Goal: Task Accomplishment & Management: Manage account settings

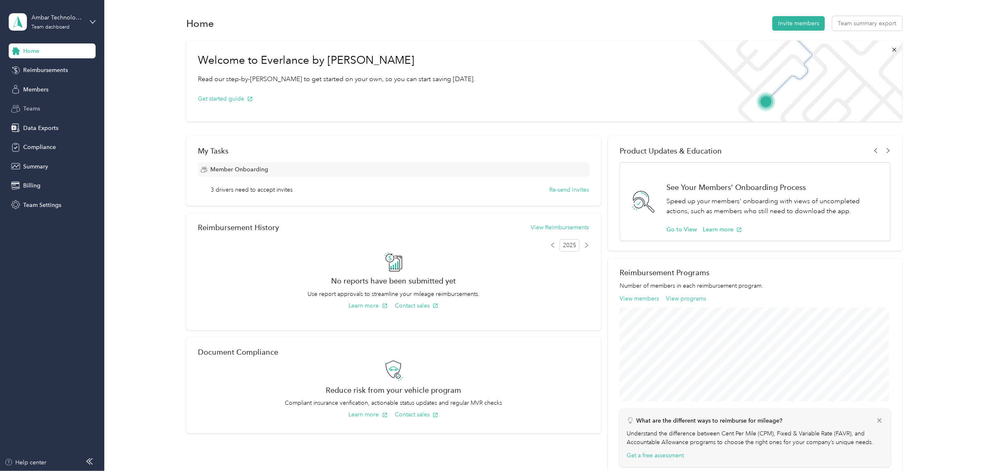
click at [53, 108] on div "Teams" at bounding box center [52, 108] width 87 height 15
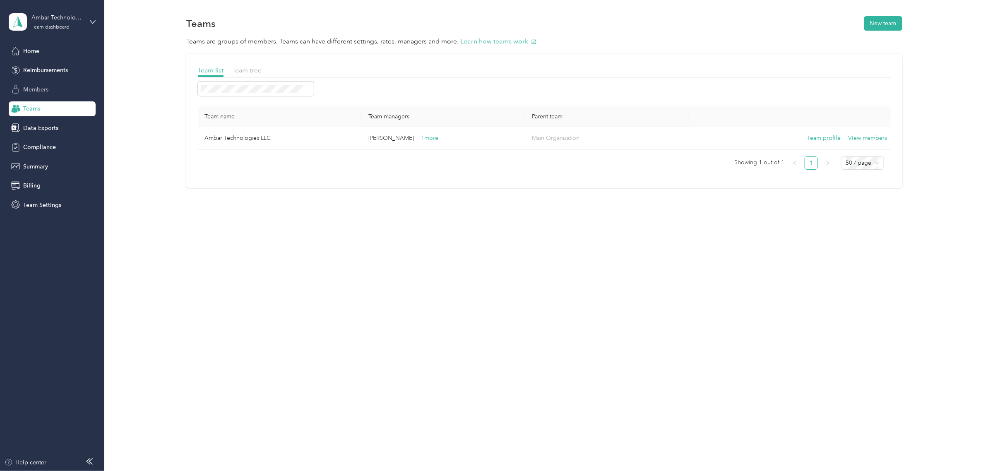
click at [34, 88] on span "Members" at bounding box center [35, 89] width 25 height 9
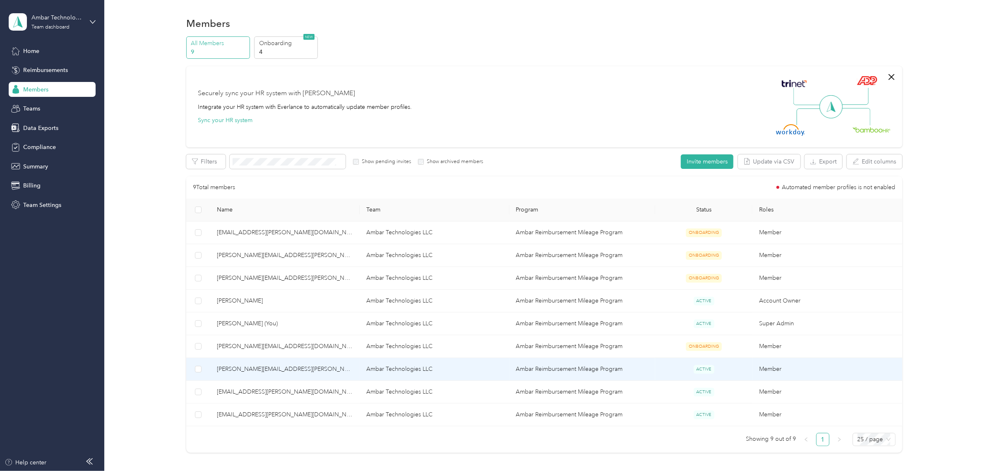
click at [251, 375] on td "[PERSON_NAME][EMAIL_ADDRESS][PERSON_NAME][DOMAIN_NAME]" at bounding box center [284, 369] width 149 height 23
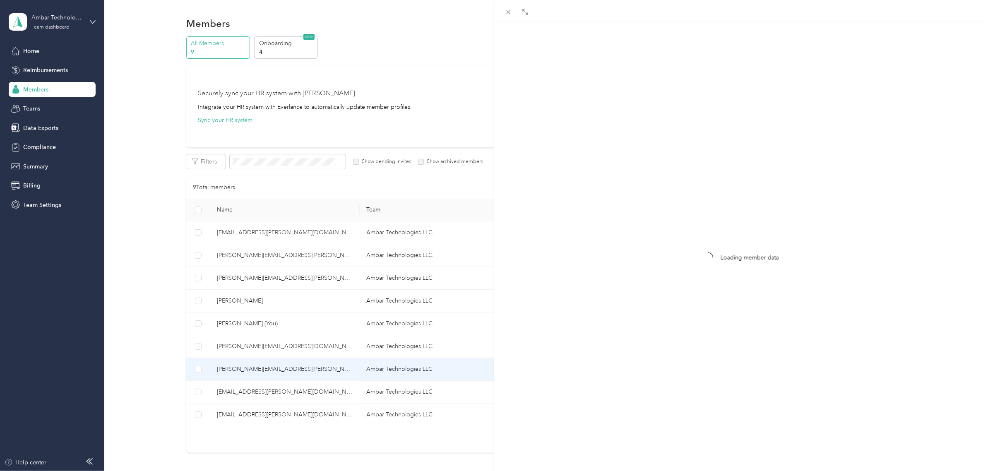
click at [251, 470] on div "Drag to resize Click to close Loading member data" at bounding box center [491, 471] width 983 height 0
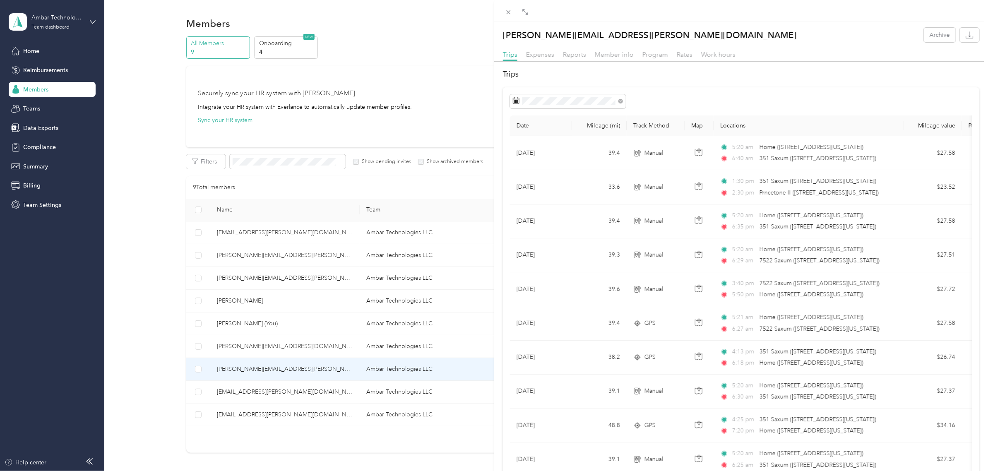
click at [249, 379] on div "[PERSON_NAME][EMAIL_ADDRESS][PERSON_NAME][DOMAIN_NAME] Archive Trips Expenses R…" at bounding box center [494, 235] width 988 height 471
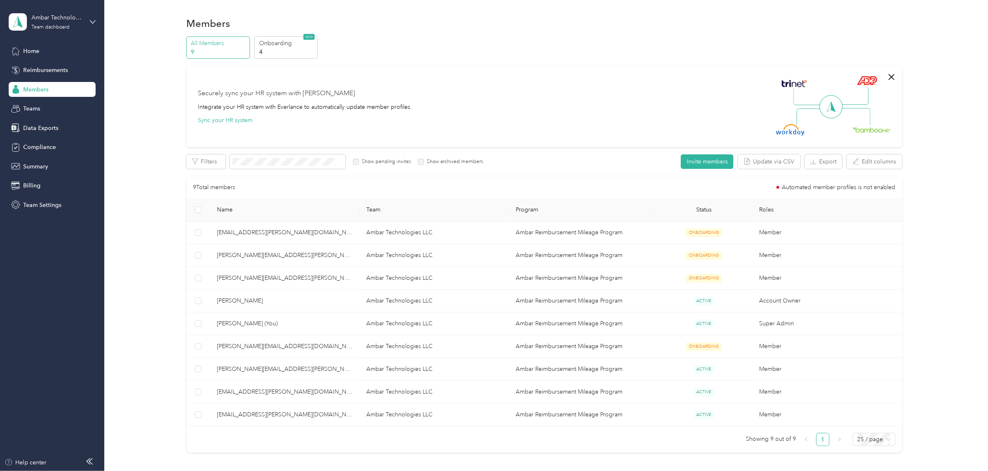
click at [249, 470] on div "Drag to resize Click to close juan.aguilar@ambar.tech Archive Trips Expenses Re…" at bounding box center [491, 471] width 983 height 0
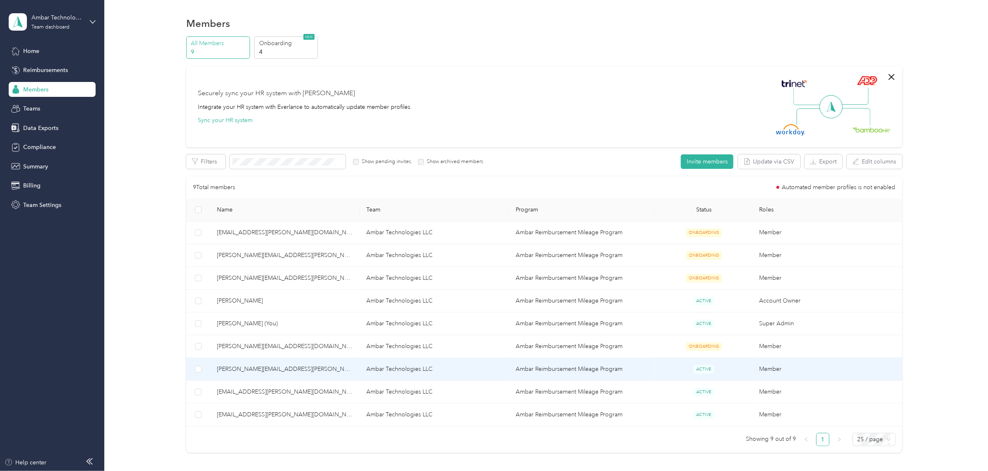
click at [249, 379] on td "[PERSON_NAME][EMAIL_ADDRESS][PERSON_NAME][DOMAIN_NAME]" at bounding box center [284, 369] width 149 height 23
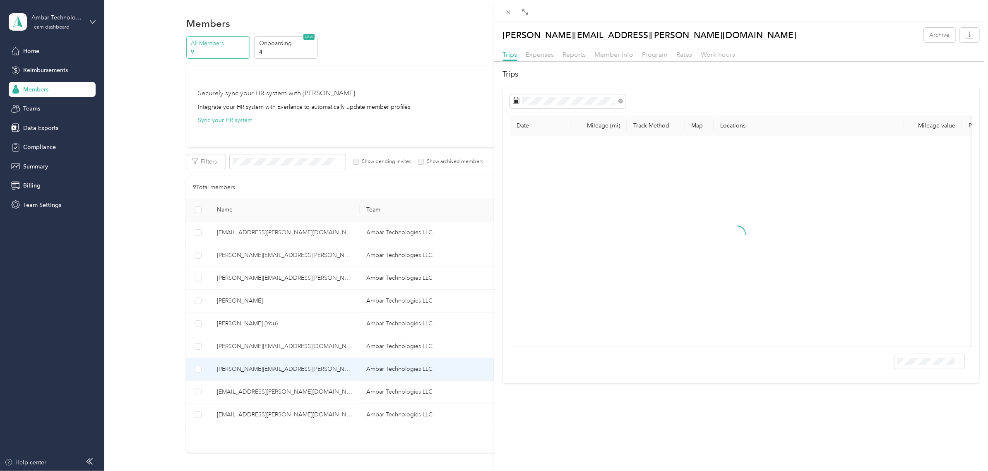
click at [249, 369] on div "juan.aguilar@ambar.tech Archive Trips Expenses Reports Member info Program Rate…" at bounding box center [494, 235] width 988 height 471
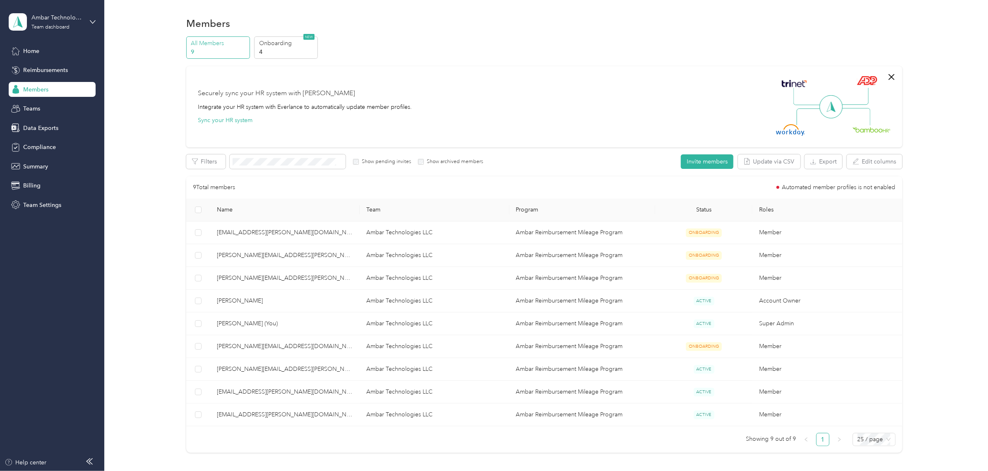
click at [249, 369] on div at bounding box center [494, 235] width 988 height 471
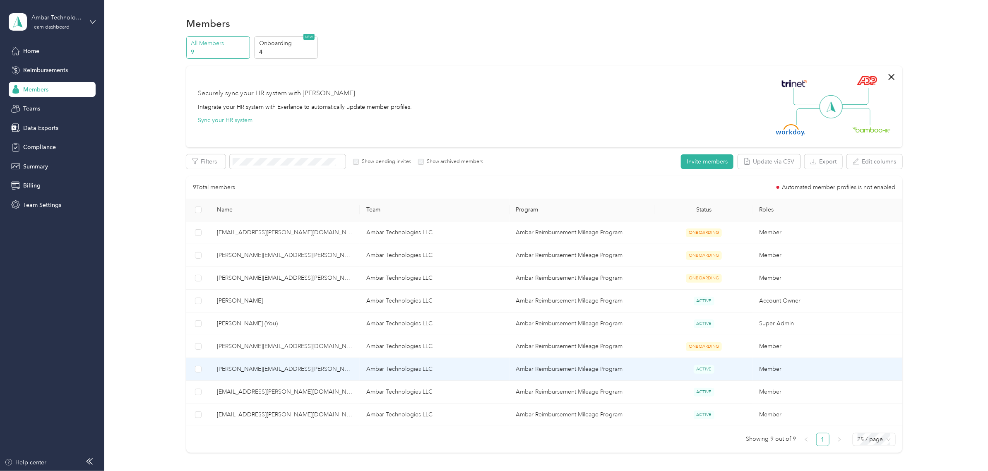
click at [249, 369] on span "[PERSON_NAME][EMAIL_ADDRESS][PERSON_NAME][DOMAIN_NAME]" at bounding box center [285, 368] width 136 height 9
click at [249, 470] on div "Drag to resize Click to close [PERSON_NAME][EMAIL_ADDRESS][PERSON_NAME][DOMAIN_…" at bounding box center [491, 471] width 983 height 0
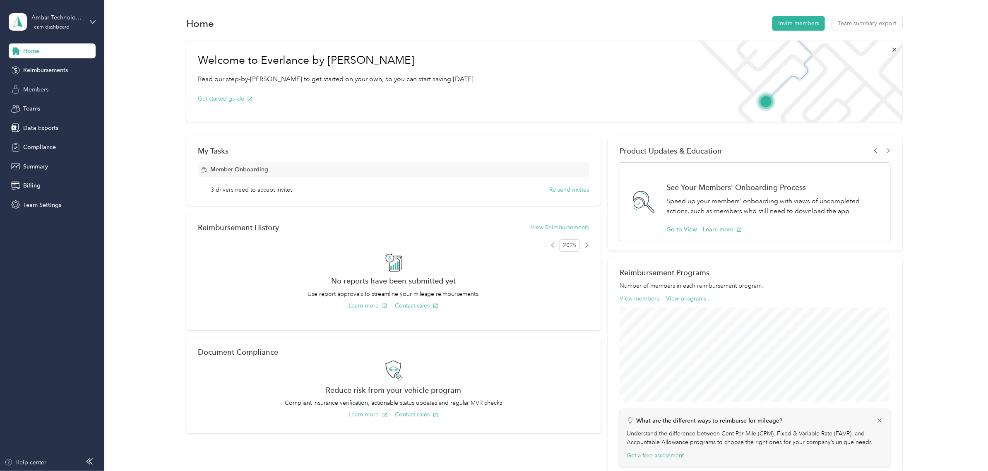
click at [44, 91] on span "Members" at bounding box center [35, 89] width 25 height 9
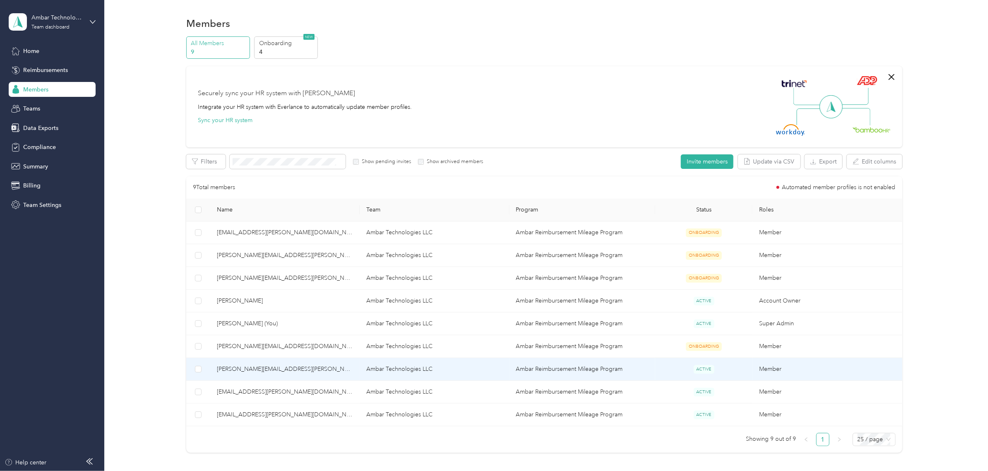
click at [255, 371] on span "[PERSON_NAME][EMAIL_ADDRESS][PERSON_NAME][DOMAIN_NAME]" at bounding box center [285, 368] width 136 height 9
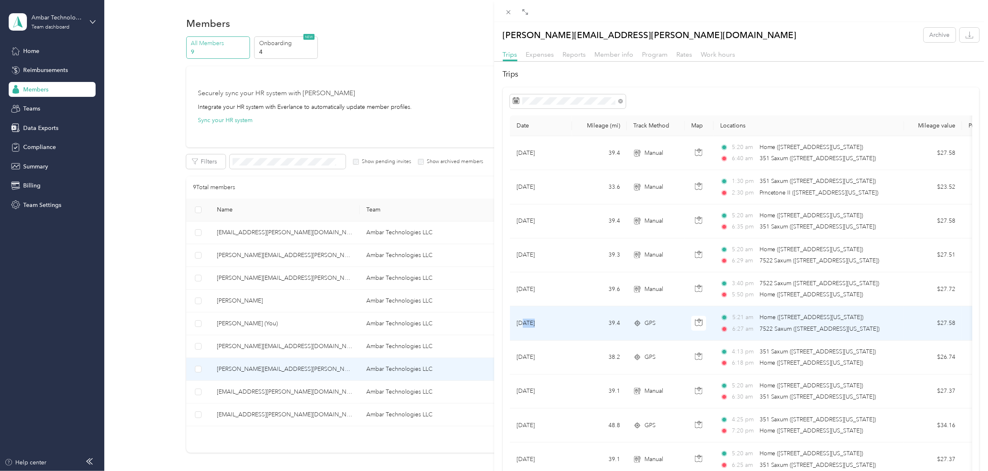
drag, startPoint x: 524, startPoint y: 331, endPoint x: 535, endPoint y: 313, distance: 20.9
click at [535, 313] on td "[DATE]" at bounding box center [541, 323] width 62 height 34
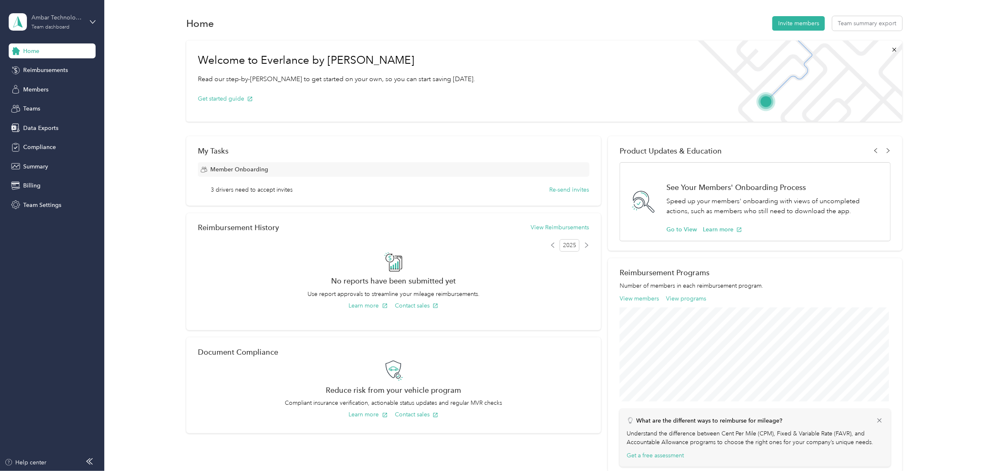
click at [34, 22] on div "Ambar Technologies LLC" at bounding box center [57, 17] width 52 height 9
click at [42, 67] on div "Team dashboard" at bounding box center [142, 68] width 256 height 14
click at [38, 91] on span "Members" at bounding box center [35, 89] width 25 height 9
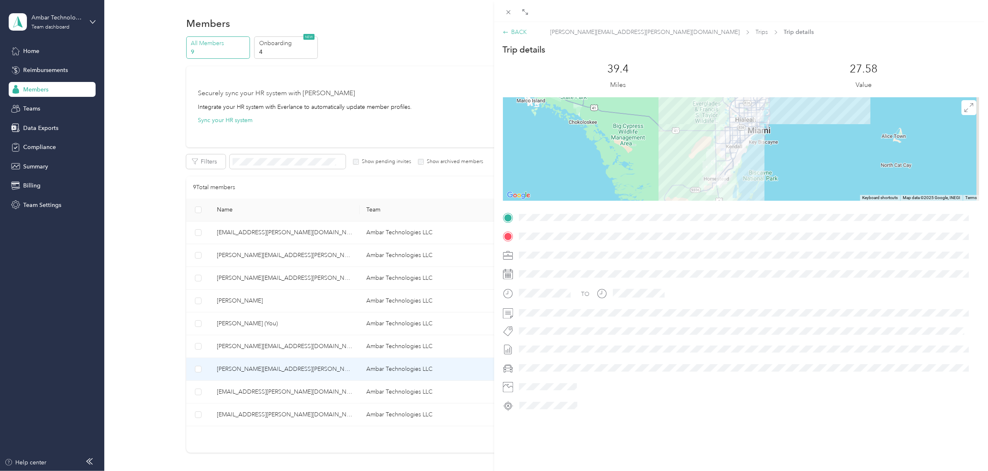
click at [503, 32] on icon at bounding box center [505, 32] width 5 height 2
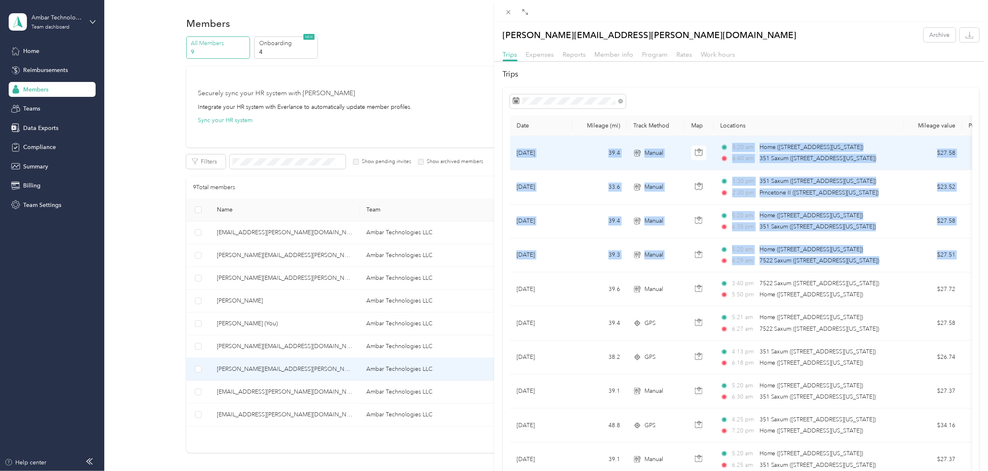
drag, startPoint x: 515, startPoint y: 303, endPoint x: 511, endPoint y: 154, distance: 149.4
copy tbody "[DATE] 39.4 Manual 5:20 am Home ([STREET_ADDRESS][US_STATE]) 6:40 am 351 Saxum …"
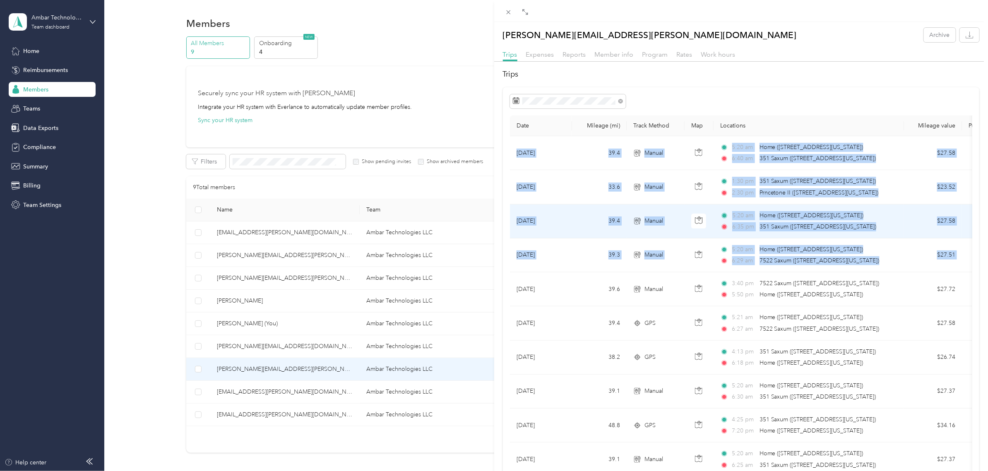
click at [572, 226] on td "39.4" at bounding box center [599, 221] width 55 height 34
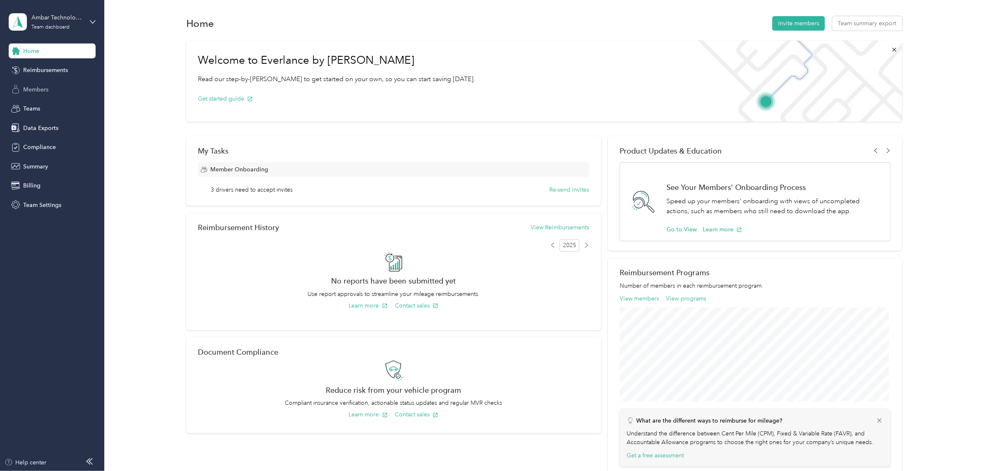
click at [36, 94] on div "Members" at bounding box center [52, 89] width 87 height 15
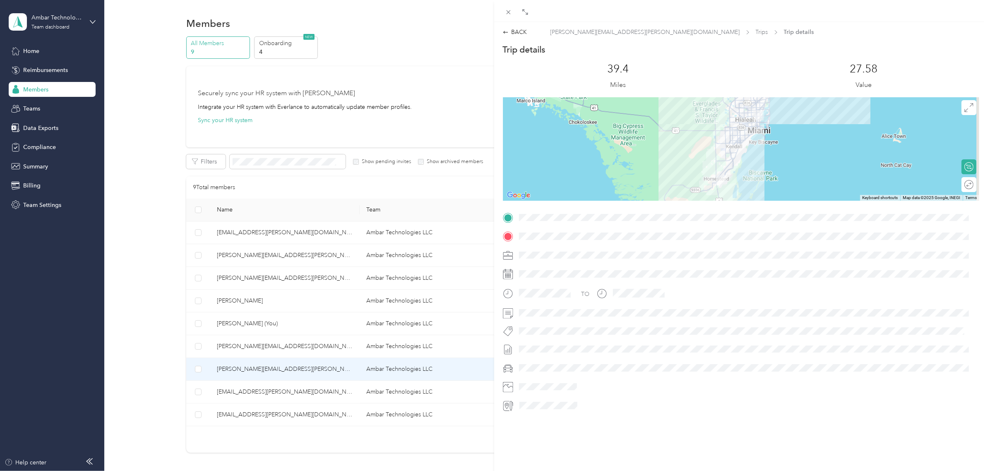
click at [249, 372] on div "BACK [PERSON_NAME][EMAIL_ADDRESS][PERSON_NAME][DOMAIN_NAME] Trips Trip details …" at bounding box center [494, 235] width 988 height 471
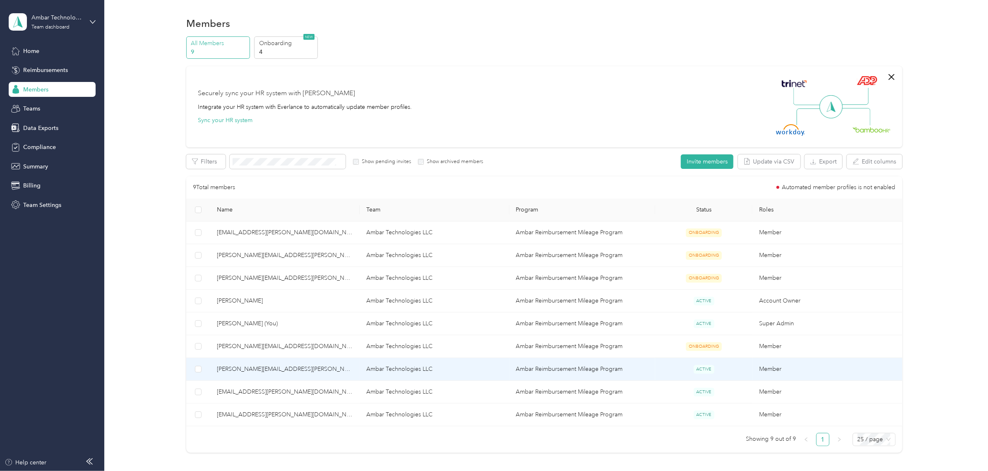
click at [251, 371] on span "[PERSON_NAME][EMAIL_ADDRESS][PERSON_NAME][DOMAIN_NAME]" at bounding box center [285, 368] width 136 height 9
click at [251, 470] on div "Drag to resize Click to close [PERSON_NAME][EMAIL_ADDRESS][PERSON_NAME][DOMAIN_…" at bounding box center [491, 471] width 983 height 0
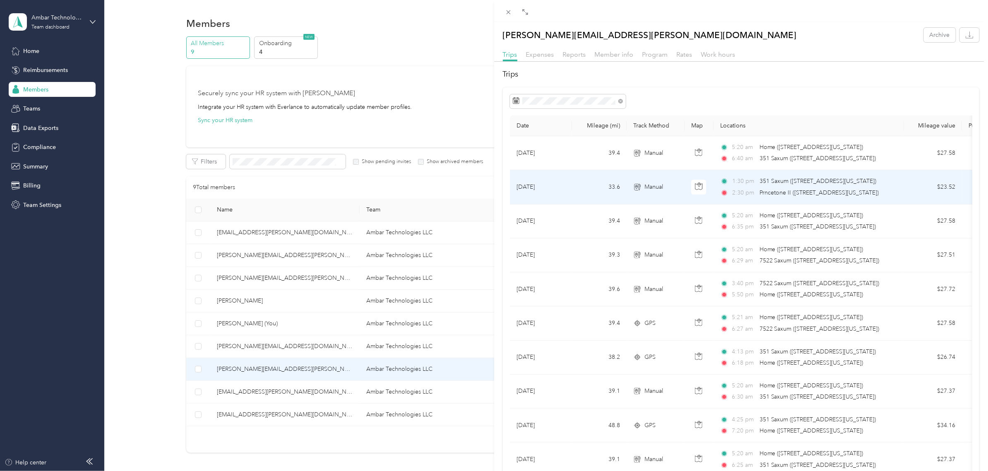
drag, startPoint x: 509, startPoint y: 182, endPoint x: 565, endPoint y: 189, distance: 56.2
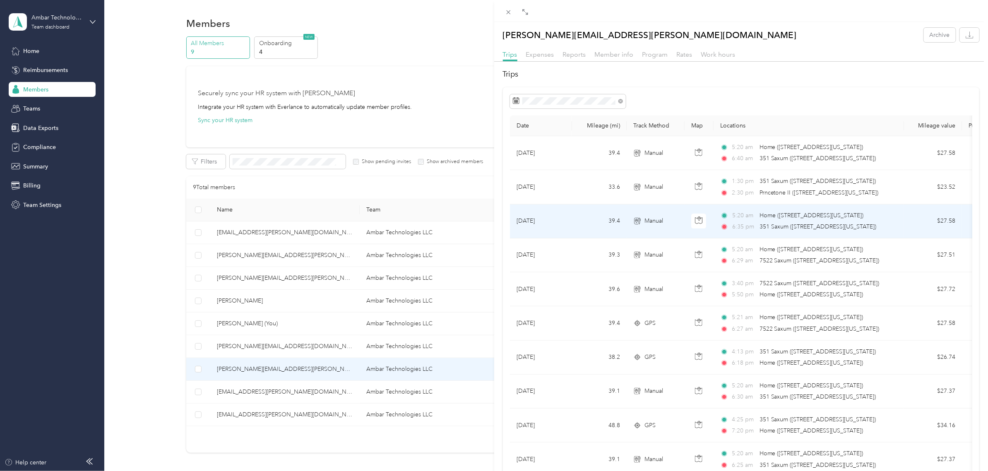
click at [545, 206] on td "[DATE]" at bounding box center [541, 221] width 62 height 34
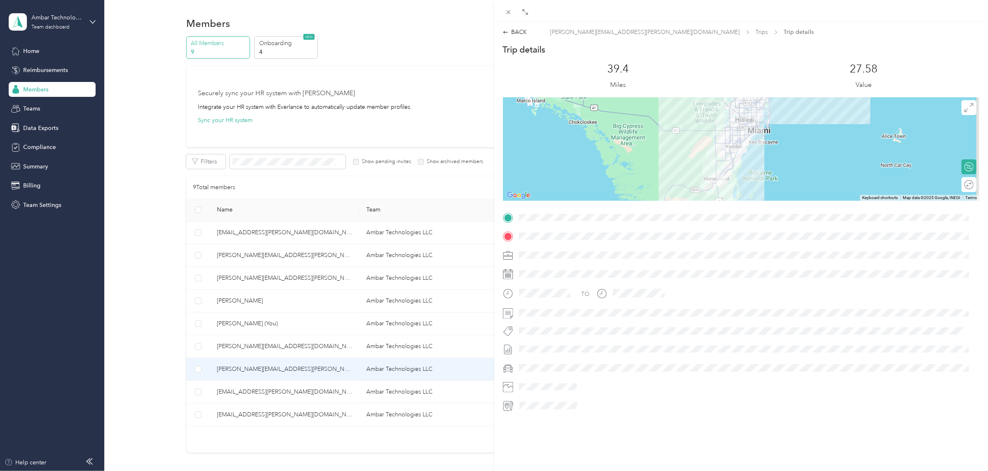
click at [501, 34] on div "BACK [PERSON_NAME][EMAIL_ADDRESS][PERSON_NAME][DOMAIN_NAME] Trips Trip details" at bounding box center [741, 32] width 494 height 9
click at [505, 34] on icon at bounding box center [506, 32] width 6 height 6
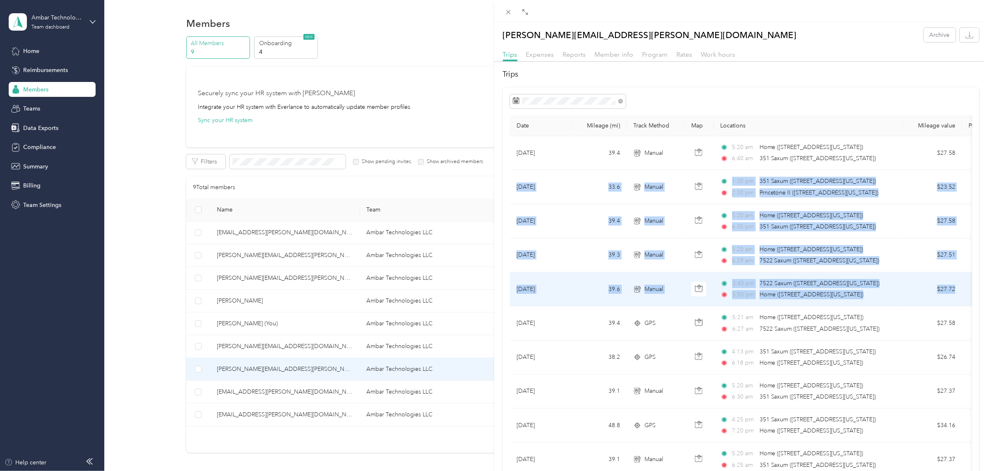
drag, startPoint x: 512, startPoint y: 194, endPoint x: 954, endPoint y: 299, distance: 453.9
copy tbody "[DATE] 33.6 Manual 1:30 pm [STREET_ADDRESS][US_STATE]) 2:30 pm Prncetone II ([S…"
click at [511, 280] on td "[DATE]" at bounding box center [541, 289] width 62 height 34
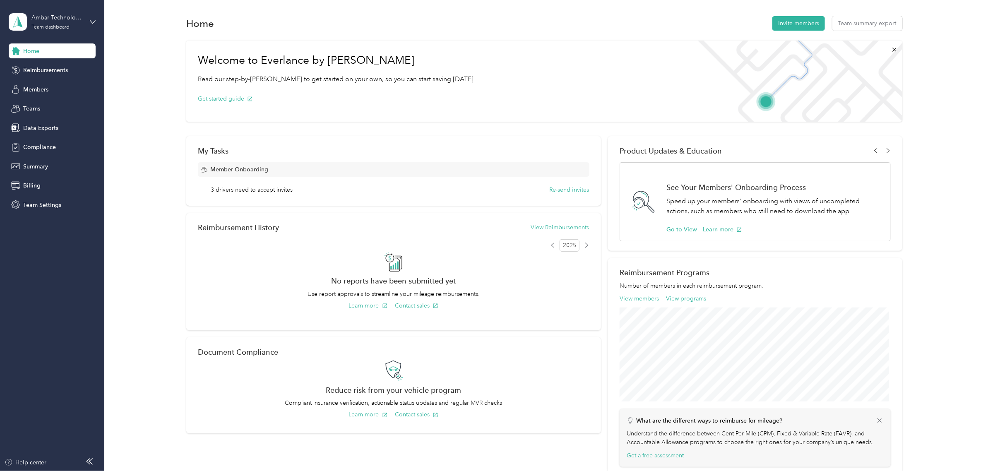
click at [40, 57] on div "Home" at bounding box center [52, 50] width 87 height 15
click at [26, 92] on span "Members" at bounding box center [35, 89] width 25 height 9
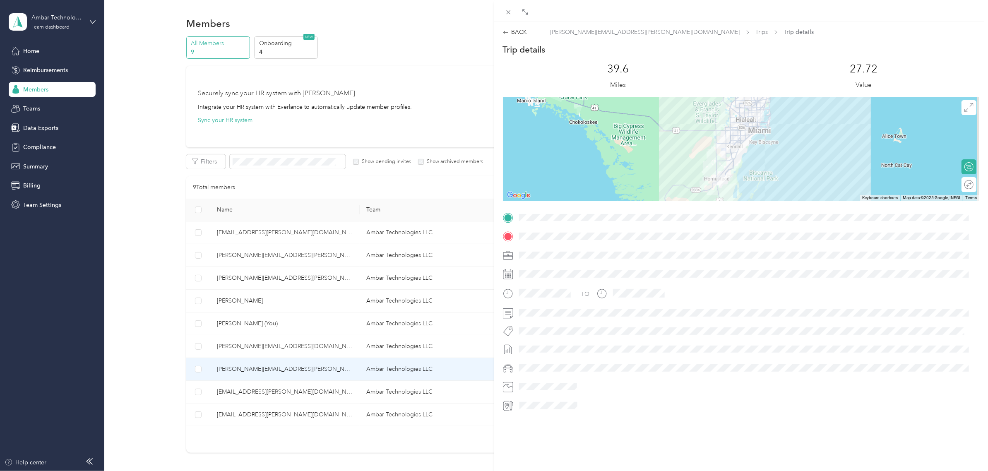
click at [275, 367] on div "BACK [PERSON_NAME][EMAIL_ADDRESS][PERSON_NAME][DOMAIN_NAME] Trips Trip details …" at bounding box center [494, 235] width 988 height 471
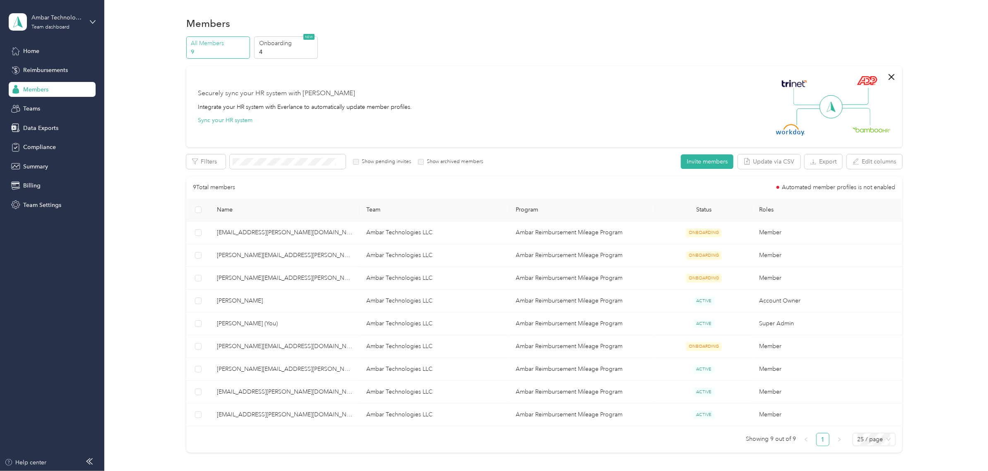
click at [275, 367] on div at bounding box center [494, 235] width 988 height 471
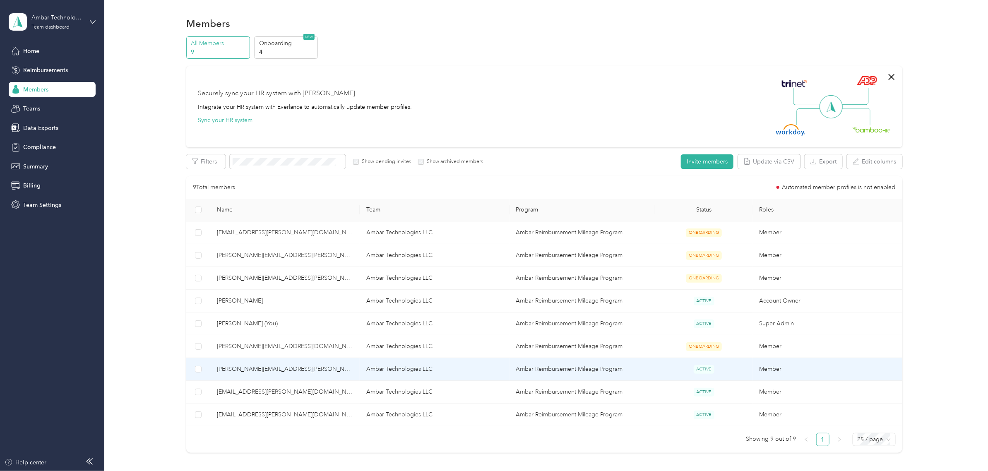
click at [275, 371] on span "[PERSON_NAME][EMAIL_ADDRESS][PERSON_NAME][DOMAIN_NAME]" at bounding box center [285, 368] width 136 height 9
click at [275, 470] on div "Drag to resize Click to close [PERSON_NAME][EMAIL_ADDRESS][PERSON_NAME][DOMAIN_…" at bounding box center [491, 471] width 983 height 0
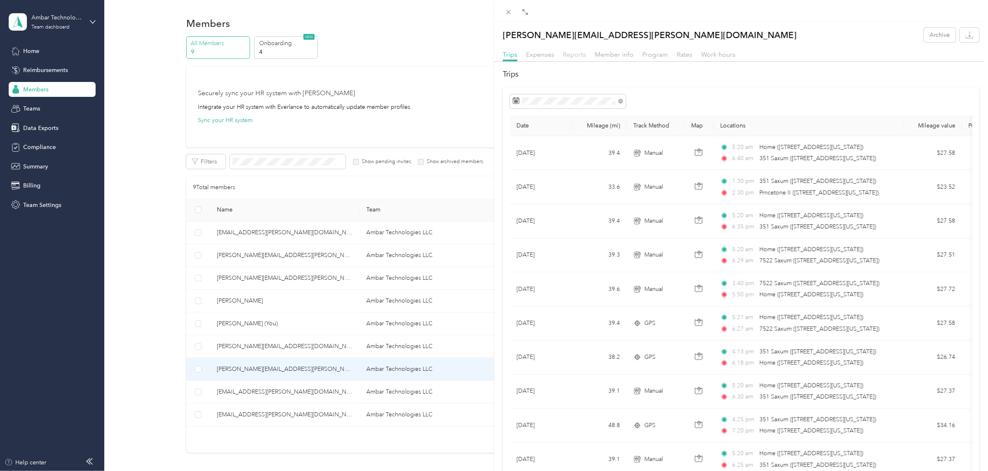
click at [574, 58] on span "Reports" at bounding box center [574, 54] width 23 height 8
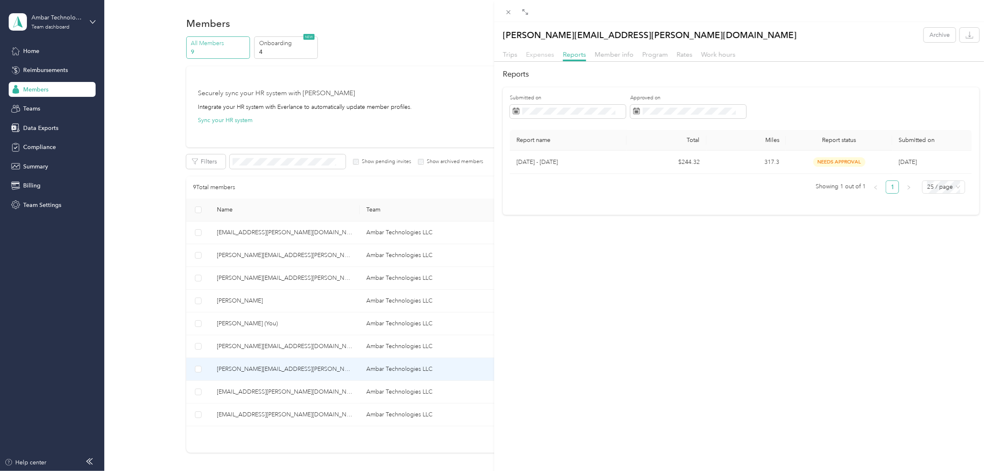
click at [546, 55] on span "Expenses" at bounding box center [540, 54] width 28 height 8
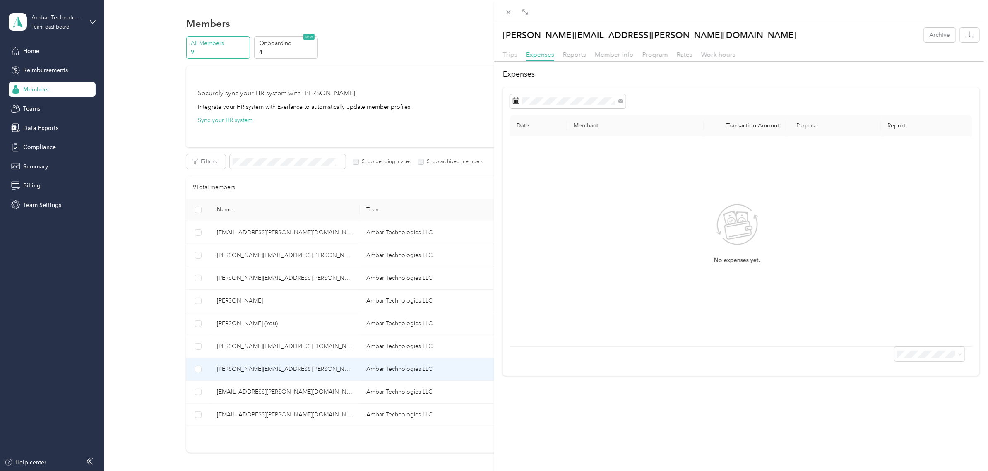
click at [510, 51] on span "Trips" at bounding box center [510, 54] width 14 height 8
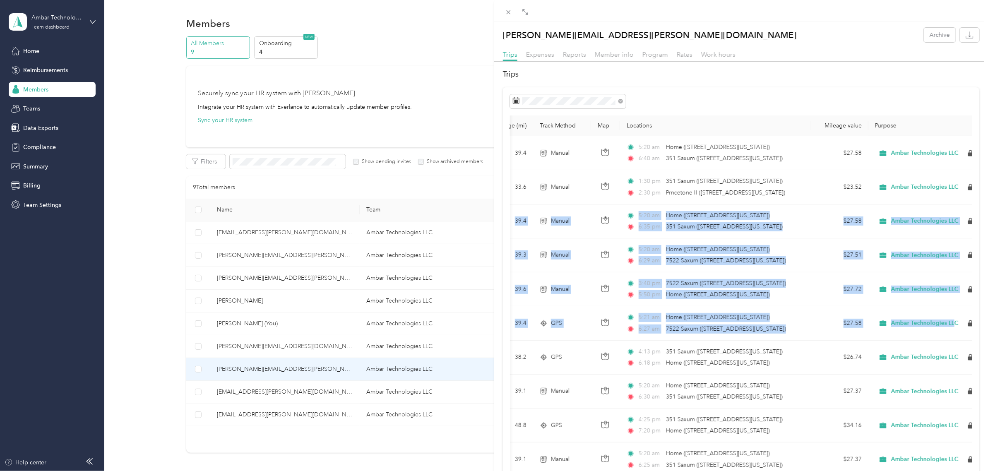
scroll to position [0, 114]
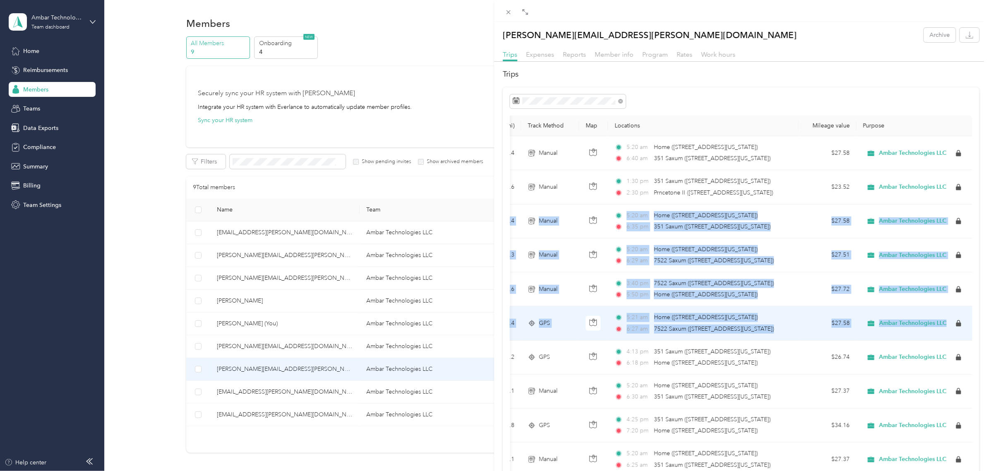
drag, startPoint x: 514, startPoint y: 225, endPoint x: 937, endPoint y: 328, distance: 435.0
copy tbody "[DATE] 39.4 Manual 5:20 am Home ([STREET_ADDRESS][US_STATE]) 6:35 pm [STREET_AD…"
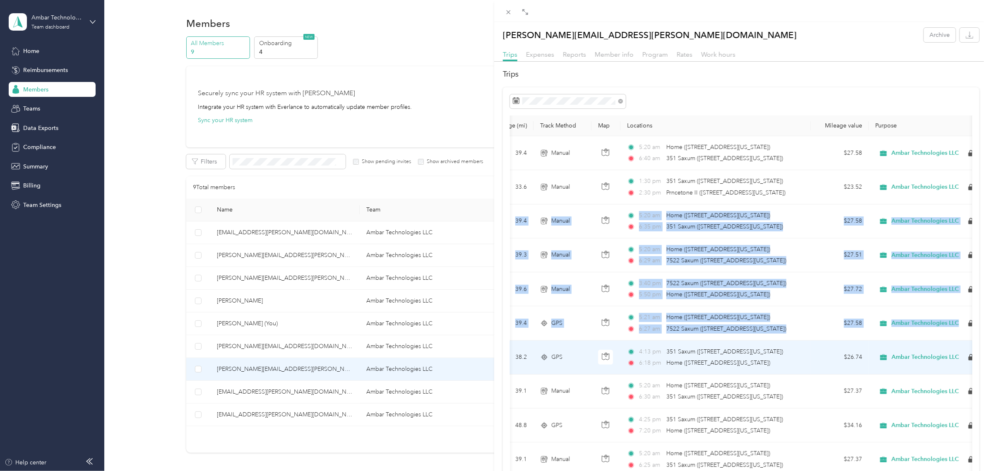
scroll to position [0, 0]
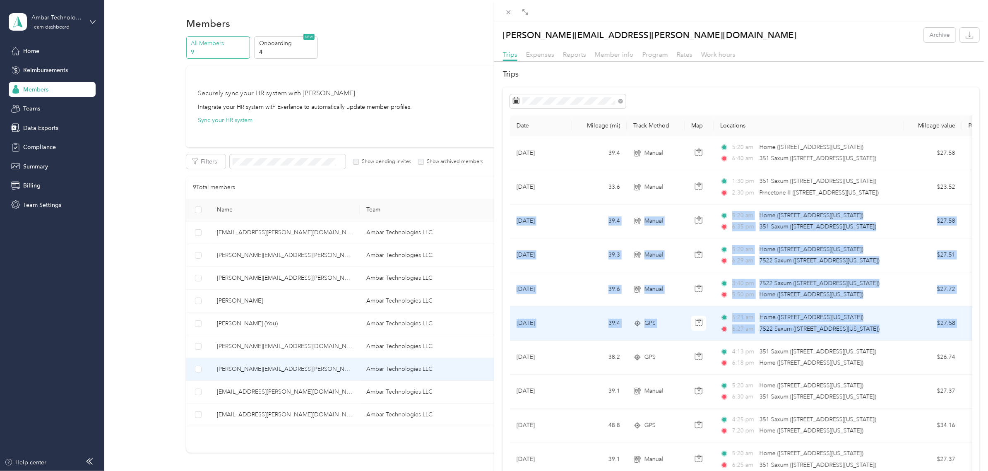
click at [572, 323] on td "39.4" at bounding box center [599, 323] width 55 height 34
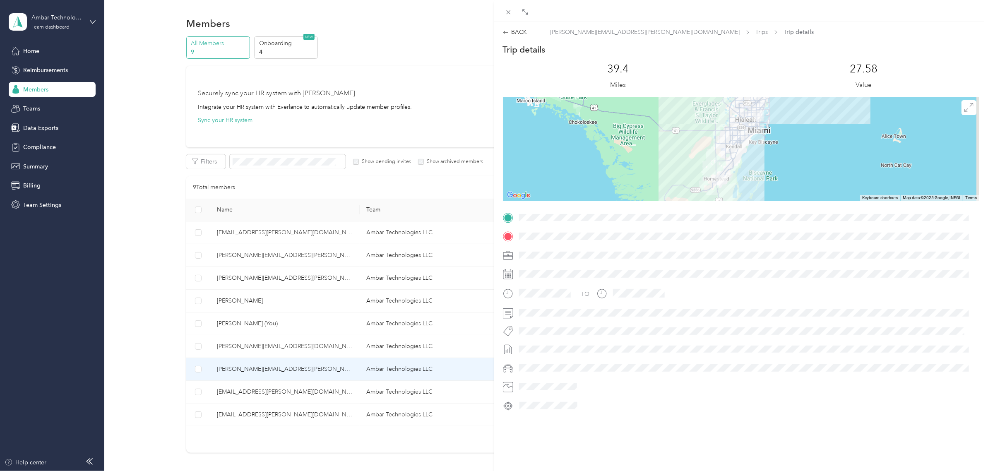
click at [243, 367] on div "BACK [PERSON_NAME][EMAIL_ADDRESS][PERSON_NAME][DOMAIN_NAME] Trips Trip details …" at bounding box center [494, 235] width 988 height 471
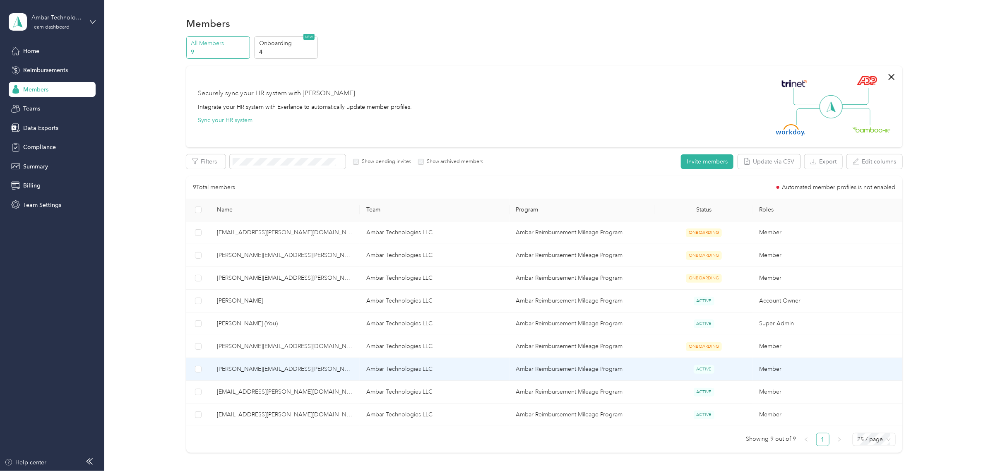
click at [243, 367] on span "[PERSON_NAME][EMAIL_ADDRESS][PERSON_NAME][DOMAIN_NAME]" at bounding box center [285, 368] width 136 height 9
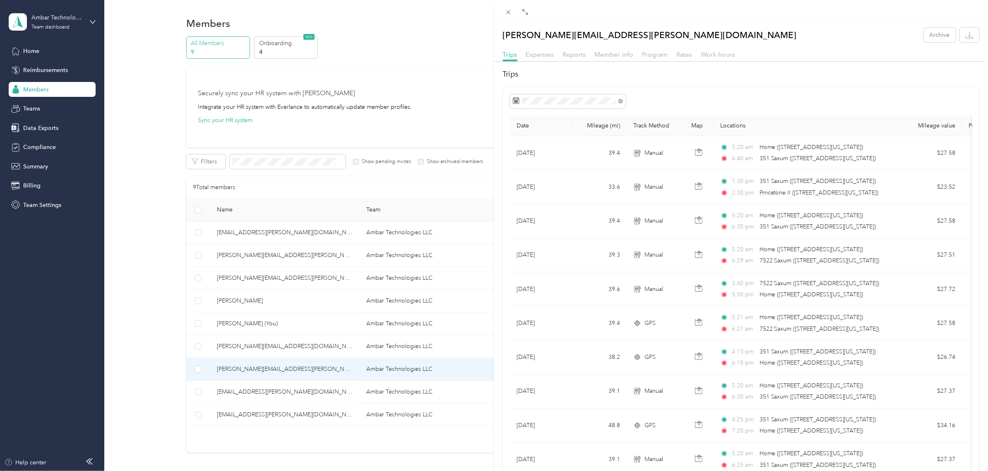
click at [245, 418] on div "[PERSON_NAME][EMAIL_ADDRESS][PERSON_NAME][DOMAIN_NAME] Archive Trips Expenses R…" at bounding box center [494, 235] width 988 height 471
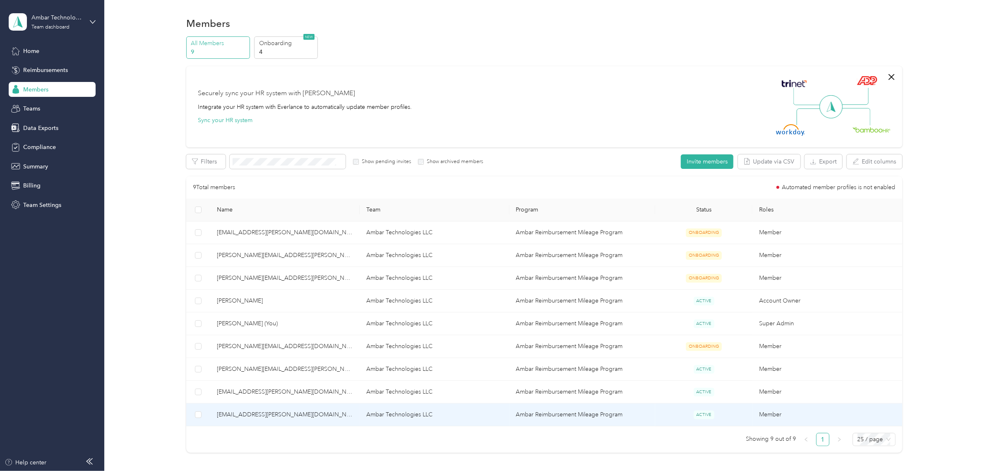
click at [245, 417] on span "[EMAIL_ADDRESS][PERSON_NAME][DOMAIN_NAME]" at bounding box center [285, 414] width 136 height 9
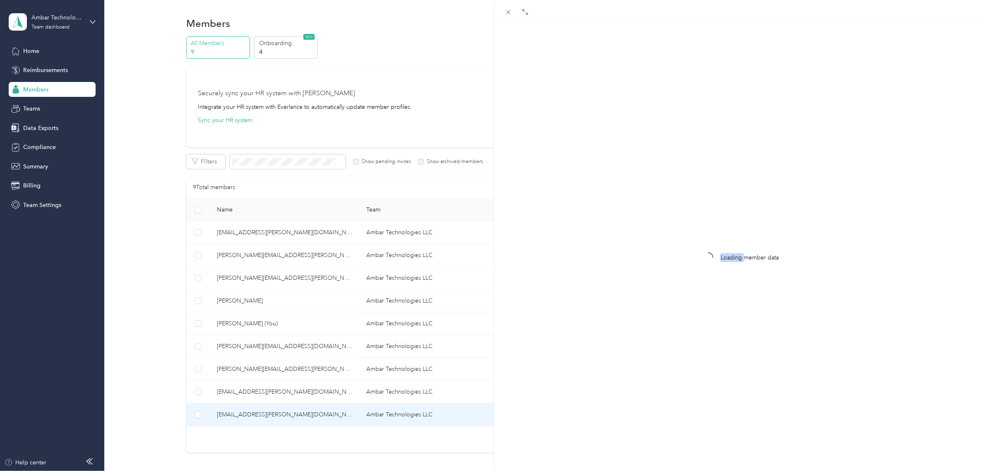
click at [245, 417] on div "Loading member data" at bounding box center [494, 235] width 988 height 471
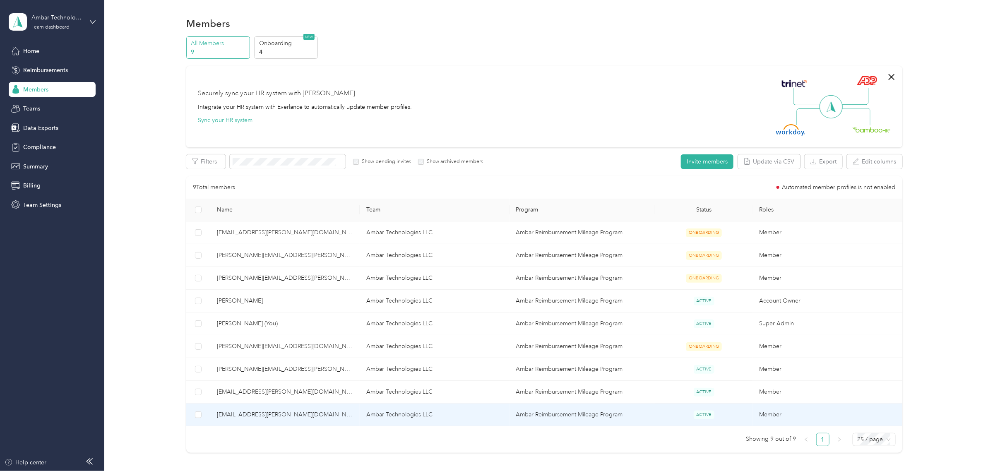
click at [245, 417] on span "[EMAIL_ADDRESS][PERSON_NAME][DOMAIN_NAME]" at bounding box center [285, 414] width 136 height 9
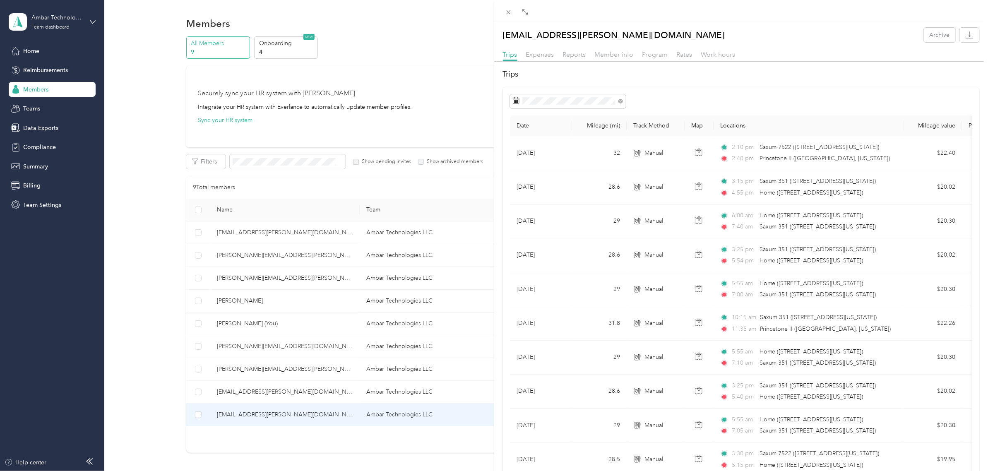
click at [237, 391] on div "[EMAIL_ADDRESS][PERSON_NAME][DOMAIN_NAME] Archive Trips Expenses Reports Member…" at bounding box center [494, 235] width 988 height 471
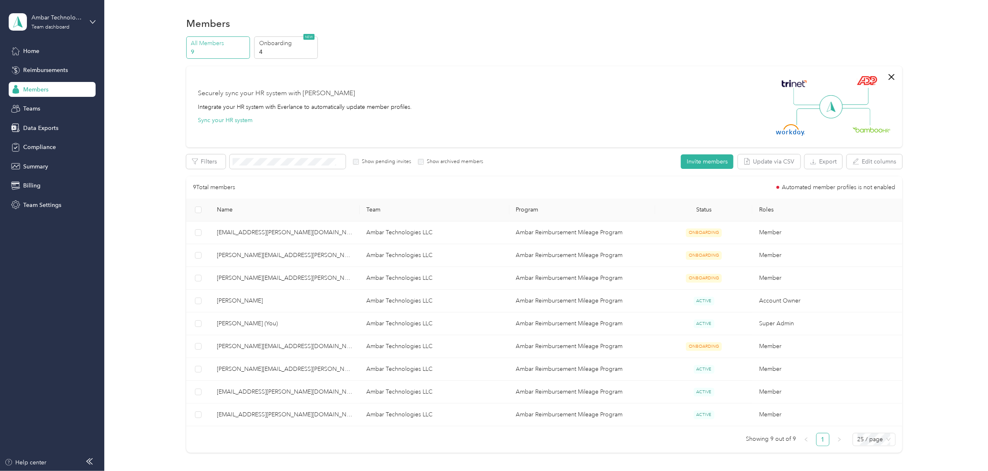
click at [237, 391] on div at bounding box center [494, 235] width 988 height 471
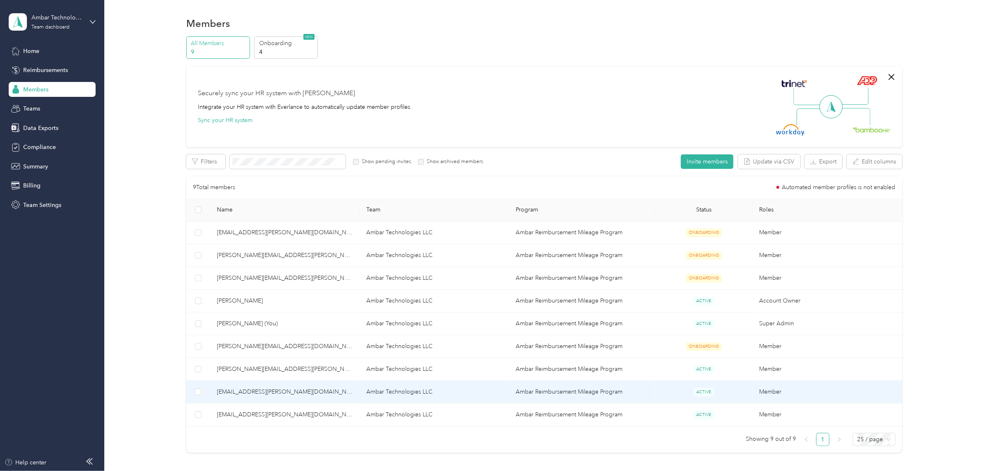
click at [237, 391] on span "[EMAIL_ADDRESS][PERSON_NAME][DOMAIN_NAME]" at bounding box center [285, 391] width 136 height 9
click at [237, 470] on div "Drag to resize Click to close Loading member data" at bounding box center [491, 471] width 983 height 0
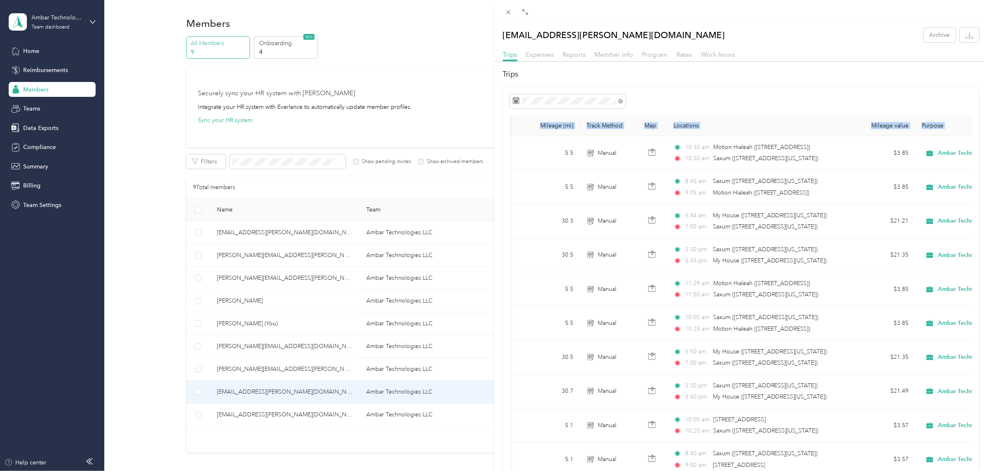
scroll to position [0, 114]
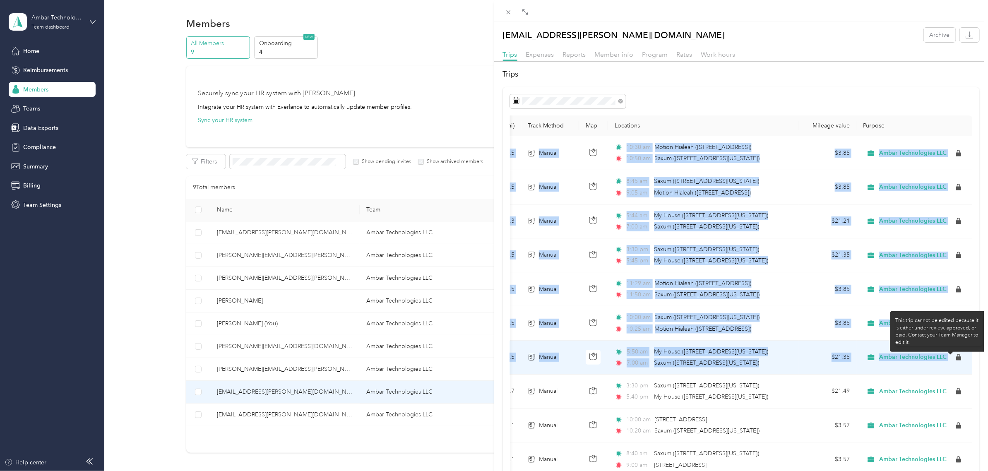
drag, startPoint x: 515, startPoint y: 157, endPoint x: 946, endPoint y: 357, distance: 475.1
copy tbody "[DATE] 5.5 Manual 10:30 am Motion Hialeah ([STREET_ADDRESS]) 10:50 am Saxum ([S…"
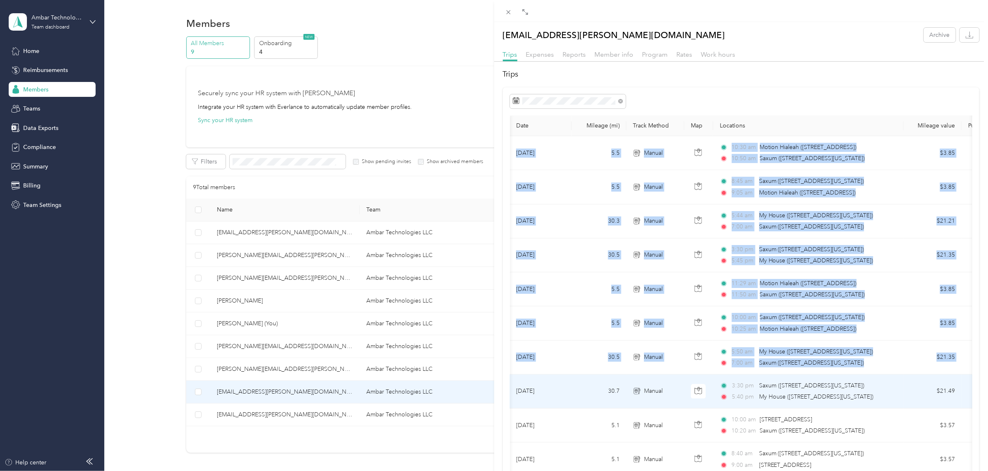
scroll to position [0, 0]
copy tbody "[DATE] 5.5 Manual 10:30 am Motion Hialeah ([STREET_ADDRESS]) 10:50 am Saxum ([S…"
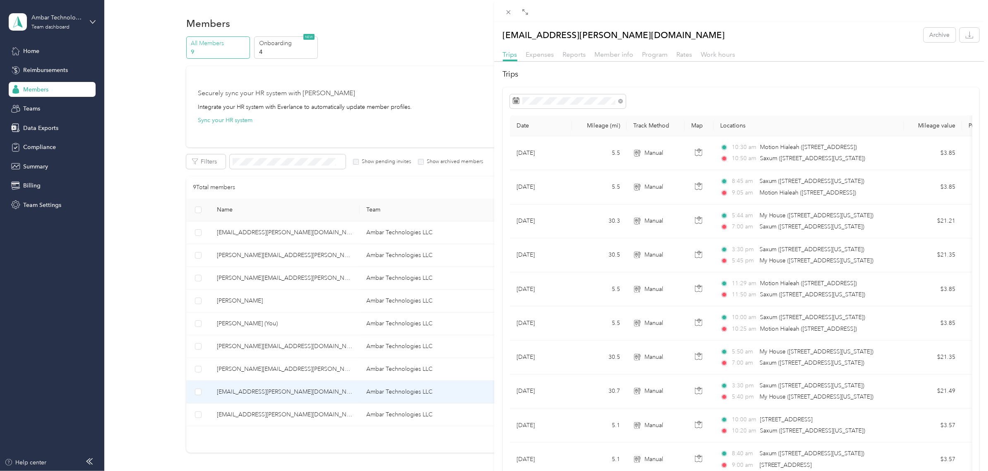
click at [53, 21] on div "[EMAIL_ADDRESS][PERSON_NAME][DOMAIN_NAME] Archive Trips Expenses Reports Member…" at bounding box center [494, 235] width 988 height 471
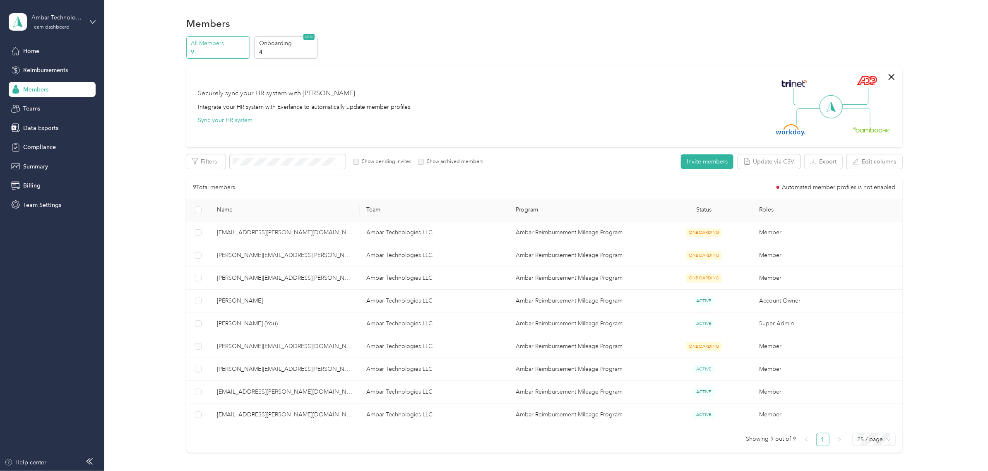
click at [46, 91] on span "Members" at bounding box center [35, 89] width 25 height 9
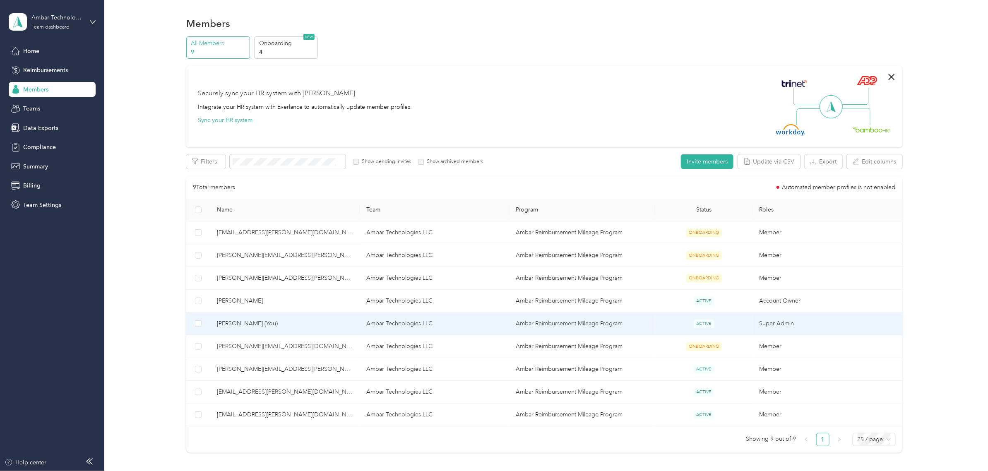
click at [253, 325] on span "[PERSON_NAME] (You)" at bounding box center [285, 323] width 136 height 9
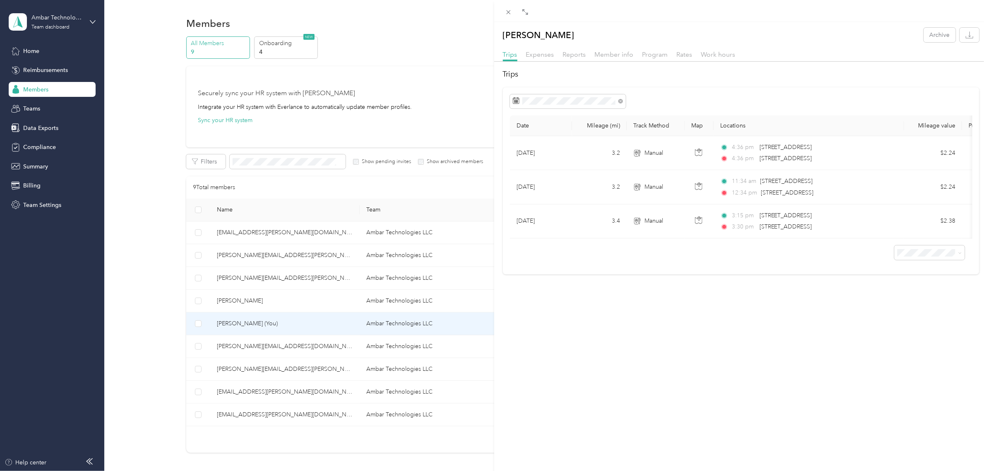
click at [46, 19] on div "[PERSON_NAME] Archive Trips Expenses Reports Member info Program Rates Work hou…" at bounding box center [494, 235] width 988 height 471
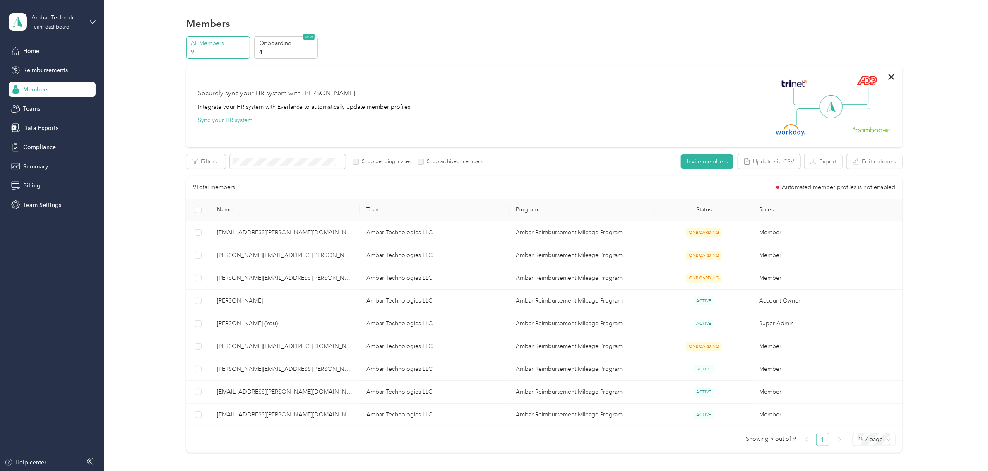
click at [46, 19] on div "Ambar Technologies LLC" at bounding box center [57, 17] width 52 height 9
click at [41, 86] on div "Personal dashboard" at bounding box center [42, 86] width 52 height 9
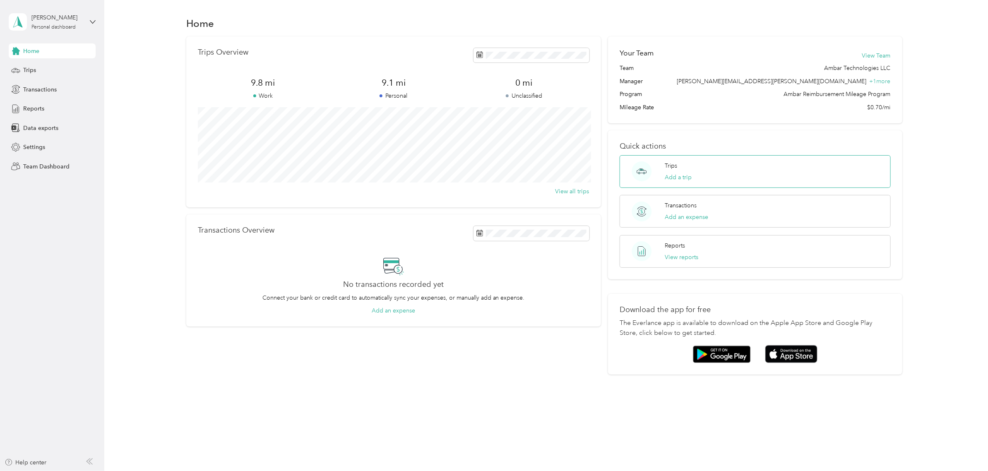
click at [676, 170] on div "Trips Add a trip" at bounding box center [678, 171] width 27 height 20
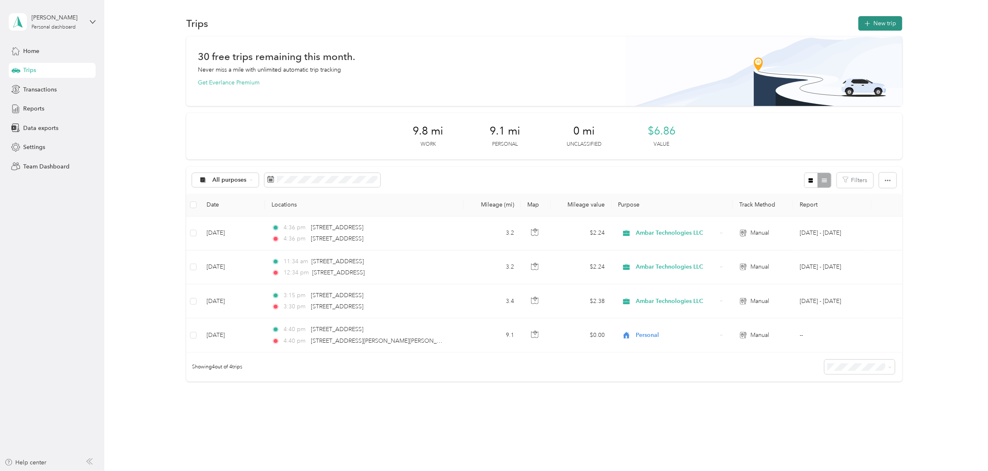
click at [875, 25] on button "New trip" at bounding box center [880, 23] width 44 height 14
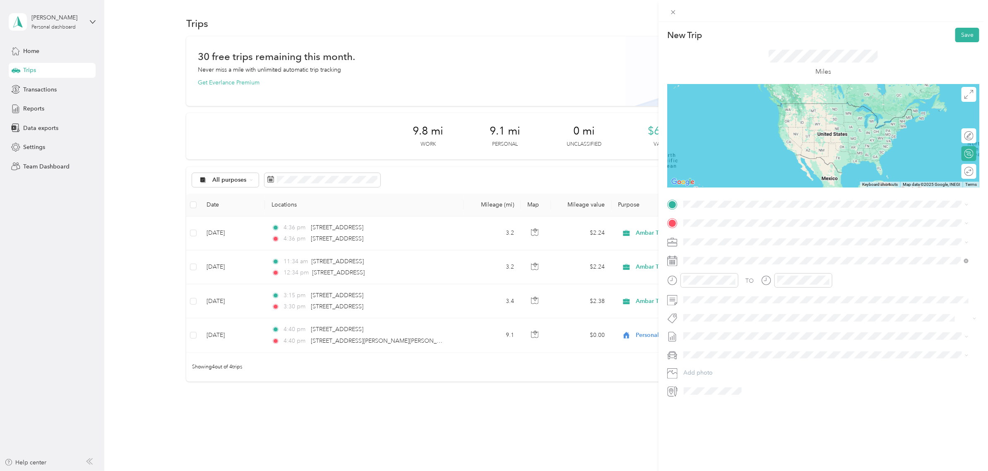
click at [764, 231] on span "[STREET_ADDRESS][US_STATE]" at bounding box center [740, 231] width 83 height 7
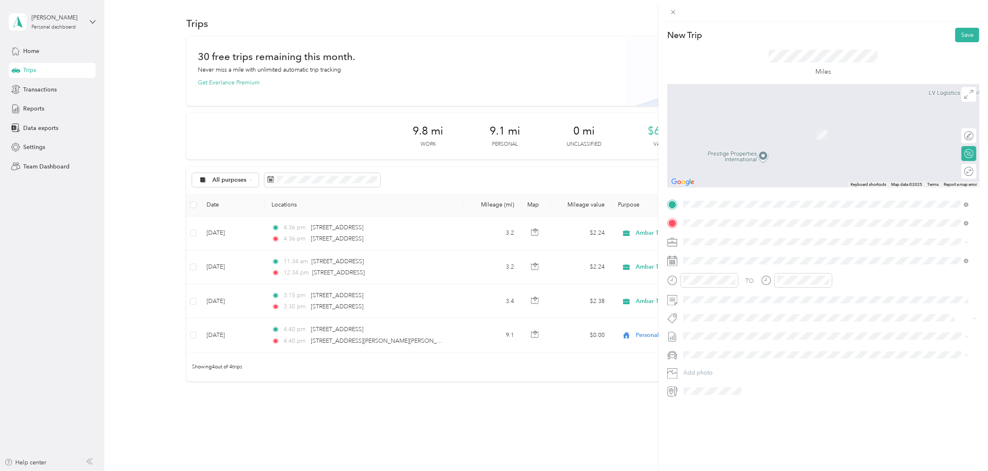
click at [719, 313] on li "[PERSON_NAME][GEOGRAPHIC_DATA][US_STATE] 33189, [GEOGRAPHIC_DATA]" at bounding box center [826, 304] width 291 height 17
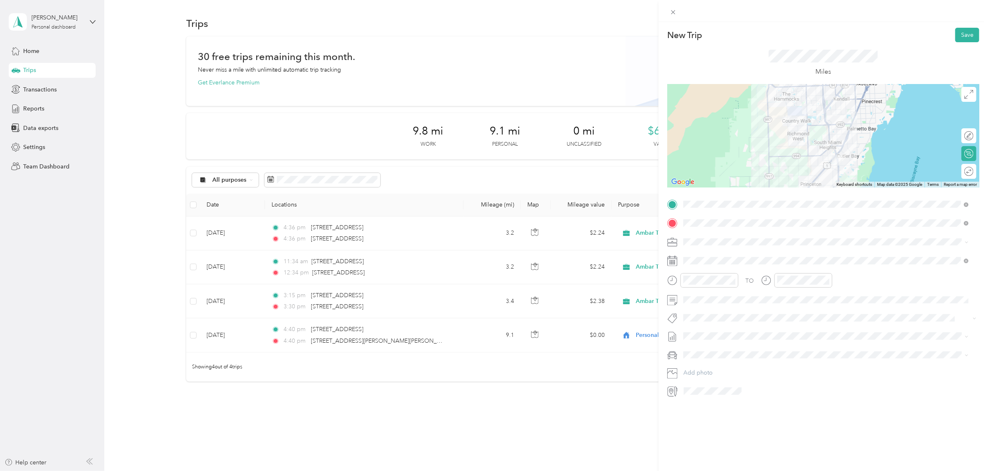
click at [671, 261] on rect at bounding box center [671, 260] width 1 height 1
click at [753, 374] on div "26" at bounding box center [753, 375] width 11 height 10
click at [674, 278] on icon at bounding box center [672, 280] width 10 height 10
click at [693, 374] on div "11" at bounding box center [692, 376] width 20 height 12
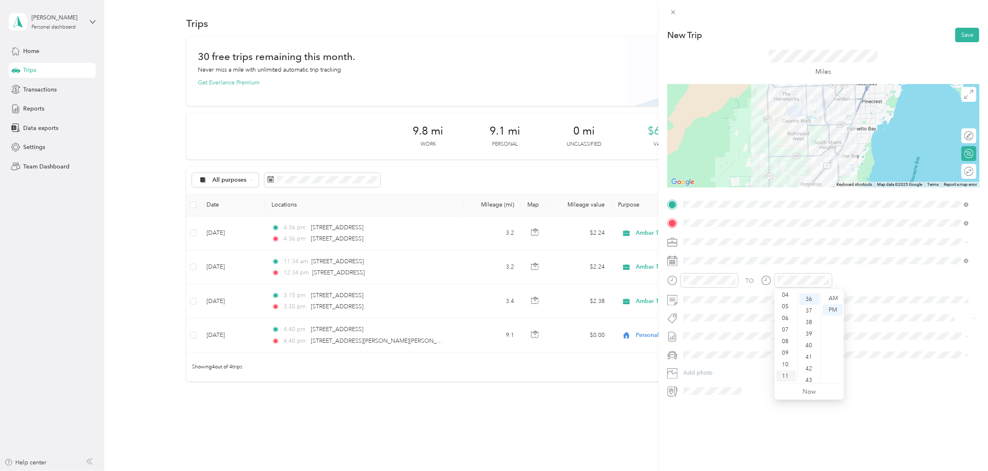
click at [783, 377] on div "11" at bounding box center [786, 376] width 20 height 12
click at [808, 377] on div "43" at bounding box center [809, 380] width 20 height 12
click at [900, 421] on div "New Trip Save This trip cannot be edited because it is either under review, app…" at bounding box center [822, 257] width 329 height 471
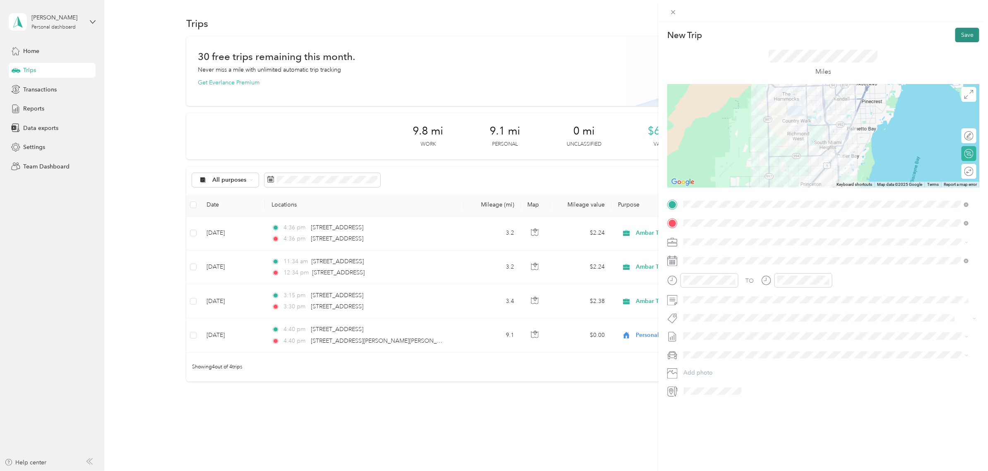
click at [961, 36] on button "Save" at bounding box center [967, 35] width 24 height 14
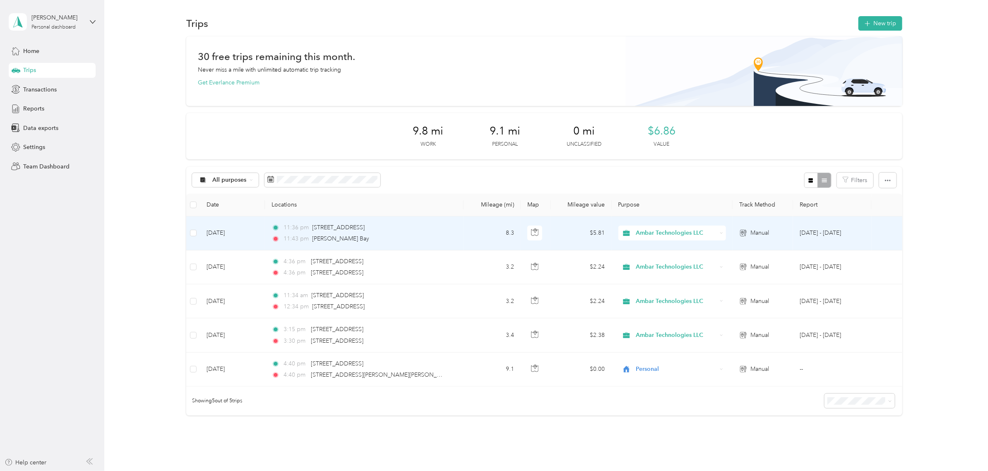
click at [822, 230] on td "[DATE] - [DATE]" at bounding box center [832, 233] width 79 height 34
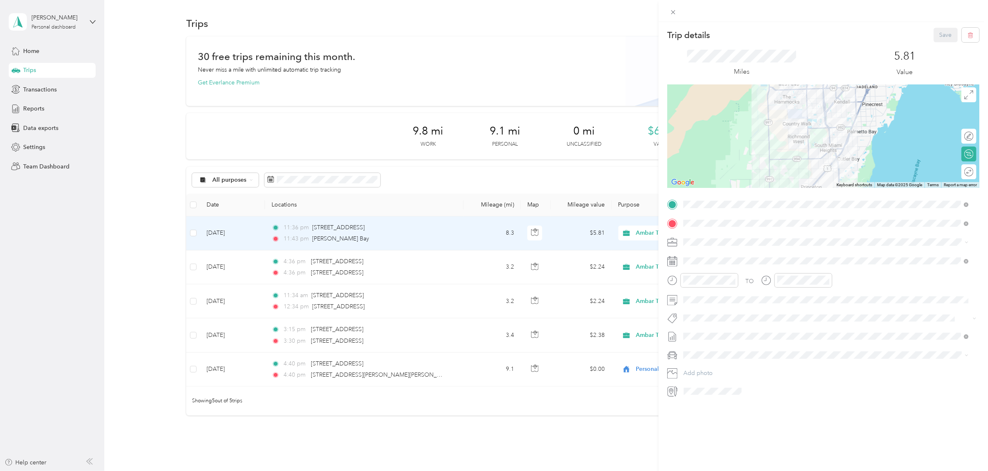
click at [675, 336] on icon at bounding box center [672, 336] width 10 height 10
click at [802, 354] on ol "None [DATE] - [DATE] Draft" at bounding box center [826, 357] width 291 height 26
click at [674, 199] on div at bounding box center [823, 204] width 312 height 13
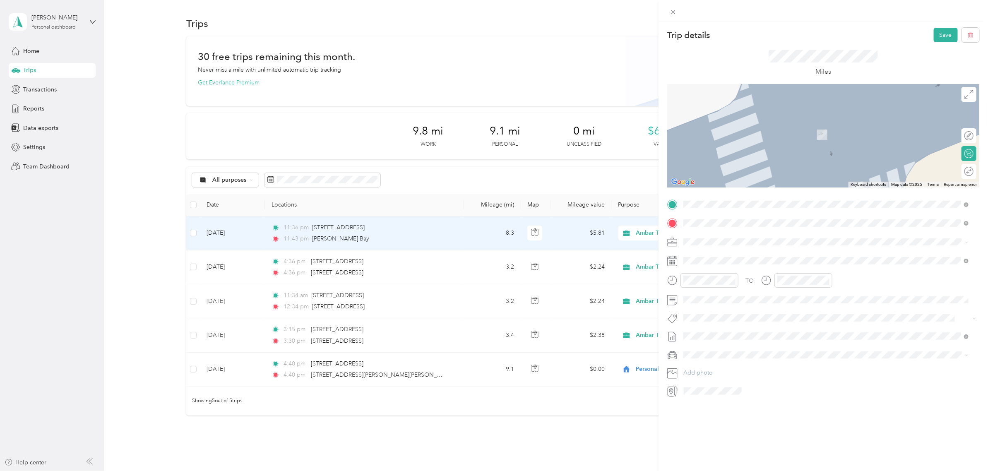
click at [744, 289] on span "[PERSON_NAME][GEOGRAPHIC_DATA][US_STATE] 33189, [GEOGRAPHIC_DATA]" at bounding box center [807, 284] width 217 height 7
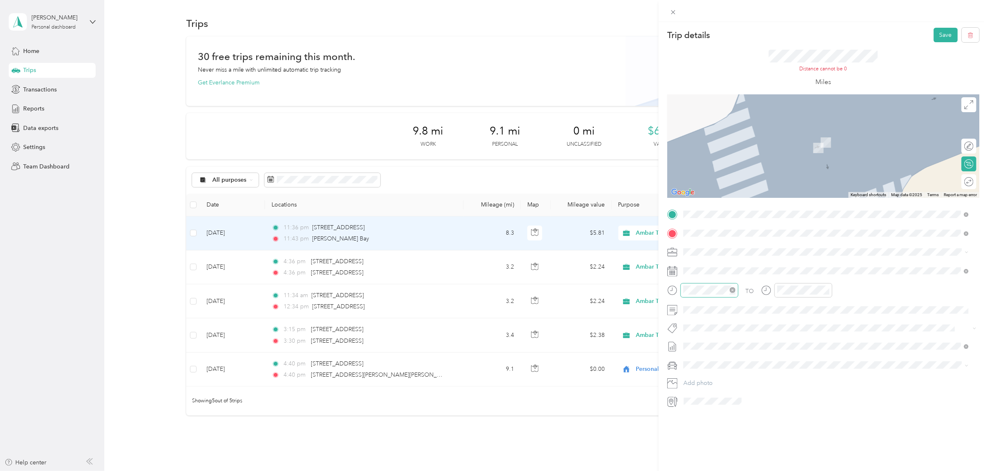
click at [731, 290] on icon "close-circle" at bounding box center [732, 290] width 6 height 6
click at [692, 305] on div "12" at bounding box center [692, 309] width 20 height 12
click at [712, 319] on div "01" at bounding box center [716, 320] width 20 height 12
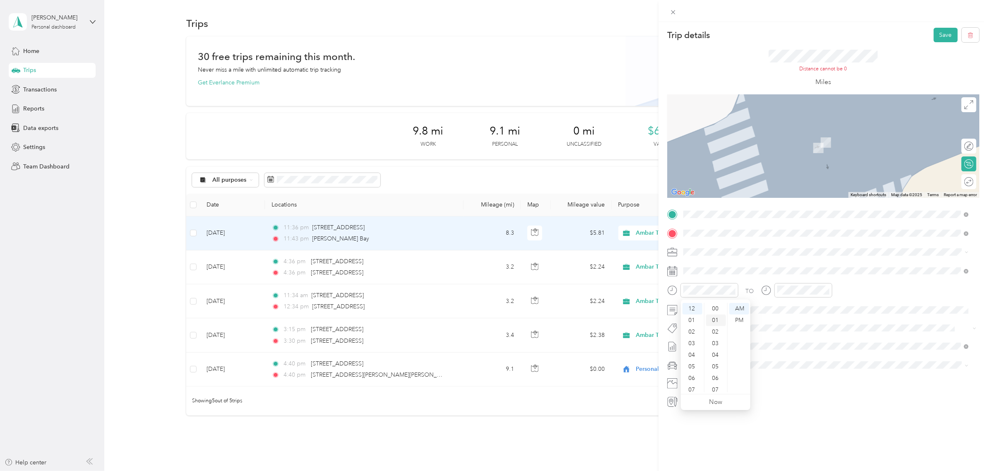
scroll to position [11, 0]
click at [714, 305] on div "01" at bounding box center [716, 310] width 20 height 12
click at [744, 318] on div "PM" at bounding box center [739, 320] width 20 height 12
click at [784, 312] on div "12" at bounding box center [786, 309] width 20 height 12
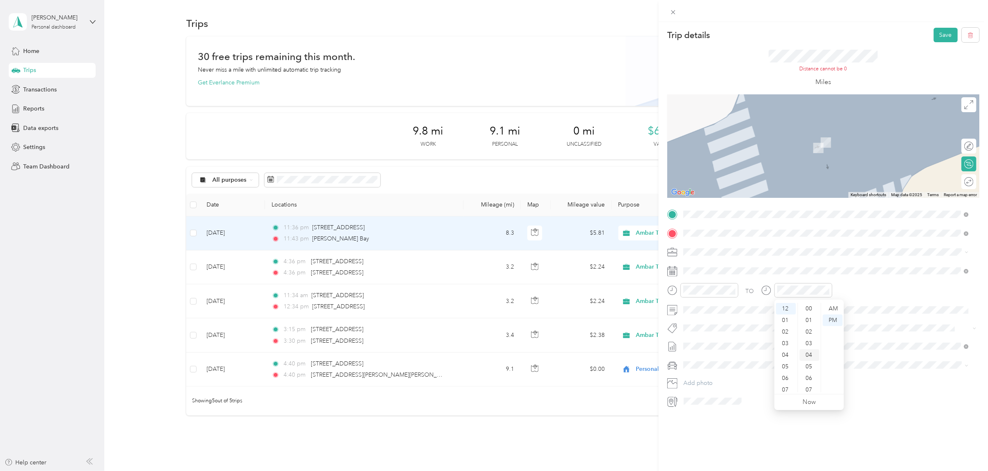
click at [808, 354] on div "04" at bounding box center [809, 355] width 20 height 12
click at [830, 318] on div "PM" at bounding box center [832, 320] width 20 height 12
click at [911, 392] on div "TO Add photo" at bounding box center [823, 308] width 312 height 200
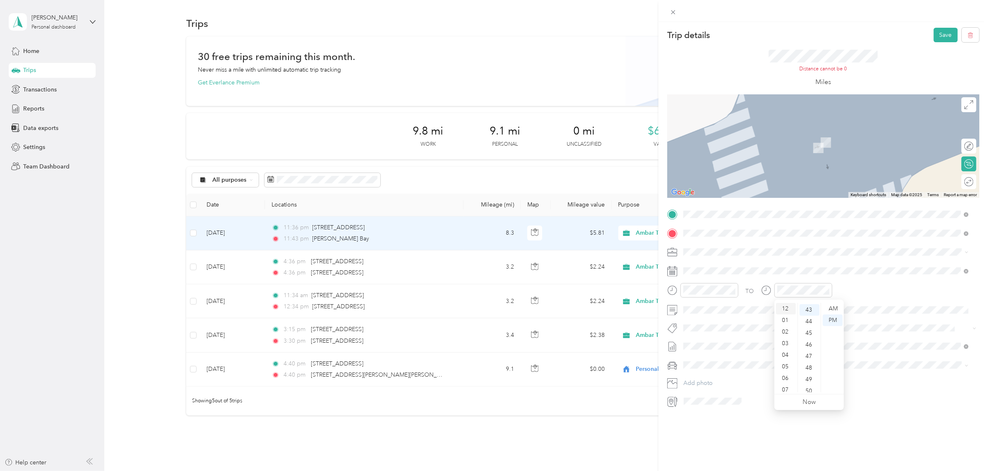
click at [783, 308] on div "12" at bounding box center [786, 309] width 20 height 12
click at [870, 390] on div "TO Add photo" at bounding box center [823, 308] width 312 height 200
click at [784, 307] on div "12" at bounding box center [786, 309] width 20 height 12
click at [942, 375] on div "TO Add photo" at bounding box center [823, 308] width 312 height 200
click at [760, 292] on div "TO" at bounding box center [823, 293] width 312 height 20
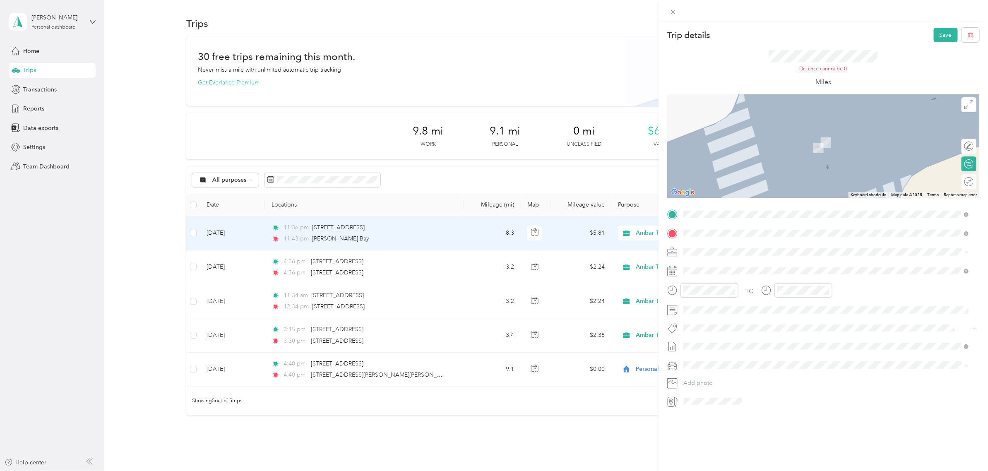
click at [762, 291] on icon at bounding box center [766, 290] width 10 height 10
click at [784, 305] on div "12" at bounding box center [786, 309] width 20 height 12
click at [785, 309] on div "12" at bounding box center [786, 309] width 20 height 12
click at [810, 316] on div "30" at bounding box center [809, 315] width 20 height 12
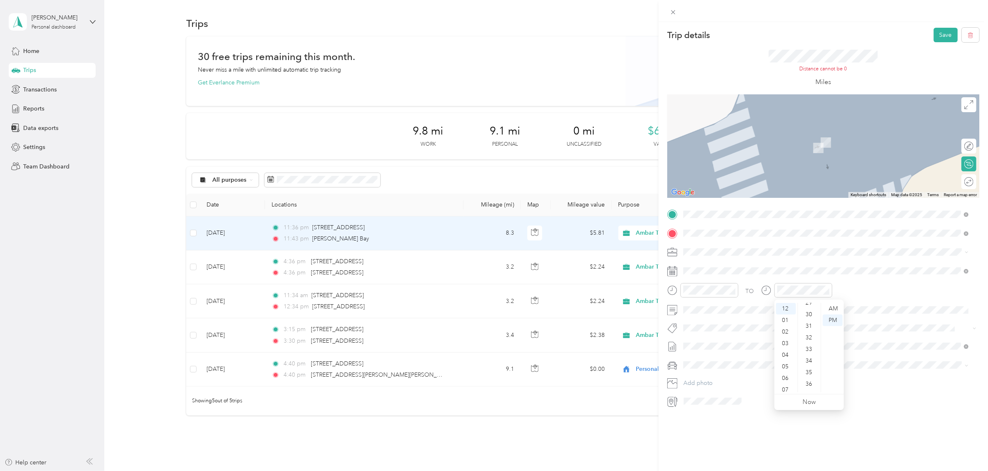
scroll to position [348, 0]
click at [829, 319] on div "PM" at bounding box center [832, 320] width 20 height 12
click at [881, 318] on div "TO Add photo" at bounding box center [823, 308] width 312 height 200
click at [732, 288] on icon "close-circle" at bounding box center [732, 290] width 6 height 6
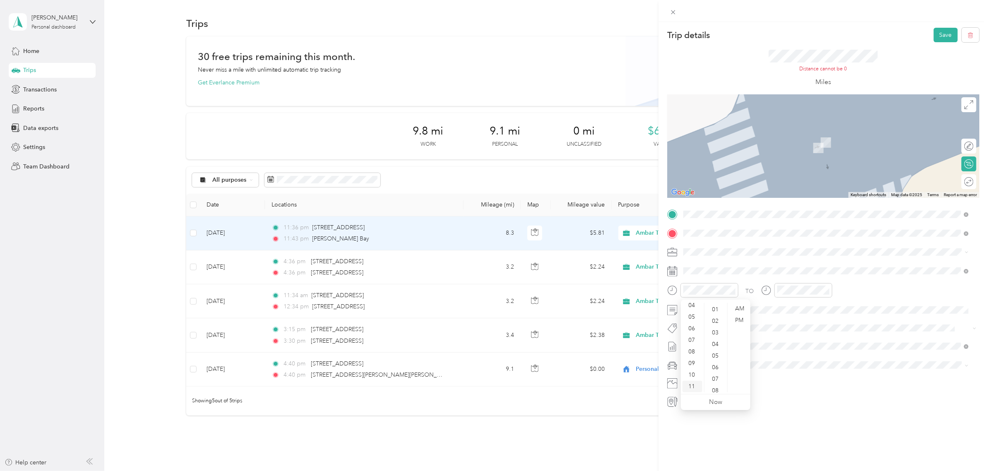
click at [696, 382] on div "11" at bounding box center [692, 387] width 20 height 12
click at [716, 343] on div "04" at bounding box center [716, 344] width 20 height 12
click at [817, 377] on button "Add photo" at bounding box center [829, 383] width 299 height 12
click at [937, 28] on button "Save" at bounding box center [945, 35] width 24 height 14
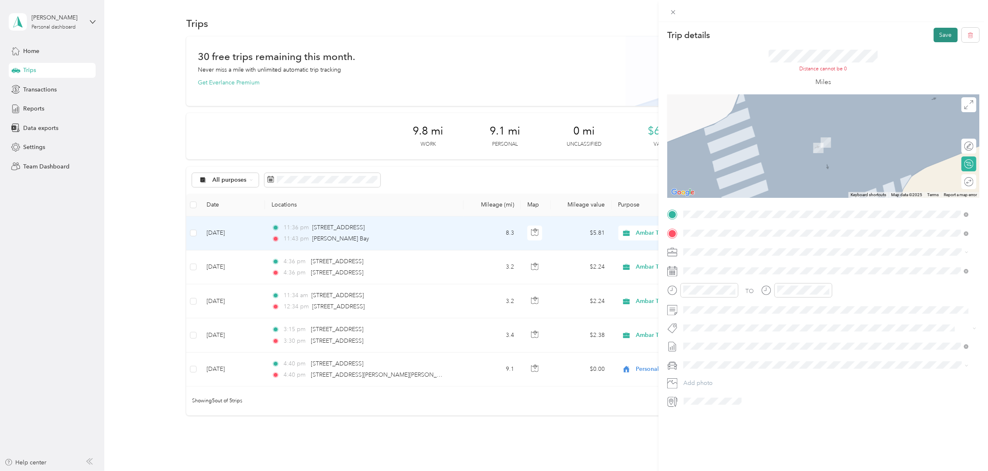
click at [938, 32] on button "Save" at bounding box center [945, 35] width 24 height 14
click at [695, 228] on span at bounding box center [829, 233] width 299 height 13
click at [665, 220] on form "Trip details Save This trip cannot be edited because it is either under review,…" at bounding box center [822, 218] width 329 height 380
click at [730, 267] on span "[STREET_ADDRESS][US_STATE]" at bounding box center [740, 262] width 83 height 7
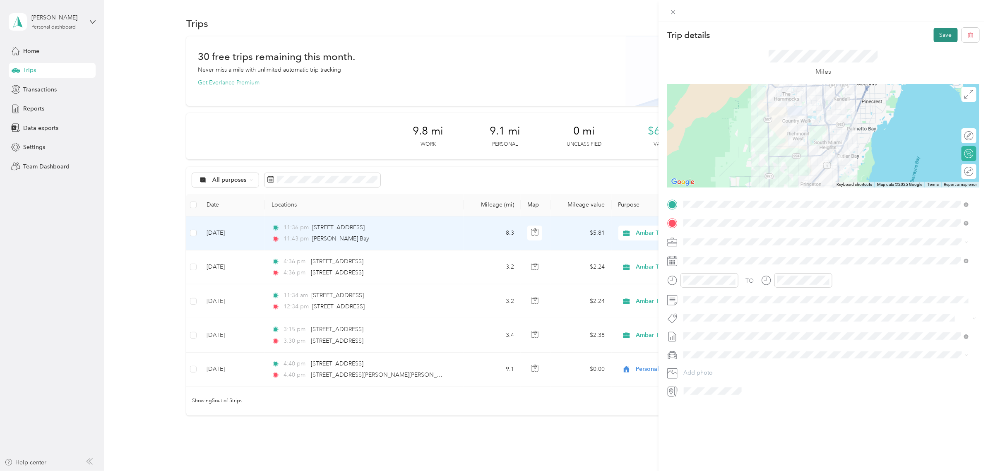
click at [933, 36] on button "Save" at bounding box center [945, 35] width 24 height 14
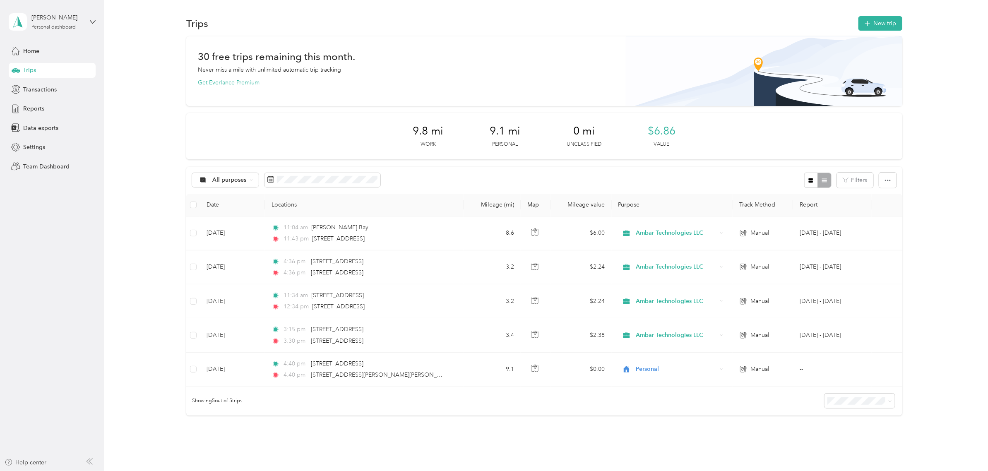
click at [882, 12] on div "Trips New trip 30 free trips remaining this month. Never miss a mile with unlim…" at bounding box center [543, 244] width 879 height 489
click at [880, 20] on button "New trip" at bounding box center [880, 23] width 44 height 14
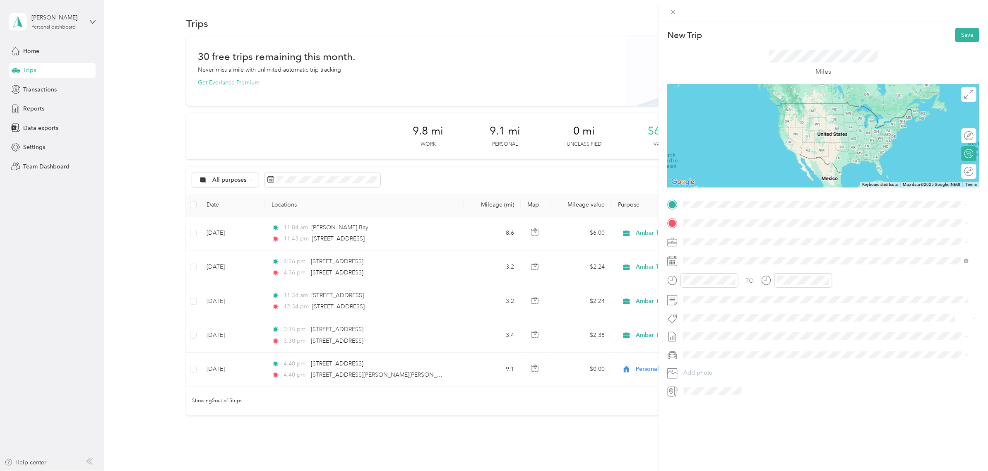
click at [745, 255] on span "[STREET_ADDRESS][US_STATE]" at bounding box center [740, 250] width 83 height 7
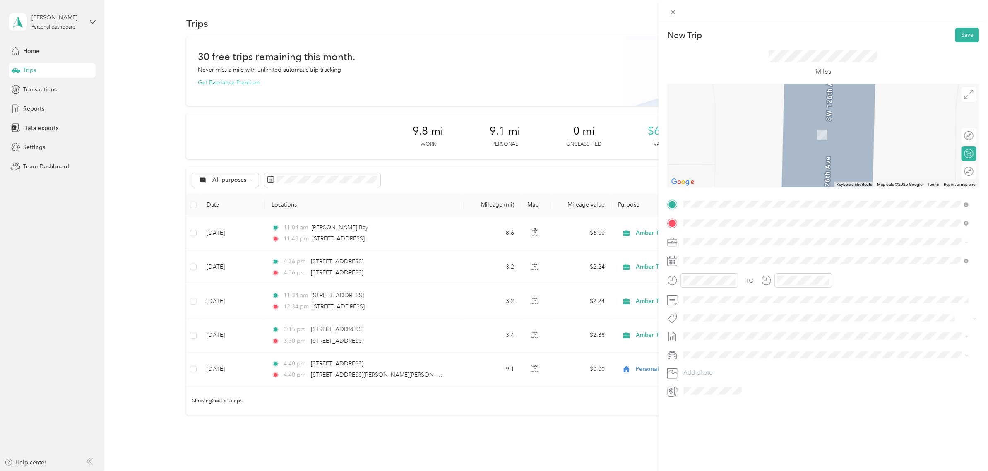
click at [747, 307] on span "[PERSON_NAME][GEOGRAPHIC_DATA][US_STATE] 33189, [GEOGRAPHIC_DATA]" at bounding box center [807, 303] width 217 height 7
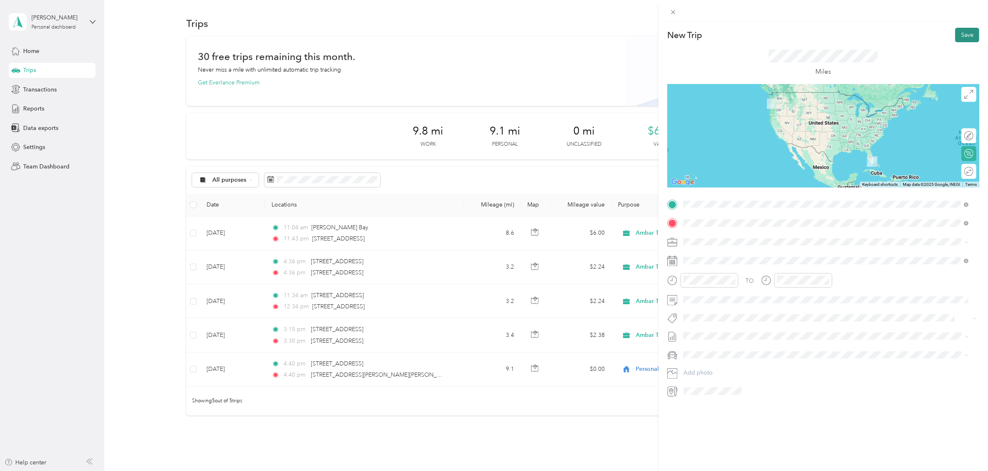
click at [957, 35] on button "Save" at bounding box center [967, 35] width 24 height 14
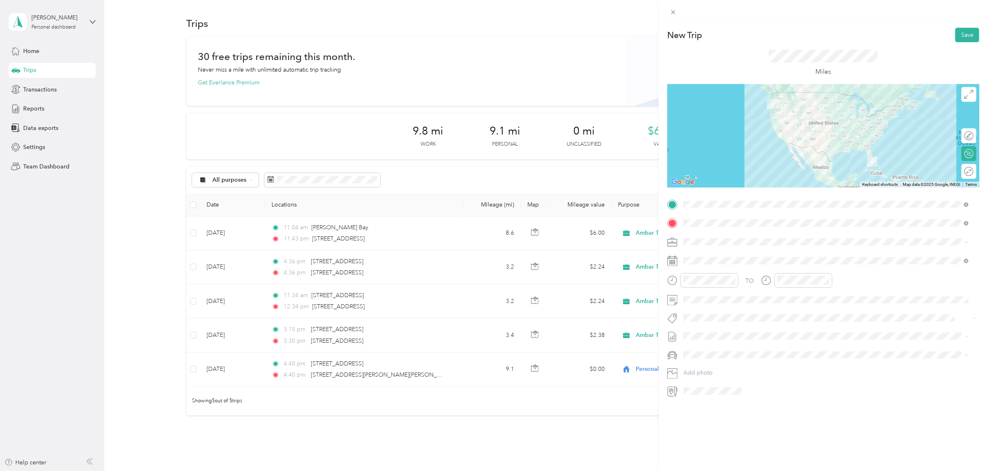
click at [744, 240] on li "[STREET_ADDRESS][US_STATE]" at bounding box center [826, 231] width 291 height 17
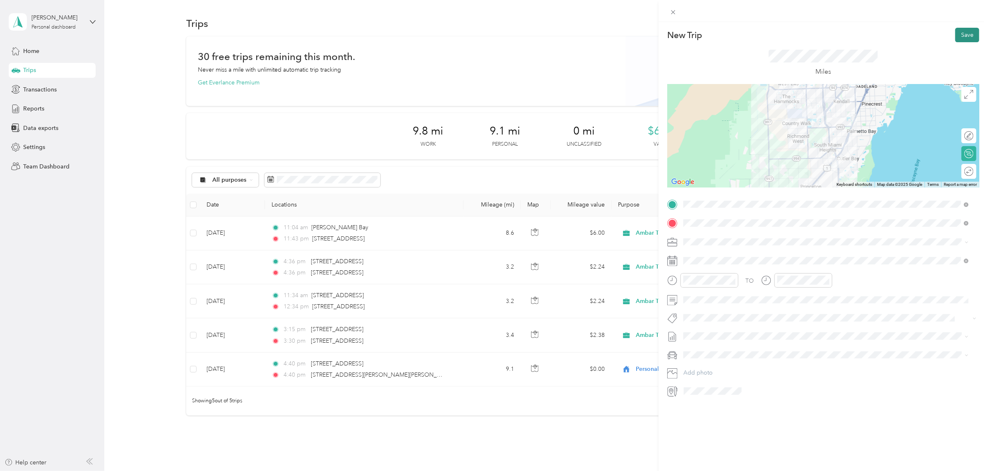
click at [961, 34] on button "Save" at bounding box center [967, 35] width 24 height 14
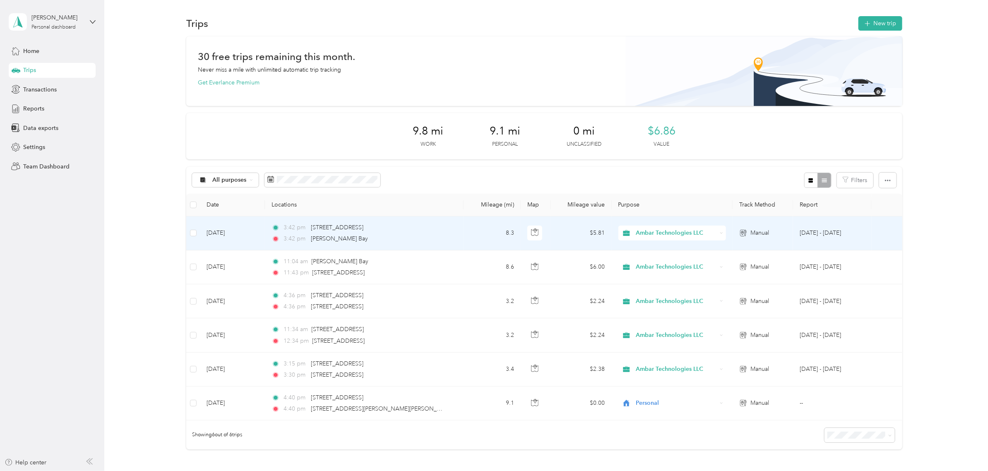
click at [224, 233] on td "[DATE]" at bounding box center [232, 233] width 65 height 34
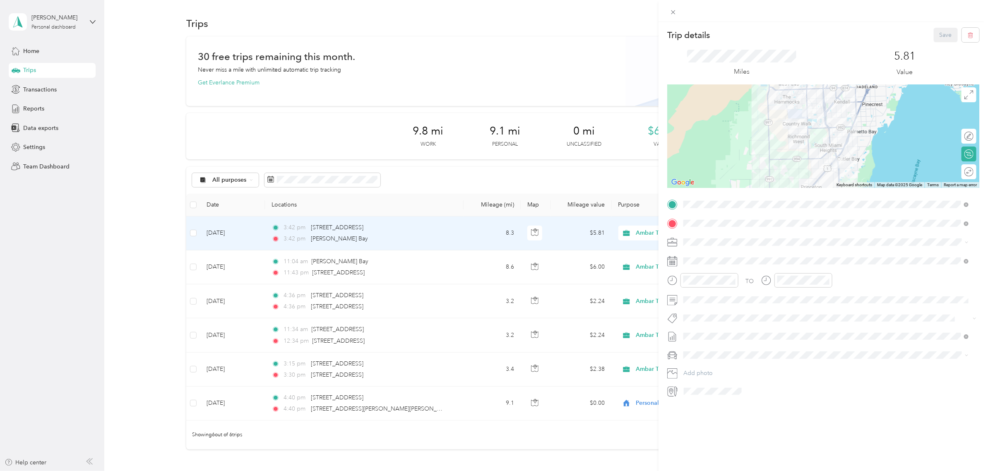
click at [673, 264] on icon at bounding box center [672, 261] width 10 height 10
click at [753, 374] on div "26" at bounding box center [753, 375] width 11 height 10
click at [840, 407] on div "Trip details Save This trip cannot be edited because it is either under review,…" at bounding box center [822, 257] width 329 height 471
click at [933, 30] on button "Save" at bounding box center [945, 35] width 24 height 14
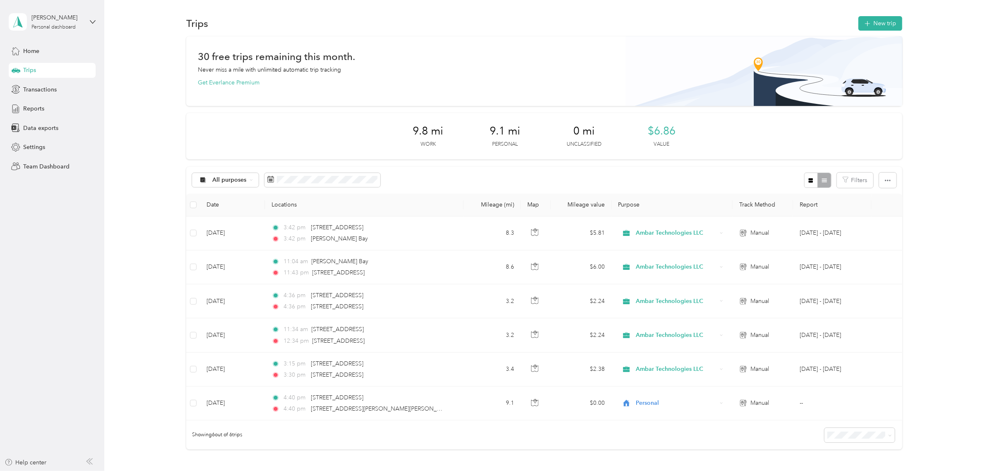
click at [808, 206] on th "Report" at bounding box center [832, 205] width 79 height 23
click at [807, 204] on th "Report" at bounding box center [832, 205] width 79 height 23
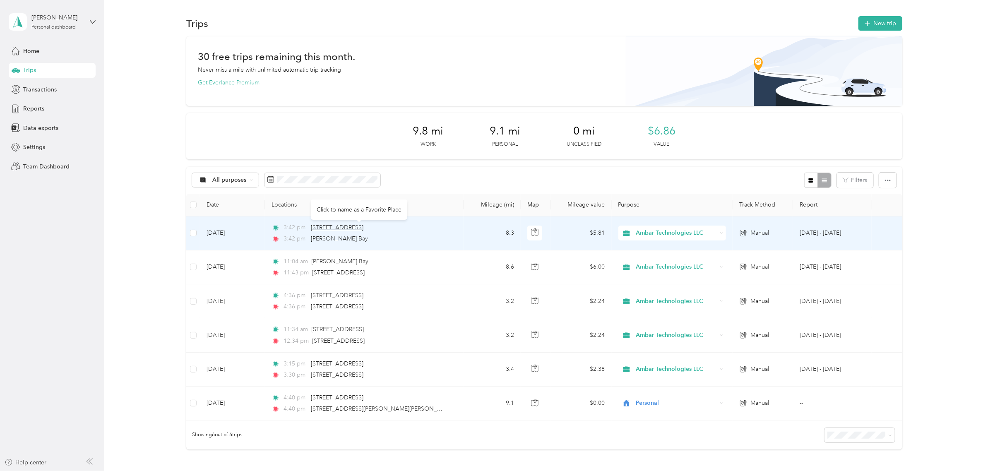
click at [342, 230] on span "[STREET_ADDRESS]" at bounding box center [337, 227] width 53 height 7
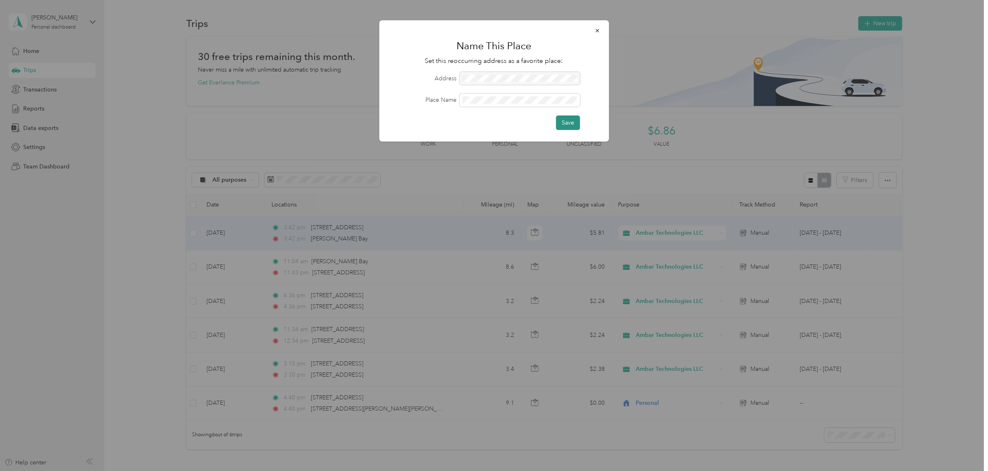
click at [568, 124] on button "Save" at bounding box center [568, 122] width 24 height 14
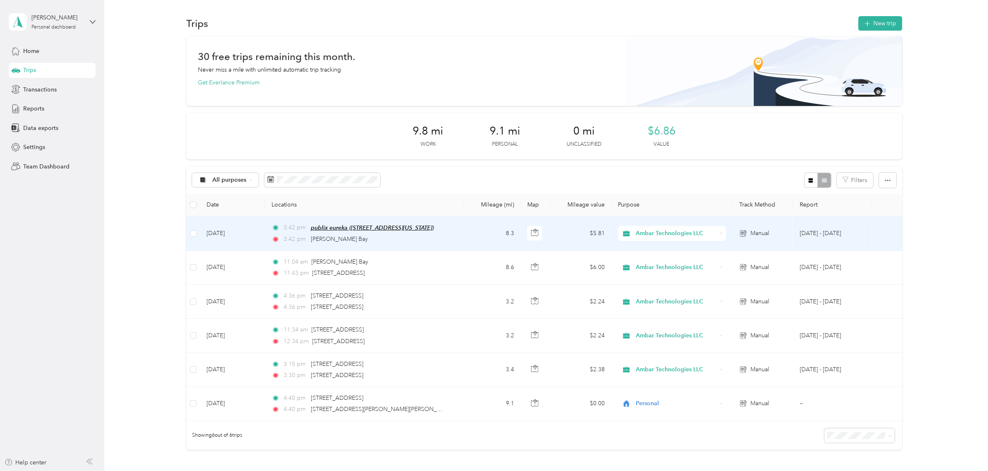
click at [382, 228] on span "publix eureka ([STREET_ADDRESS][US_STATE])" at bounding box center [372, 227] width 123 height 7
click at [225, 231] on td "[DATE]" at bounding box center [232, 233] width 65 height 34
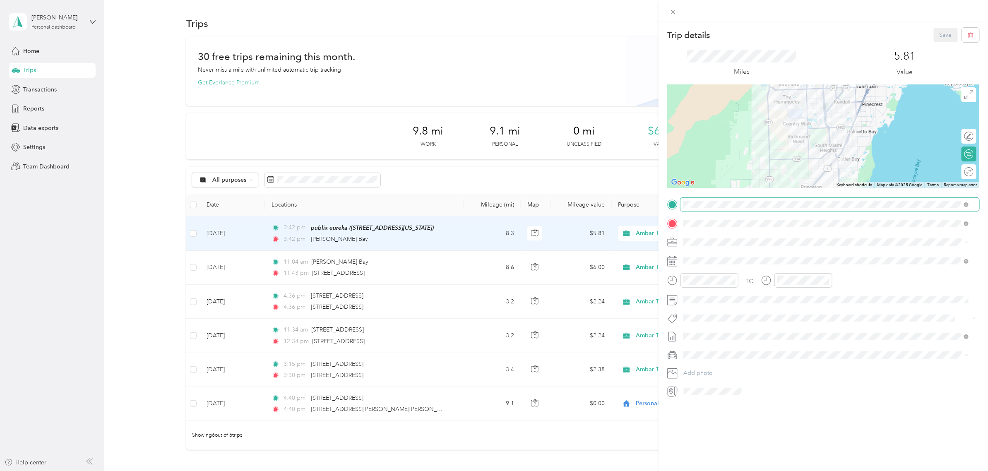
drag, startPoint x: 906, startPoint y: 199, endPoint x: 743, endPoint y: 209, distance: 163.3
click at [743, 209] on span at bounding box center [829, 204] width 299 height 13
click at [899, 196] on div "Trip details Save This trip cannot be edited because it is either under review,…" at bounding box center [823, 213] width 312 height 370
click at [678, 176] on div "Trip details Save This trip cannot be edited because it is either under review,…" at bounding box center [823, 213] width 312 height 370
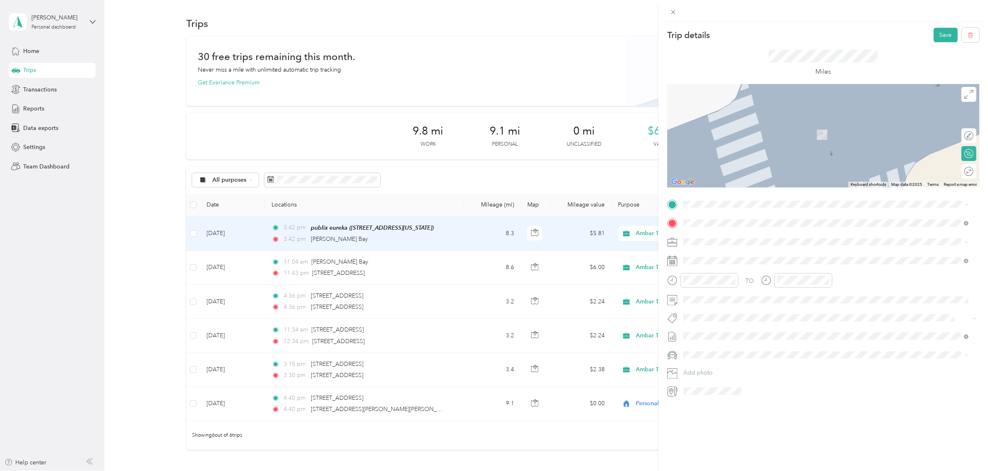
click at [745, 290] on div "[GEOGRAPHIC_DATA][US_STATE], [GEOGRAPHIC_DATA]" at bounding box center [825, 283] width 279 height 11
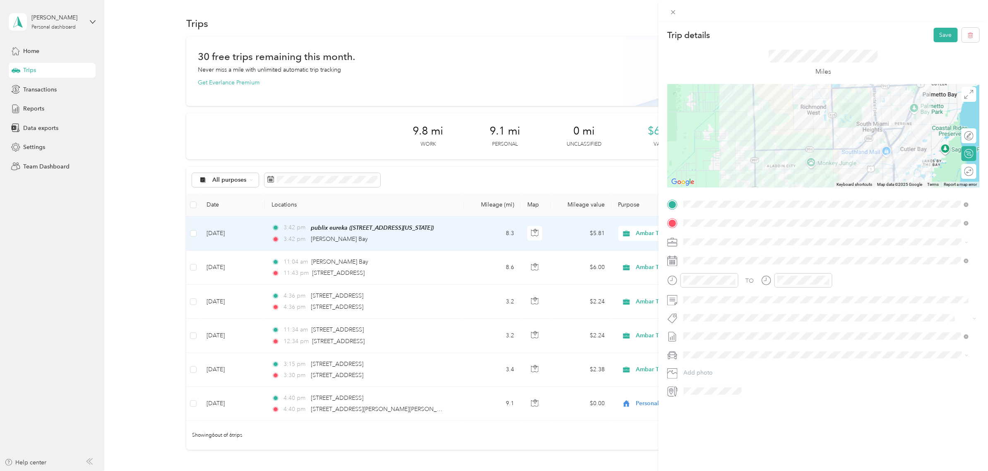
click at [411, 290] on div "Trip details Save This trip cannot be edited because it is either under review,…" at bounding box center [494, 235] width 988 height 471
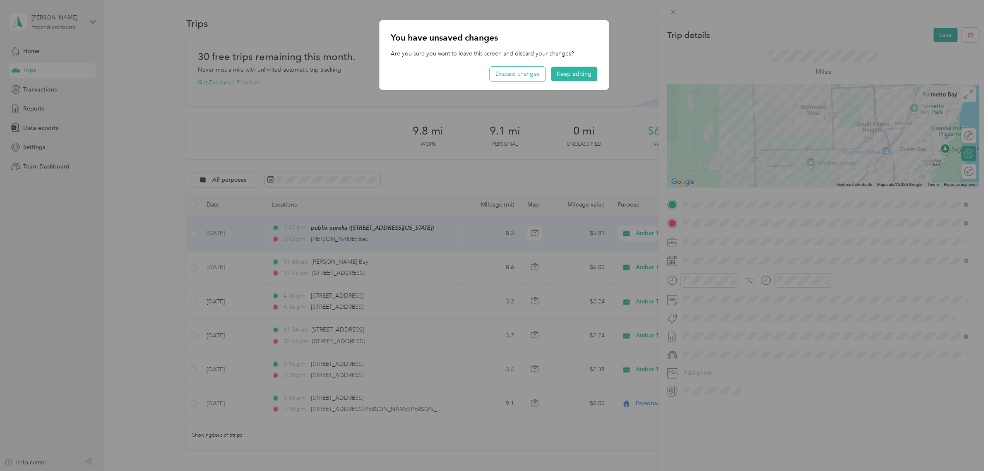
click at [525, 72] on button "Discard changes" at bounding box center [516, 74] width 55 height 14
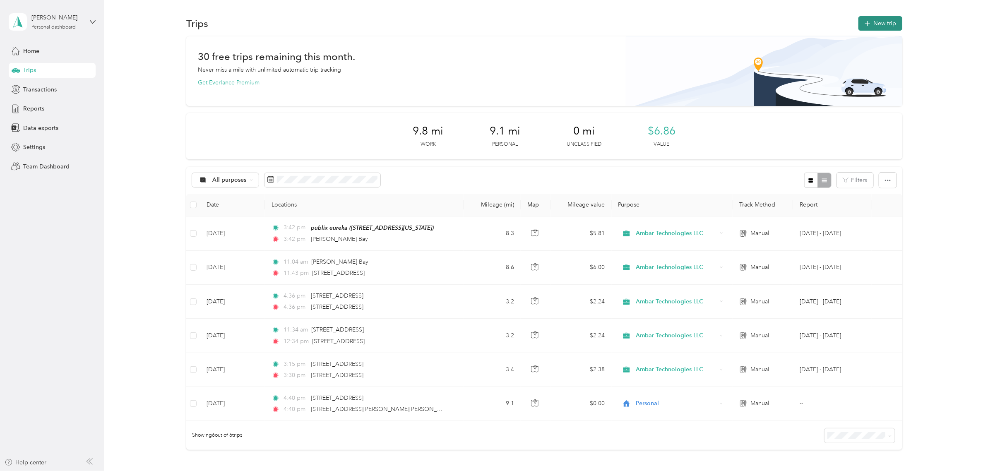
click at [884, 26] on button "New trip" at bounding box center [880, 23] width 44 height 14
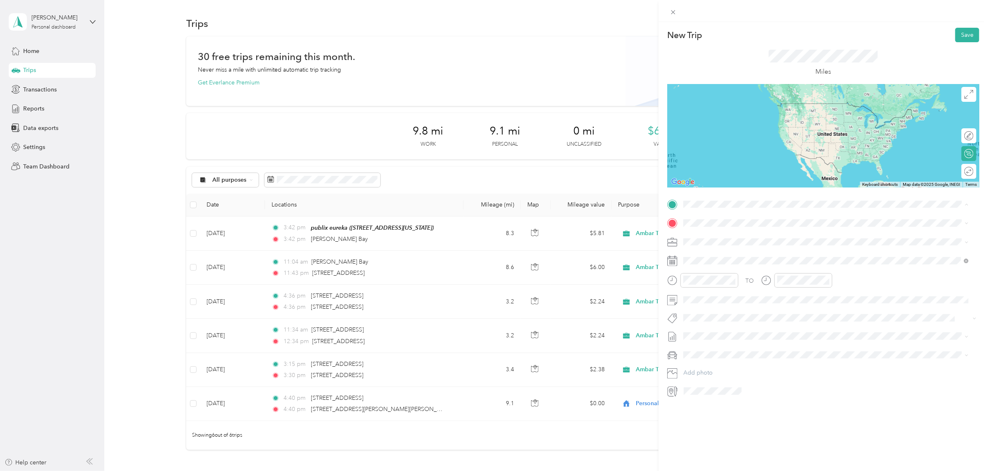
click at [727, 233] on span "[STREET_ADDRESS][US_STATE]" at bounding box center [740, 233] width 83 height 7
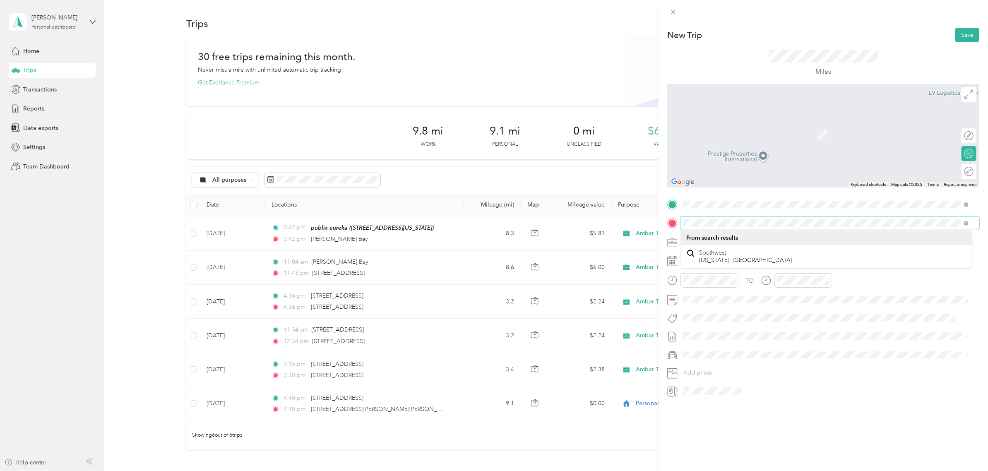
click at [606, 164] on div "New Trip Save This trip cannot be edited because it is either under review, app…" at bounding box center [494, 235] width 988 height 471
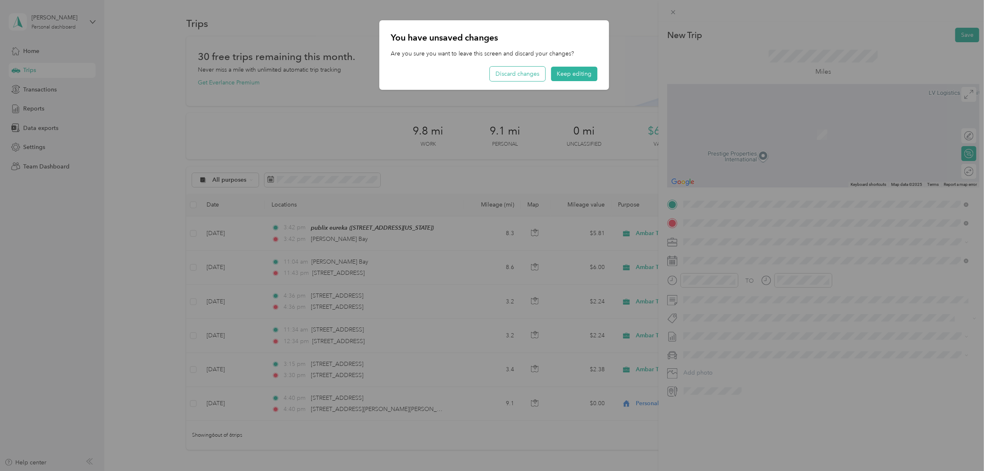
click at [530, 69] on button "Discard changes" at bounding box center [516, 74] width 55 height 14
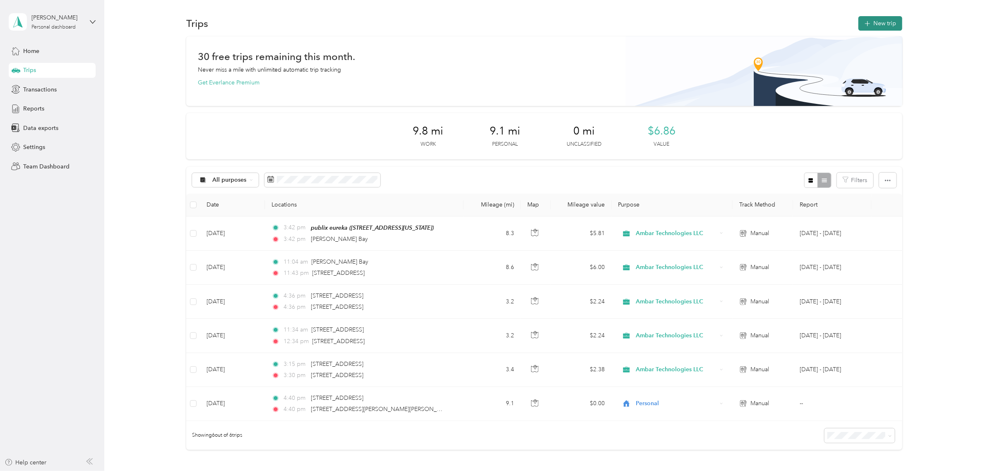
click at [885, 20] on button "New trip" at bounding box center [880, 23] width 44 height 14
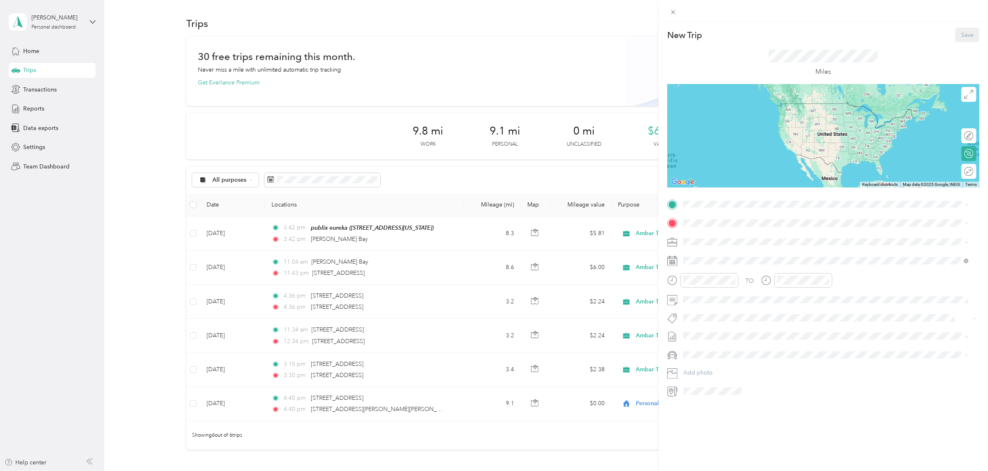
click at [781, 243] on span "[STREET_ADDRESS][US_STATE]" at bounding box center [740, 246] width 83 height 7
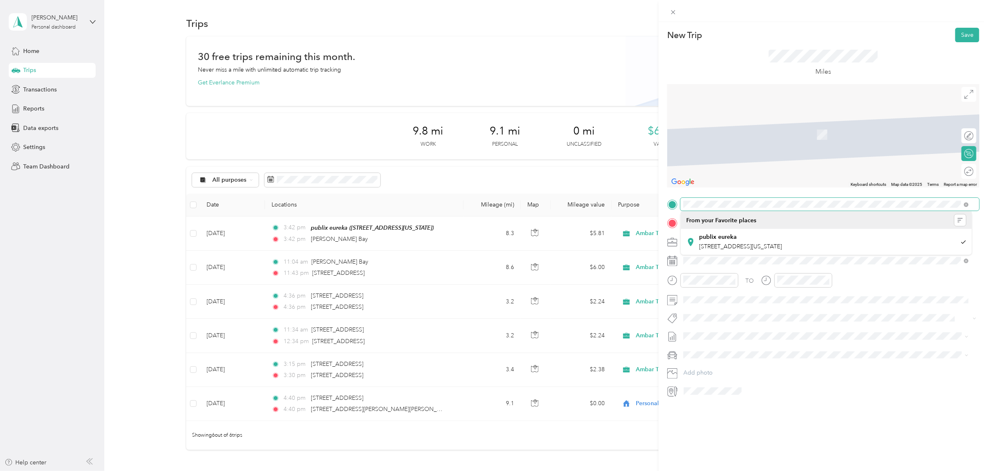
click at [662, 187] on form "New Trip Save This trip cannot be edited because it is either under review, app…" at bounding box center [822, 213] width 329 height 370
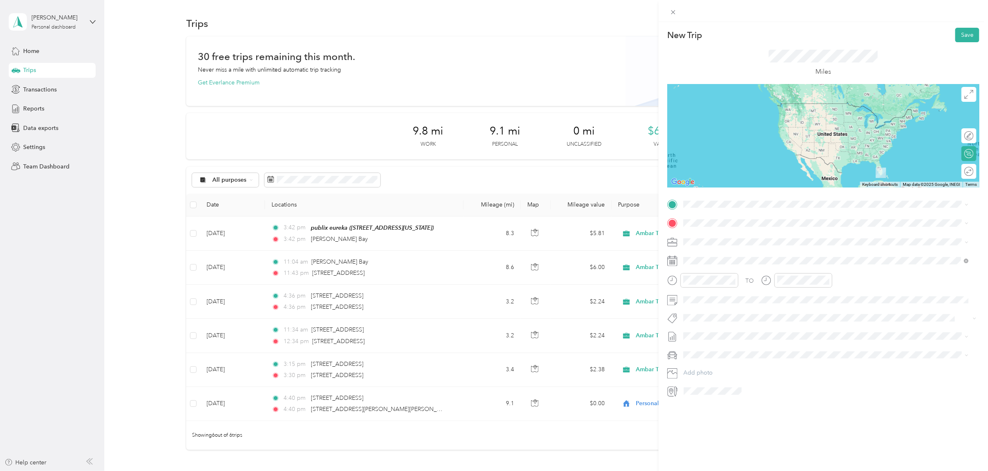
click at [718, 236] on div "[STREET_ADDRESS][US_STATE]" at bounding box center [825, 230] width 279 height 11
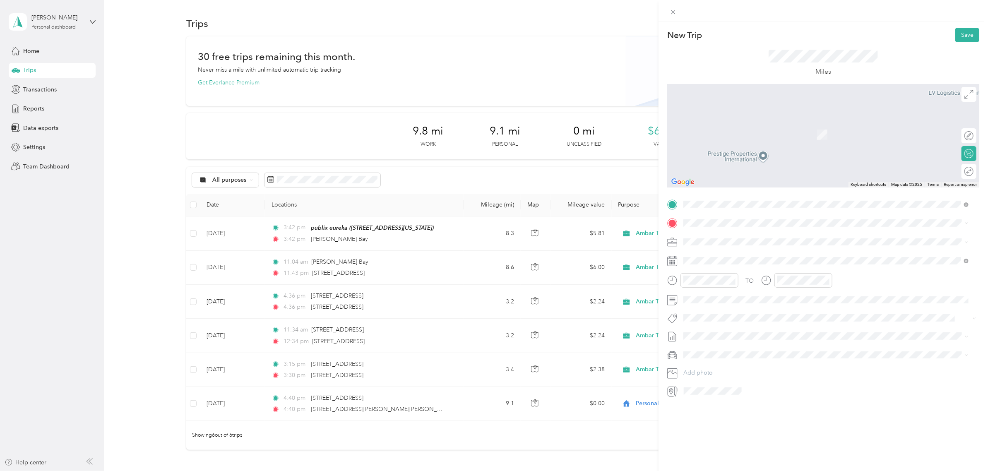
click at [758, 289] on span "[STREET_ADDRESS][US_STATE]" at bounding box center [740, 285] width 83 height 7
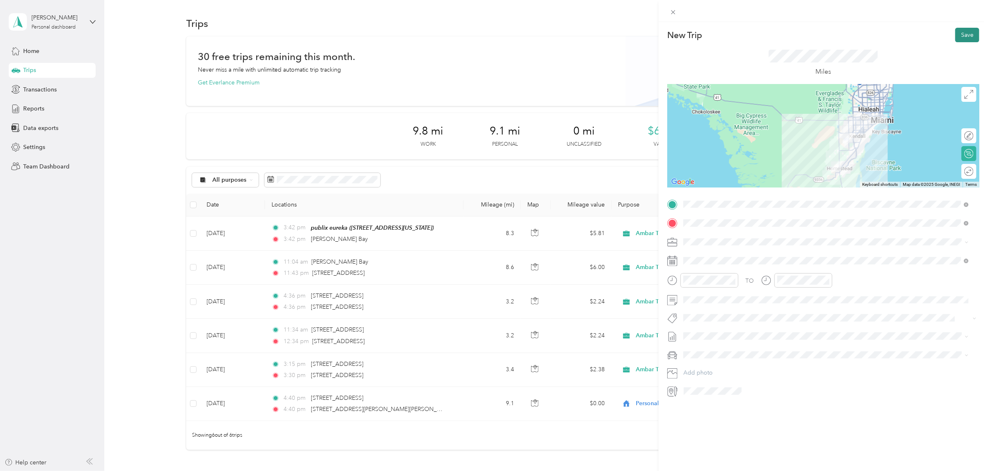
click at [963, 31] on button "Save" at bounding box center [967, 35] width 24 height 14
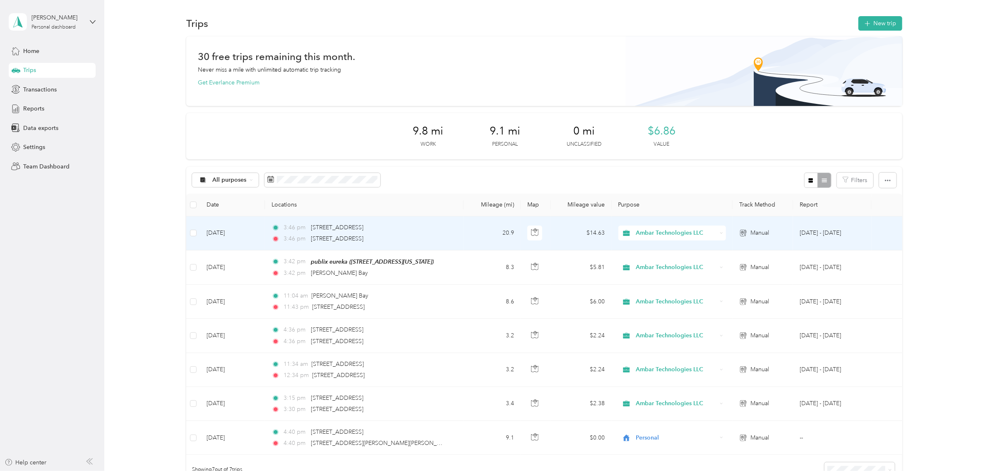
click at [225, 234] on td "[DATE]" at bounding box center [232, 233] width 65 height 34
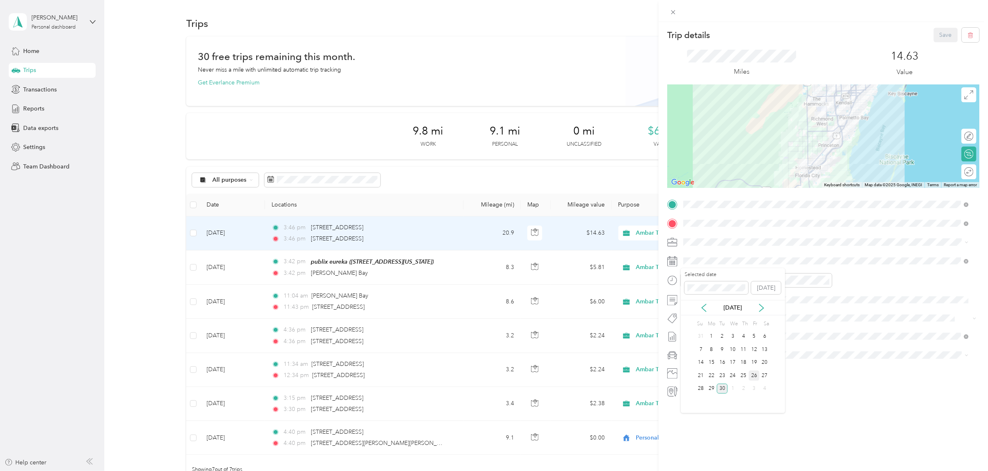
click at [754, 375] on div "26" at bounding box center [753, 375] width 11 height 10
click at [935, 34] on button "Save" at bounding box center [945, 35] width 24 height 14
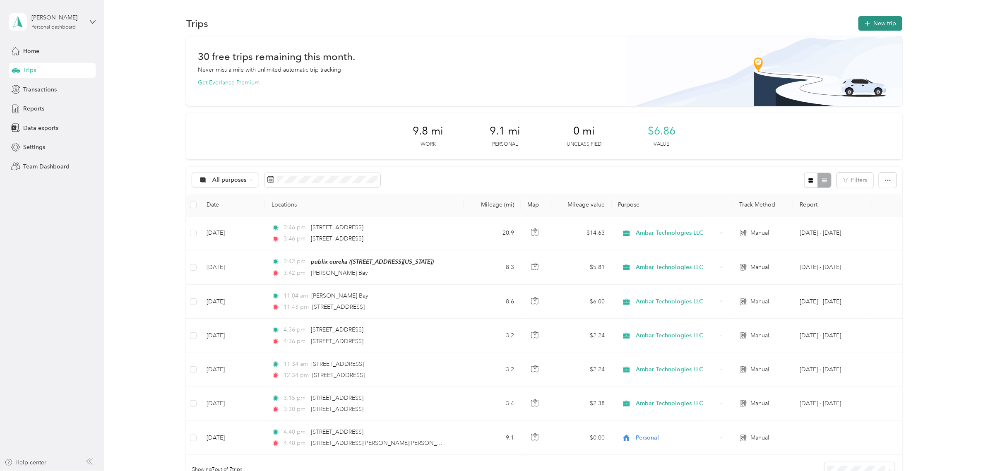
click at [880, 19] on button "New trip" at bounding box center [880, 23] width 44 height 14
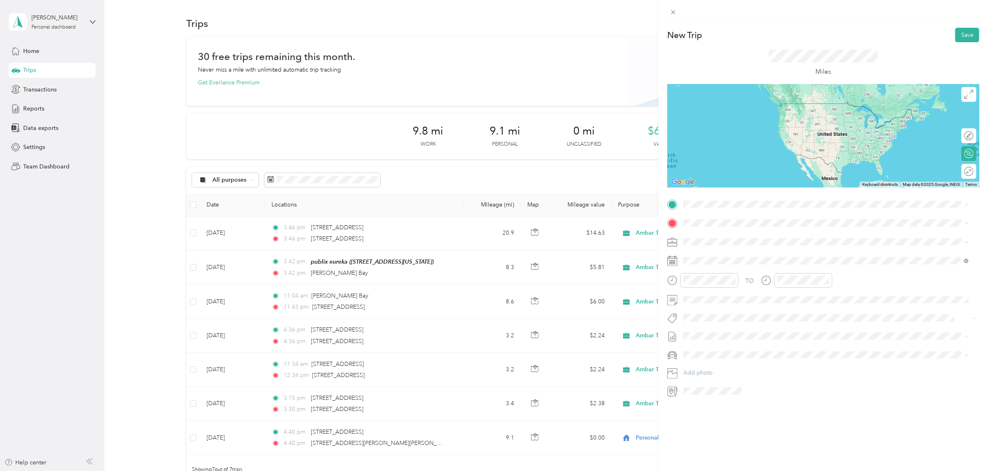
click at [744, 232] on span "[STREET_ADDRESS][US_STATE]" at bounding box center [740, 232] width 83 height 7
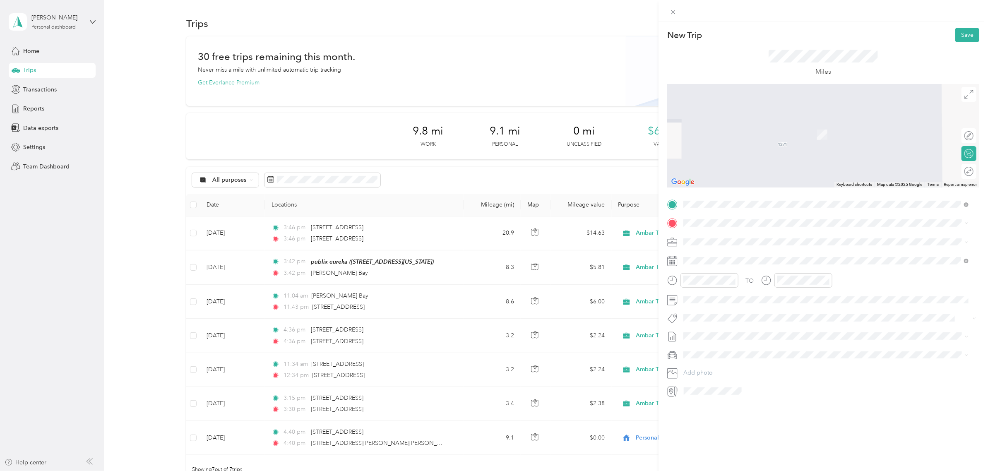
click at [736, 263] on span "[STREET_ADDRESS][US_STATE]" at bounding box center [740, 264] width 83 height 7
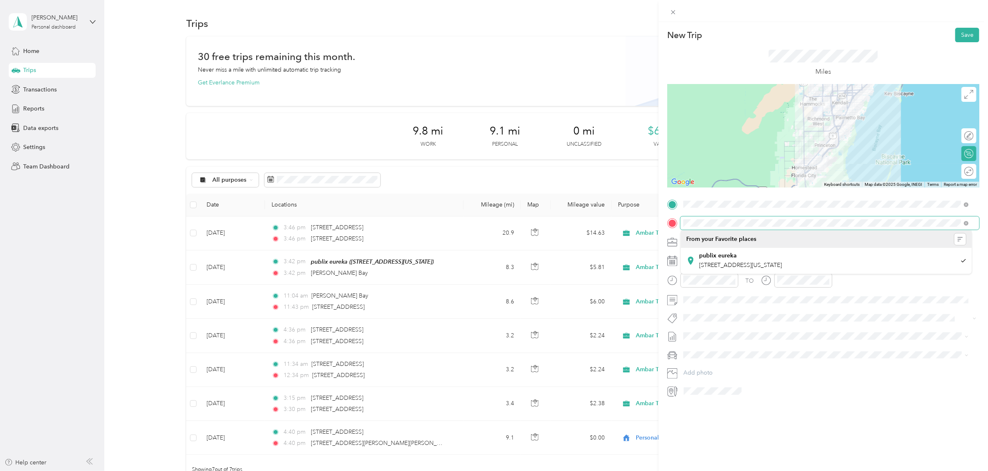
click at [616, 195] on div "New Trip Save This trip cannot be edited because it is either under review, app…" at bounding box center [494, 235] width 988 height 471
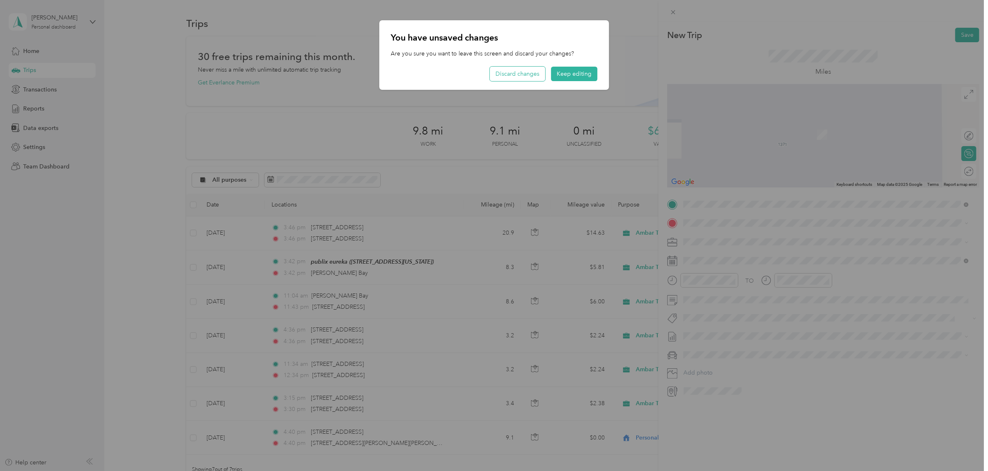
click at [541, 74] on button "Discard changes" at bounding box center [516, 74] width 55 height 14
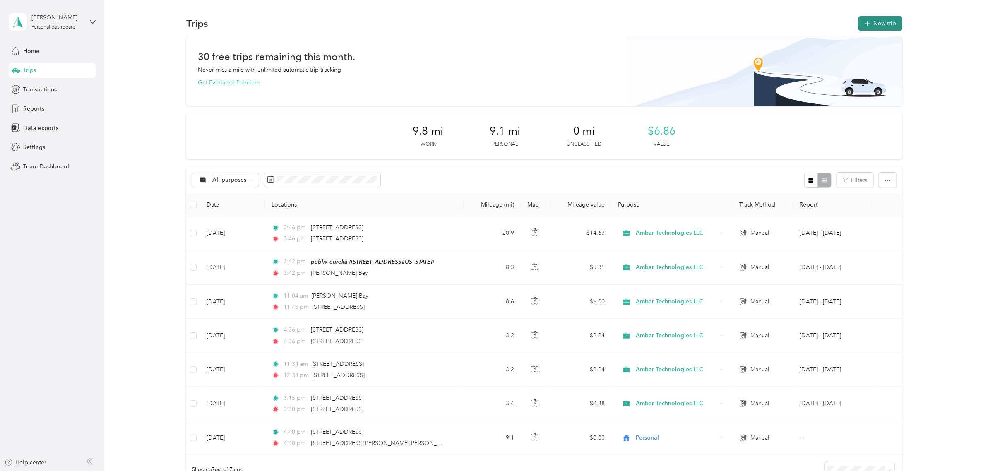
click at [887, 22] on button "New trip" at bounding box center [880, 23] width 44 height 14
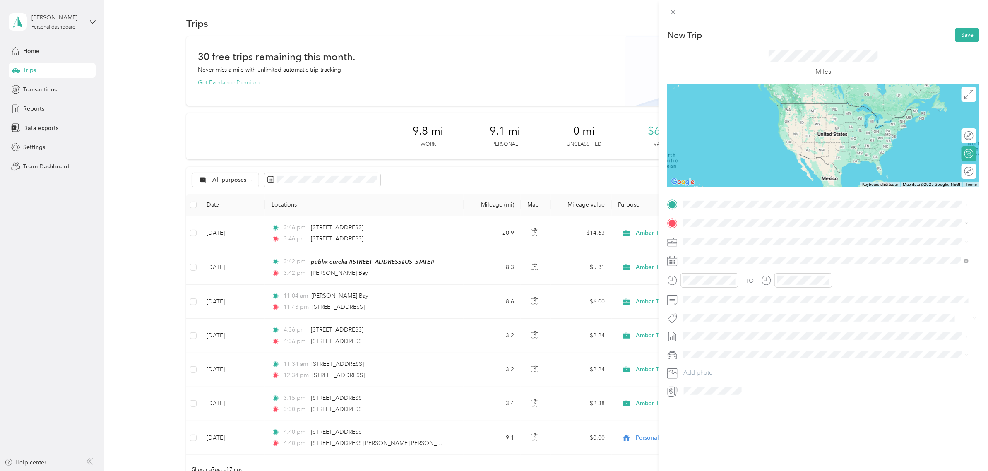
click at [716, 236] on div "[STREET_ADDRESS][US_STATE]" at bounding box center [825, 230] width 279 height 11
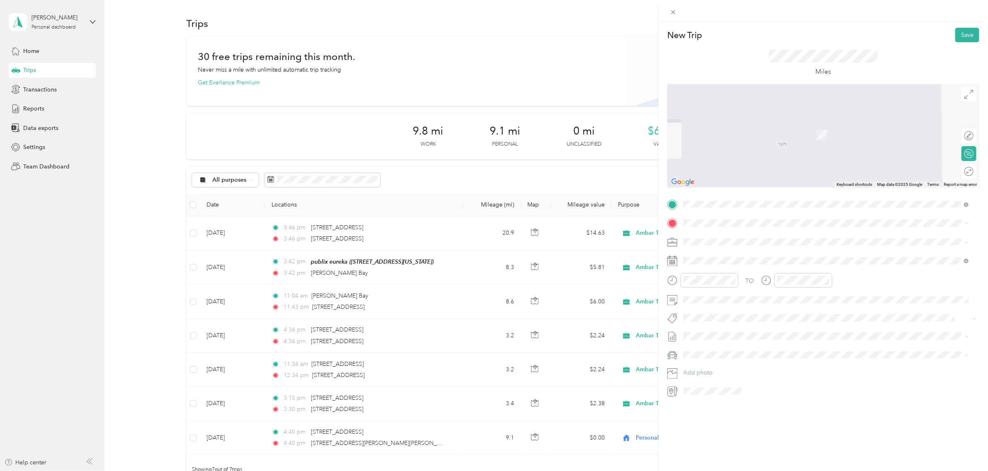
click at [717, 263] on span "[STREET_ADDRESS][US_STATE]" at bounding box center [740, 264] width 83 height 7
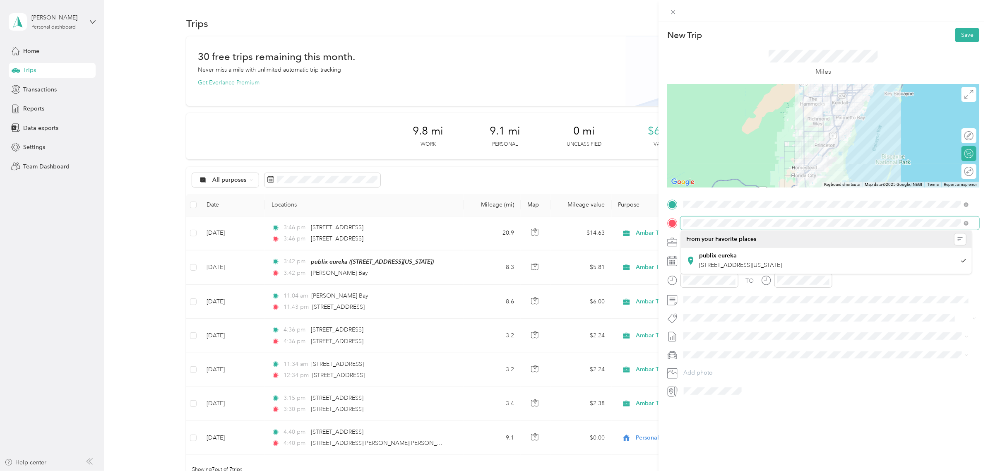
click at [678, 216] on div at bounding box center [823, 222] width 312 height 13
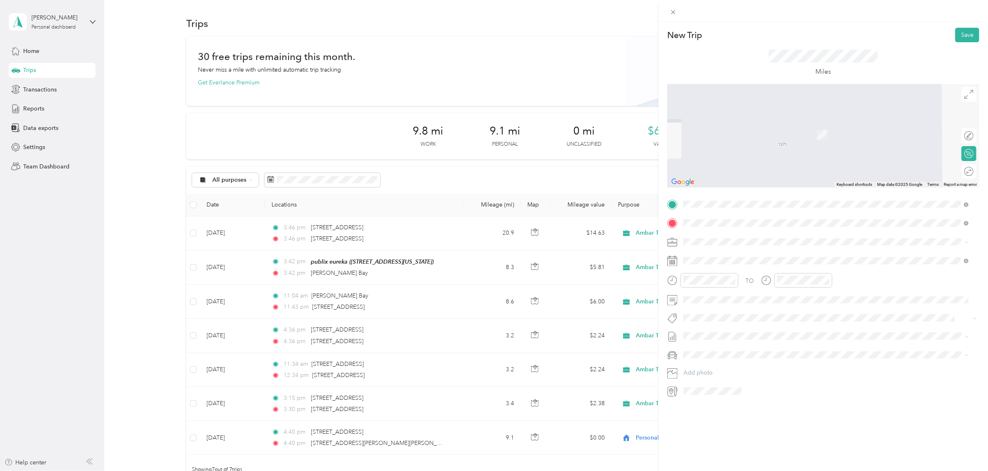
click at [706, 261] on li "[STREET_ADDRESS][US_STATE]" at bounding box center [826, 253] width 291 height 17
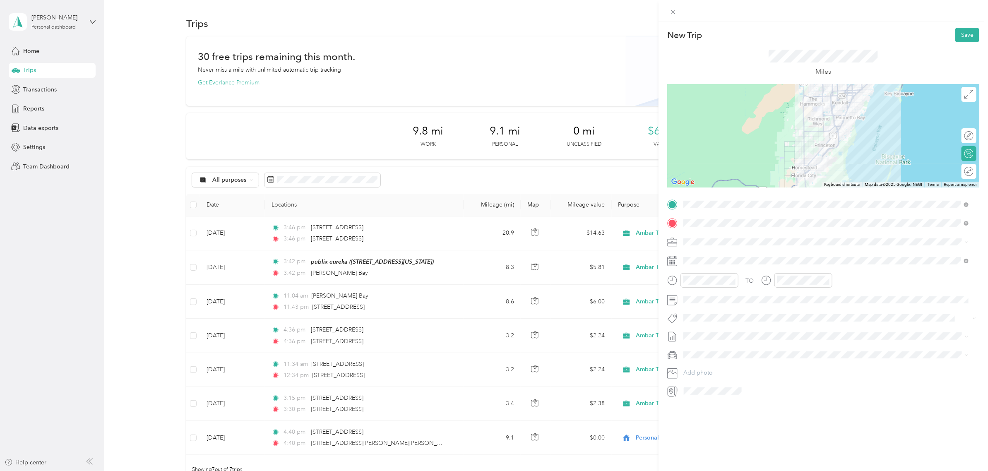
click at [676, 257] on icon at bounding box center [672, 261] width 10 height 10
click at [674, 260] on icon at bounding box center [672, 261] width 10 height 10
click at [753, 374] on div "26" at bounding box center [753, 375] width 11 height 10
click at [783, 312] on div "04" at bounding box center [786, 310] width 20 height 12
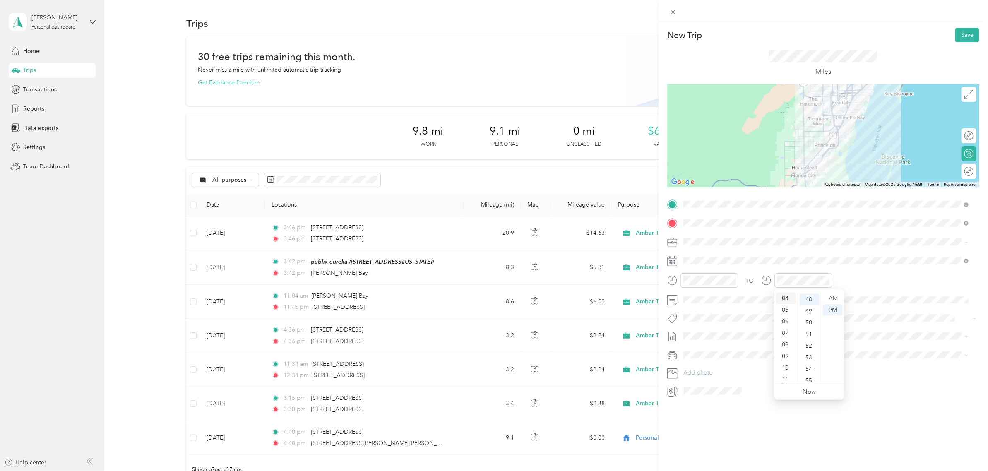
scroll to position [46, 0]
click at [808, 307] on div "44" at bounding box center [809, 305] width 20 height 12
click at [955, 40] on button "Save" at bounding box center [967, 35] width 24 height 14
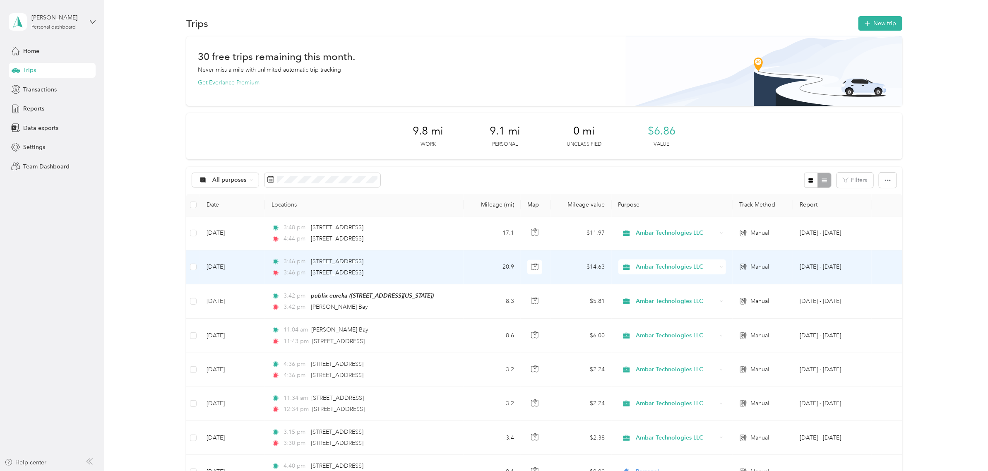
click at [220, 263] on td "[DATE]" at bounding box center [232, 267] width 65 height 34
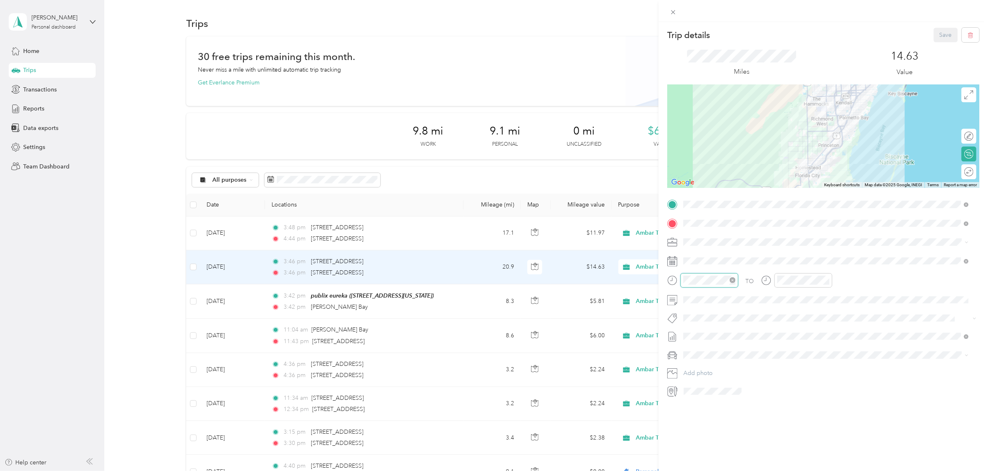
scroll to position [532, 0]
click at [639, 268] on div "Trip details Save This trip cannot be edited because it is either under review,…" at bounding box center [494, 235] width 988 height 471
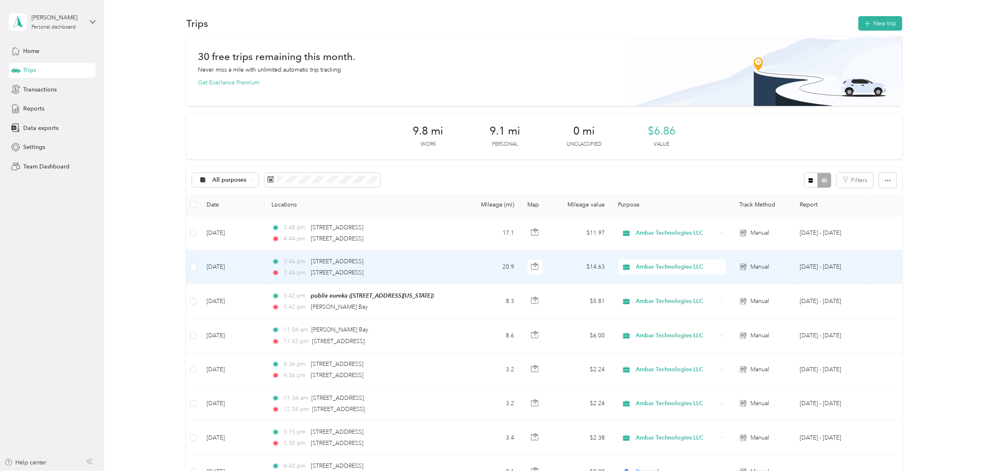
click at [234, 264] on td "[DATE]" at bounding box center [232, 267] width 65 height 34
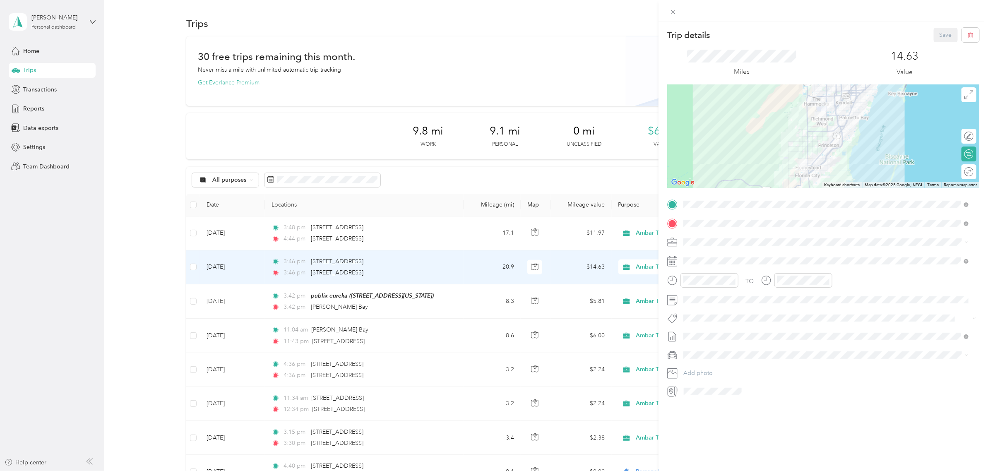
click at [230, 266] on div "Trip details Save This trip cannot be edited because it is either under review,…" at bounding box center [494, 235] width 988 height 471
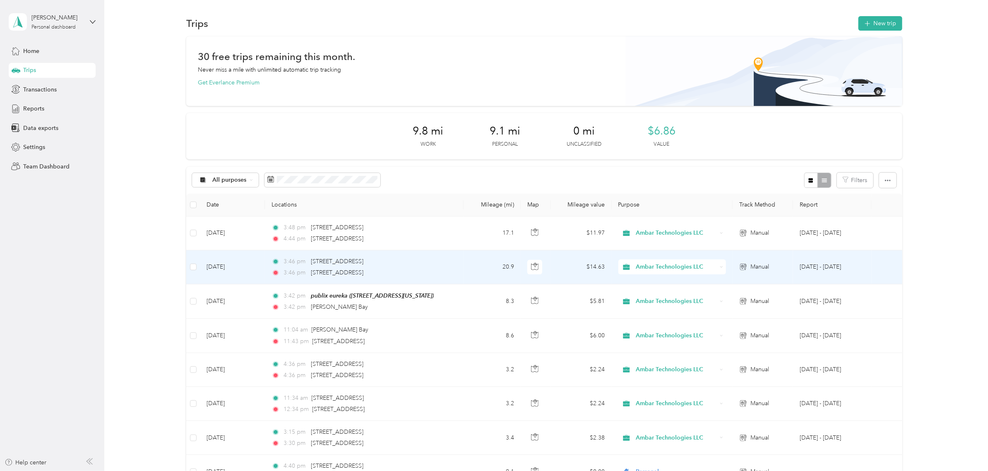
click at [235, 263] on td "[DATE]" at bounding box center [232, 267] width 65 height 34
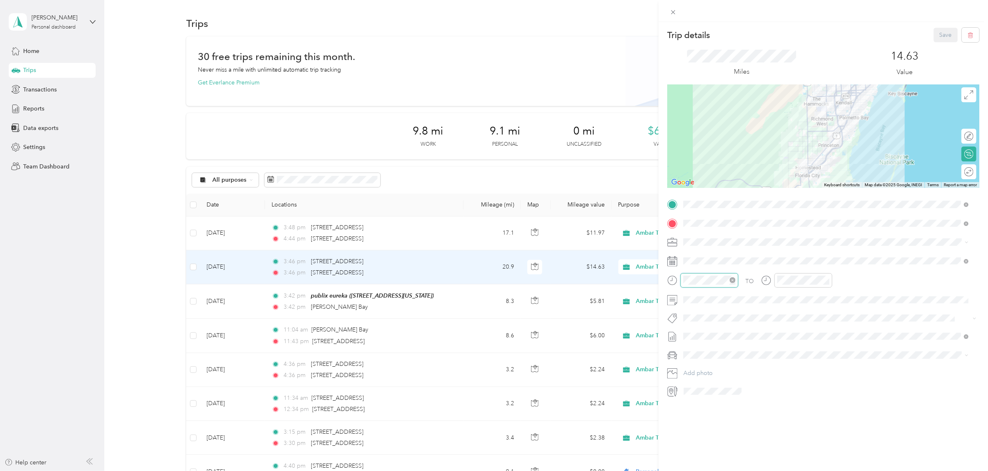
click at [683, 279] on div at bounding box center [709, 280] width 58 height 14
click at [783, 309] on div "01" at bounding box center [786, 310] width 20 height 12
click at [671, 278] on icon at bounding box center [672, 280] width 10 height 10
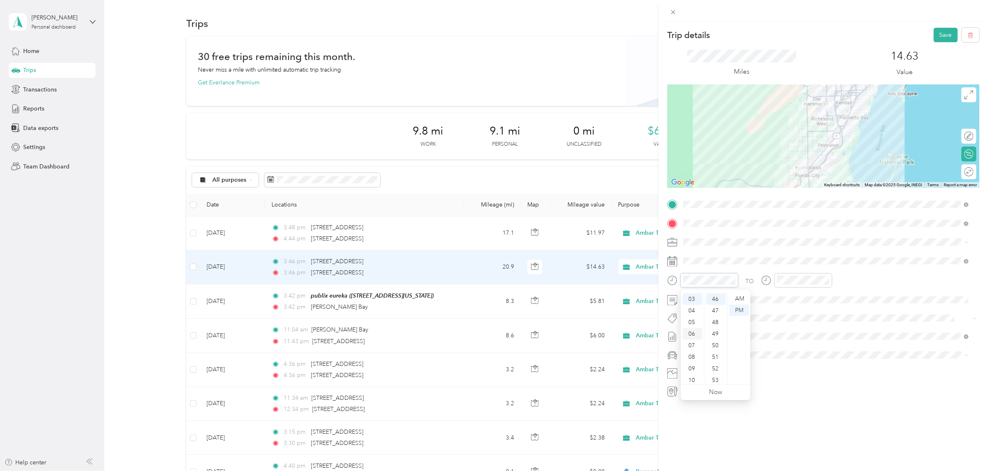
scroll to position [0, 0]
click at [691, 297] on div "12" at bounding box center [692, 299] width 20 height 12
click at [803, 318] on div "30" at bounding box center [809, 321] width 20 height 12
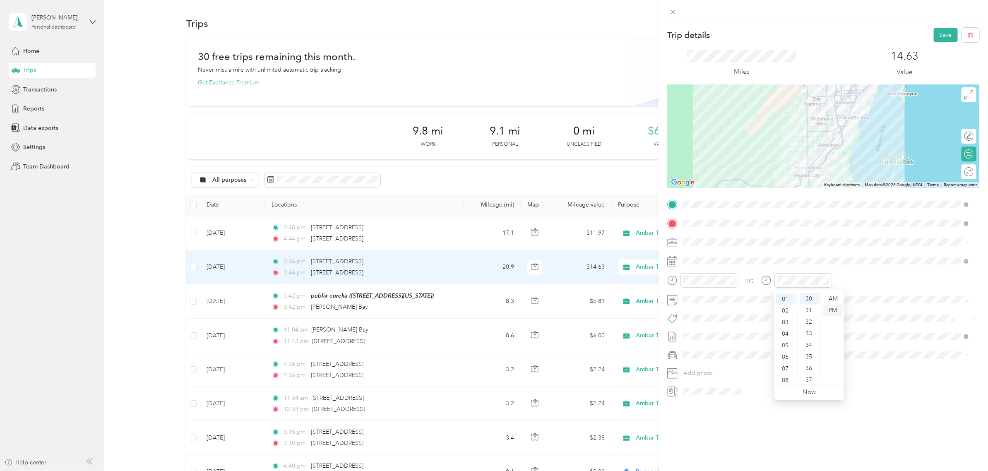
click at [832, 309] on div "PM" at bounding box center [832, 310] width 20 height 12
click at [861, 325] on div "TO Add photo" at bounding box center [823, 298] width 312 height 200
click at [933, 36] on button "Save" at bounding box center [945, 35] width 24 height 14
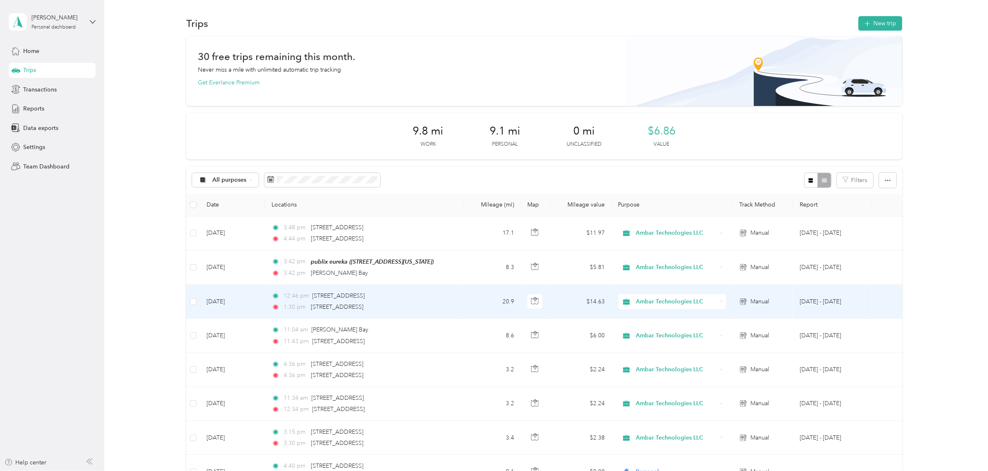
click at [230, 299] on td "[DATE]" at bounding box center [232, 302] width 65 height 34
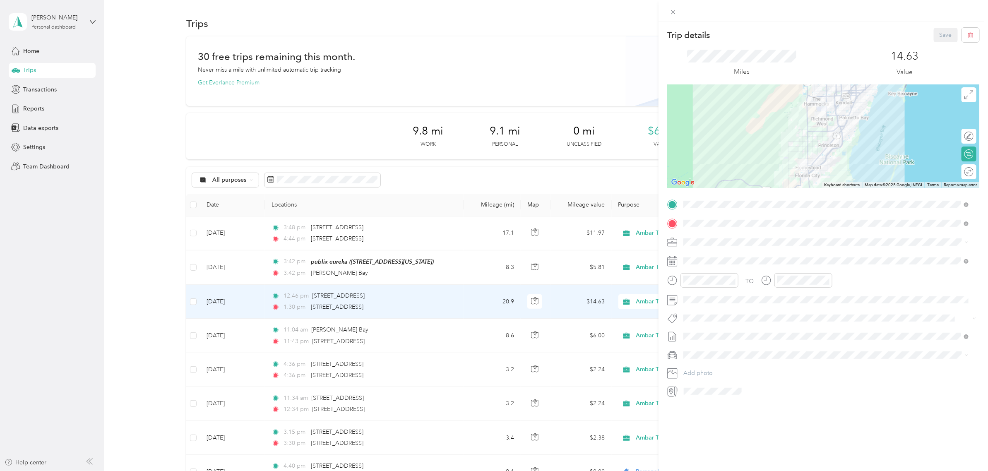
click at [892, 448] on div "Trip details Save This trip cannot be edited because it is either under review,…" at bounding box center [822, 257] width 329 height 471
click at [601, 79] on div "Trip details Save This trip cannot be edited because it is either under review,…" at bounding box center [494, 235] width 988 height 471
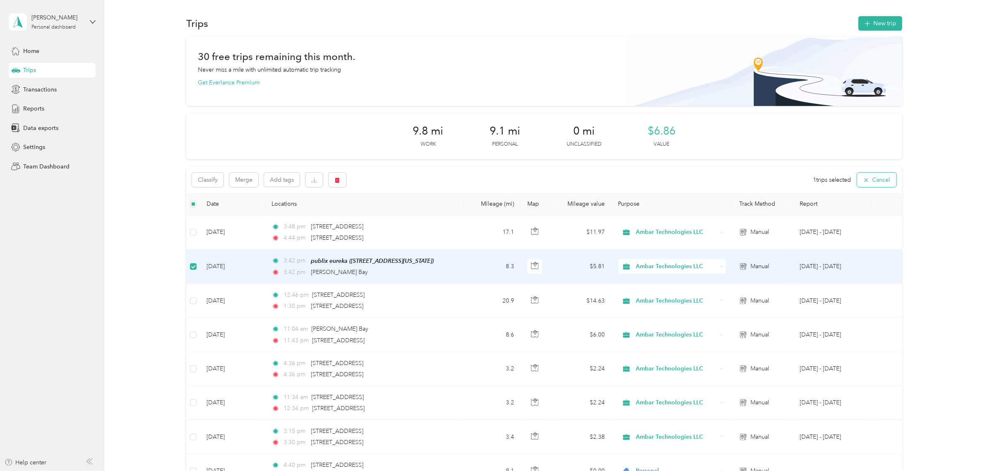
click at [863, 182] on icon "button" at bounding box center [866, 180] width 7 height 7
drag, startPoint x: 192, startPoint y: 272, endPoint x: 384, endPoint y: 268, distance: 191.2
click at [384, 268] on div "3:42 pm [PERSON_NAME][GEOGRAPHIC_DATA]" at bounding box center [358, 272] width 174 height 9
click at [842, 263] on td "[DATE] - [DATE]" at bounding box center [832, 266] width 79 height 34
drag, startPoint x: 842, startPoint y: 263, endPoint x: 869, endPoint y: 265, distance: 26.9
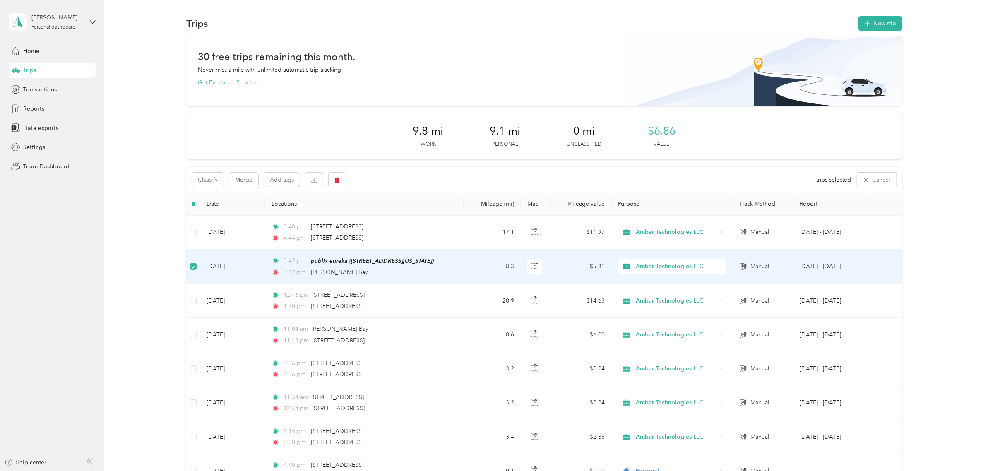
click at [871, 265] on td at bounding box center [886, 266] width 30 height 34
click at [380, 260] on span "publix eureka ([STREET_ADDRESS][US_STATE])" at bounding box center [372, 260] width 123 height 7
click at [225, 265] on td "[DATE]" at bounding box center [232, 266] width 65 height 34
click at [229, 264] on td "[DATE]" at bounding box center [232, 266] width 65 height 34
click at [228, 269] on td "[DATE]" at bounding box center [232, 267] width 65 height 34
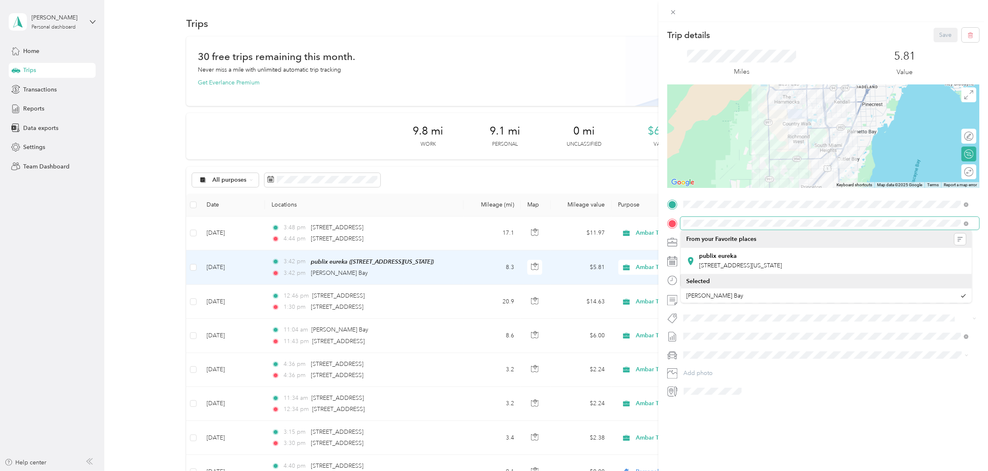
click at [611, 205] on div "Trip details Save This trip cannot be edited because it is either under review,…" at bounding box center [494, 235] width 988 height 471
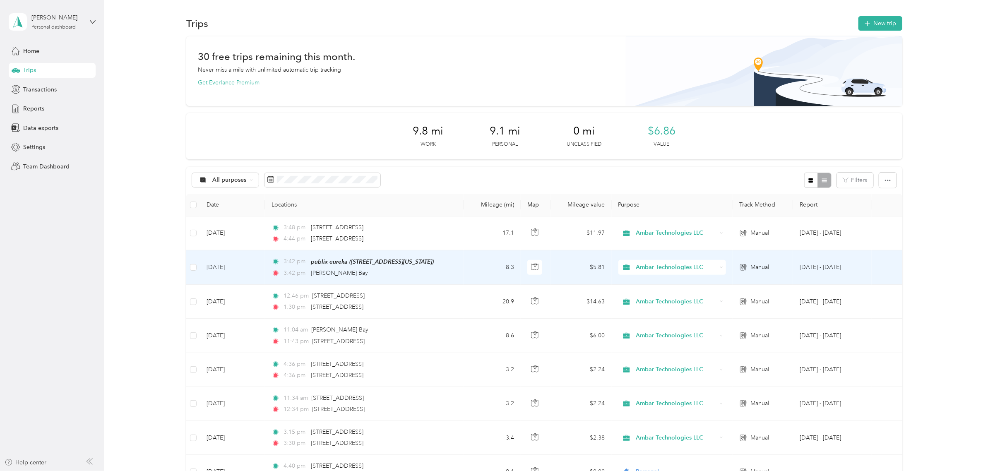
click at [215, 264] on td "[DATE]" at bounding box center [232, 267] width 65 height 34
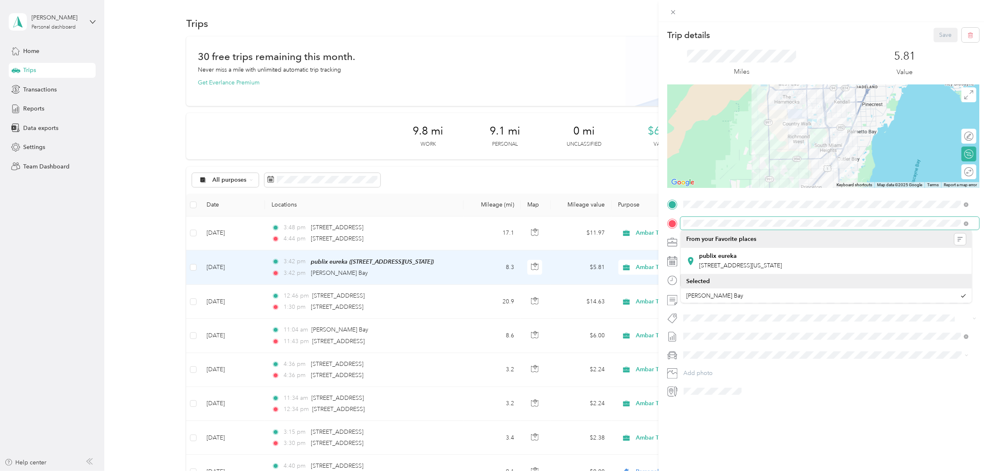
click at [659, 216] on form "Trip details Save This trip cannot be edited because it is either under review,…" at bounding box center [822, 213] width 329 height 370
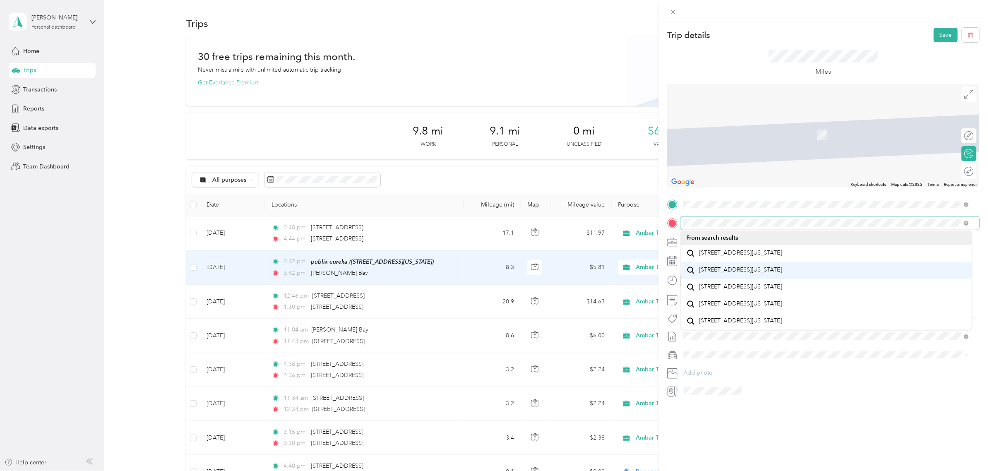
scroll to position [14, 0]
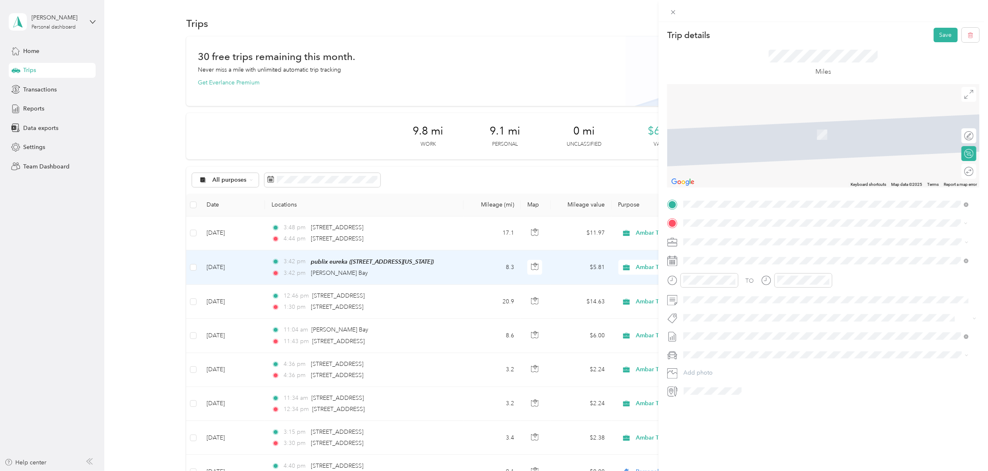
click at [770, 255] on ol "From search results [STREET_ADDRESS][US_STATE] [STREET_ADDRESS][GEOGRAPHIC_DATA…" at bounding box center [826, 279] width 291 height 99
click at [672, 198] on div at bounding box center [823, 204] width 312 height 13
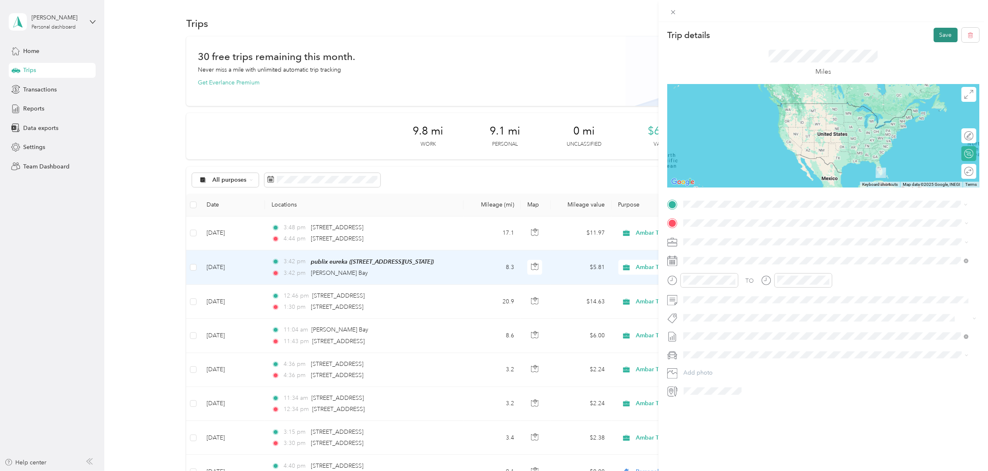
click at [933, 33] on button "Save" at bounding box center [945, 35] width 24 height 14
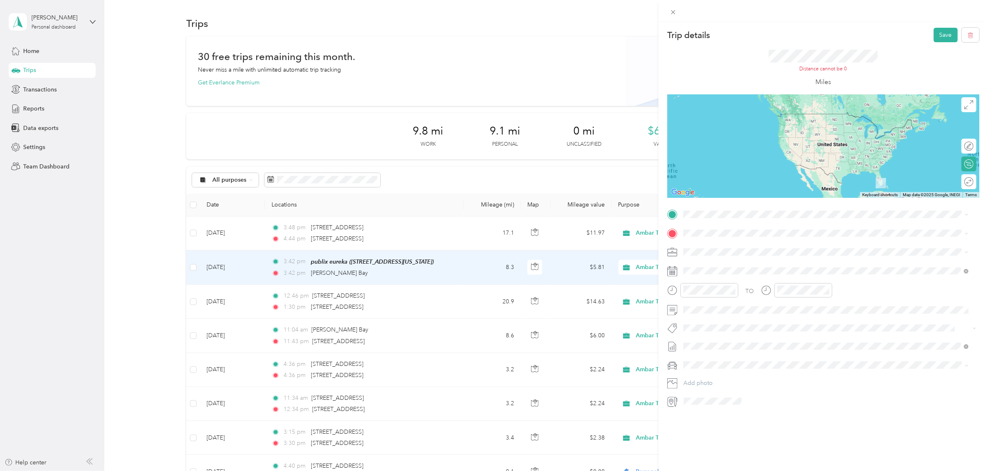
click at [724, 251] on li "[STREET_ADDRESS][US_STATE]" at bounding box center [826, 242] width 291 height 17
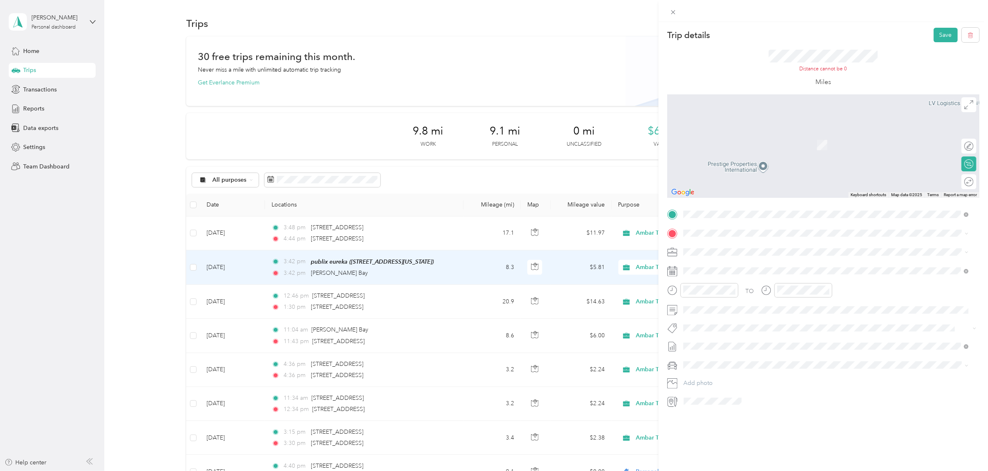
click at [729, 263] on span "[STREET_ADDRESS][US_STATE]" at bounding box center [740, 259] width 83 height 7
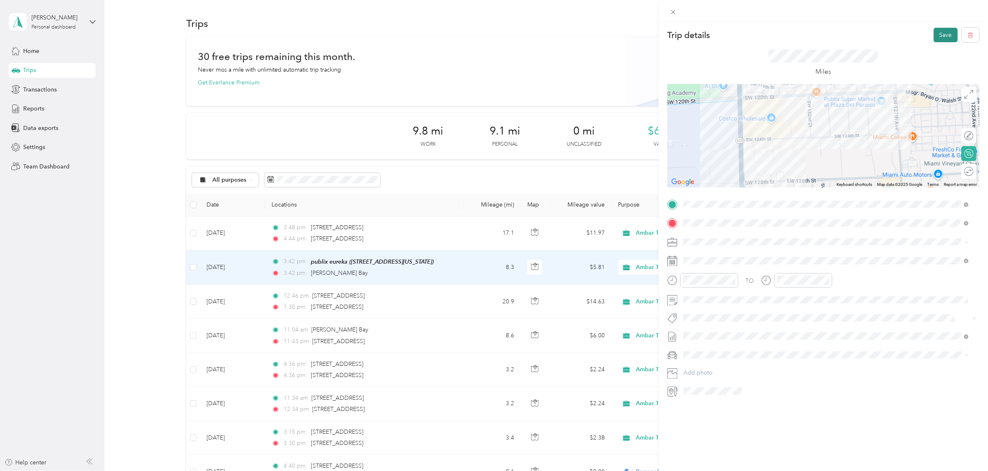
click at [939, 35] on button "Save" at bounding box center [945, 35] width 24 height 14
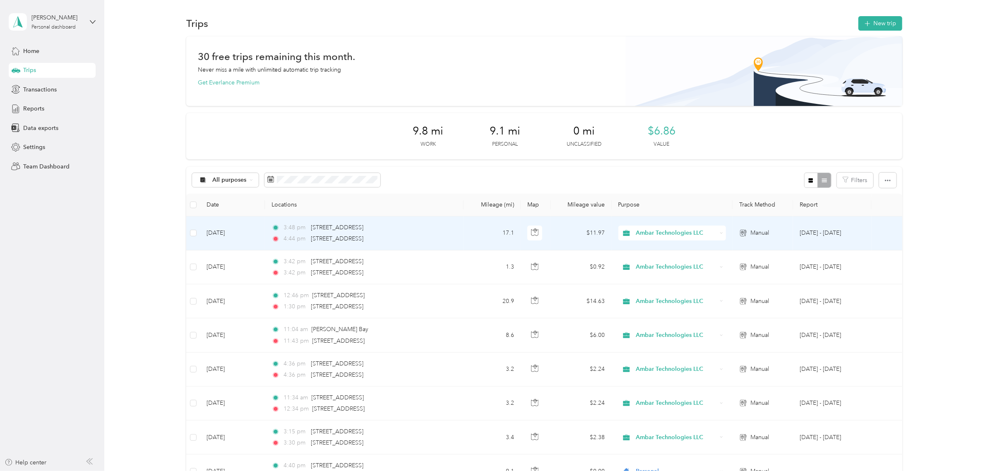
click at [225, 235] on td "[DATE]" at bounding box center [232, 233] width 65 height 34
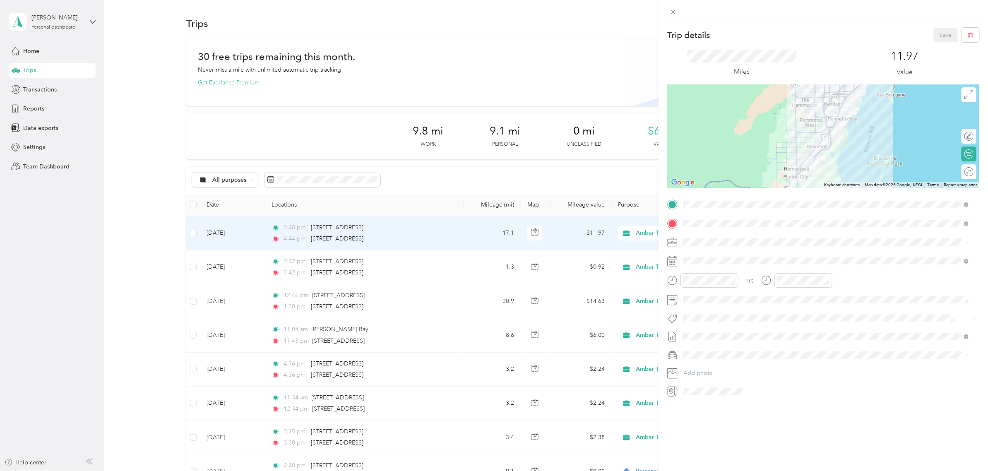
click at [229, 335] on div "Trip details Save This trip cannot be edited because it is either under review,…" at bounding box center [494, 235] width 988 height 471
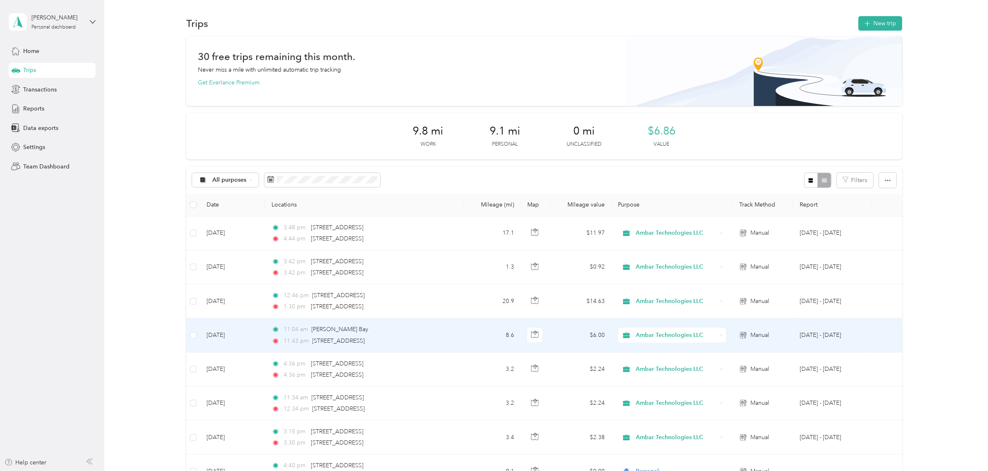
click at [223, 333] on td "[DATE]" at bounding box center [232, 335] width 65 height 34
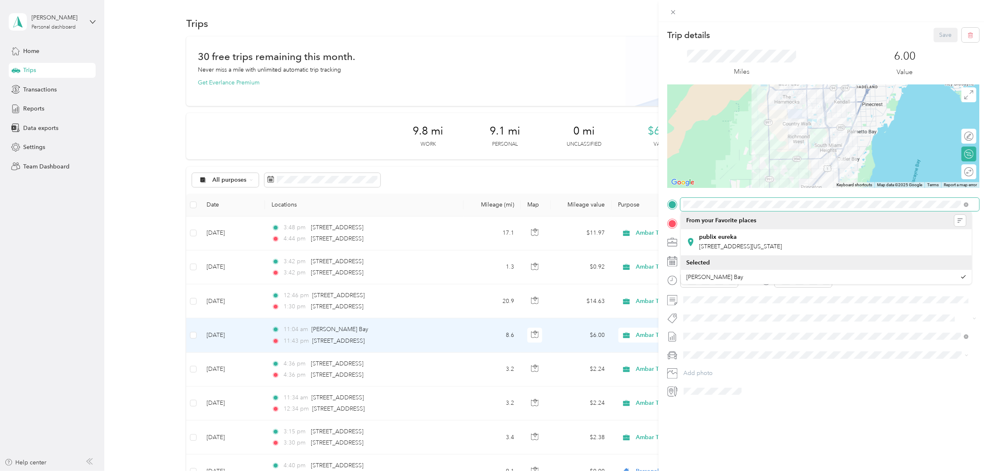
click at [656, 185] on div "Trip details Save This trip cannot be edited because it is either under review,…" at bounding box center [494, 235] width 988 height 471
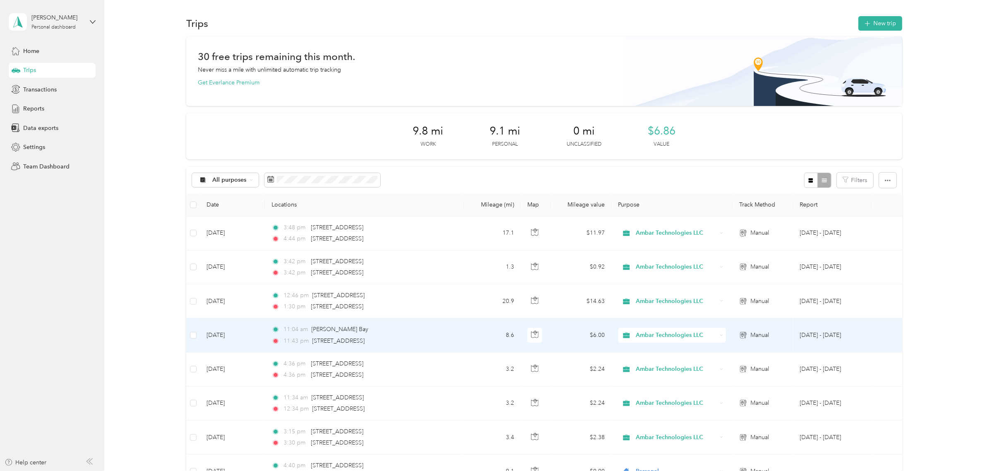
click at [227, 334] on td "[DATE]" at bounding box center [232, 335] width 65 height 34
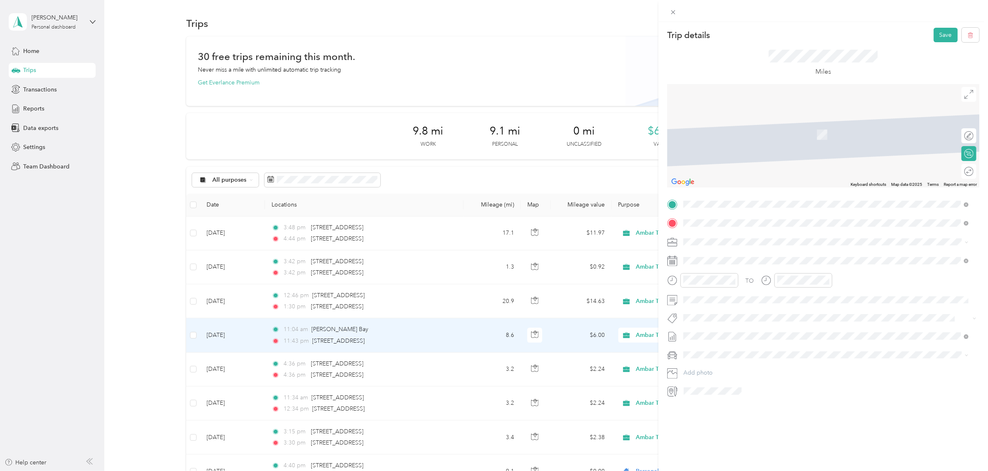
click at [739, 236] on span "[STREET_ADDRESS][US_STATE]" at bounding box center [740, 233] width 83 height 7
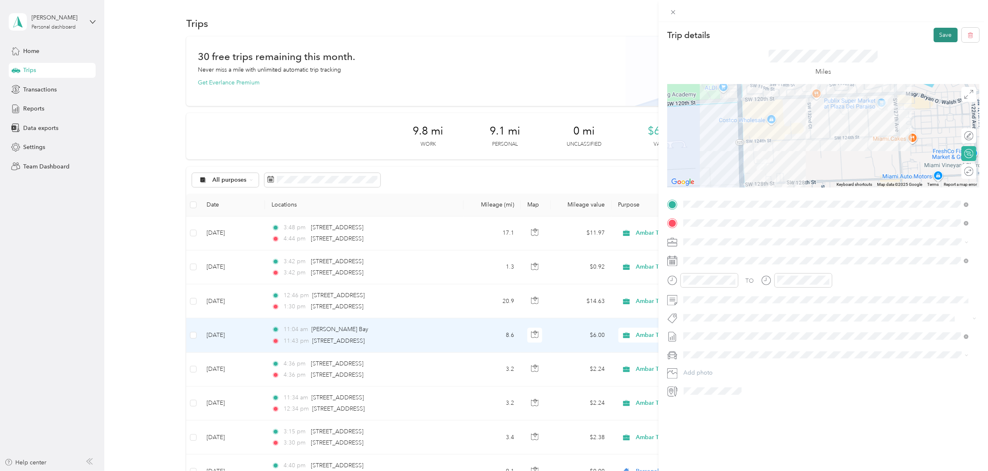
click at [933, 36] on button "Save" at bounding box center [945, 35] width 24 height 14
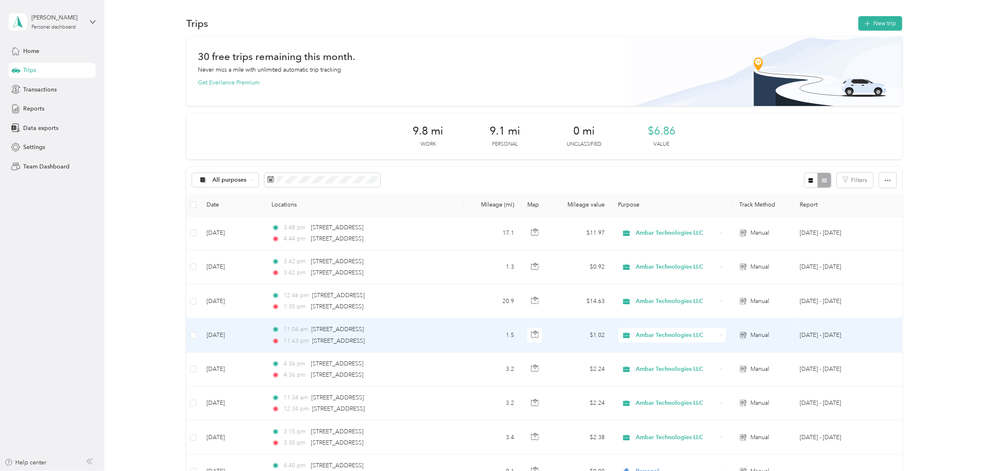
drag, startPoint x: 206, startPoint y: 230, endPoint x: 861, endPoint y: 352, distance: 666.1
click at [861, 352] on tbody "[DATE] 3:48 pm [STREET_ADDRESS] 4:44 pm [STREET_ADDRESS] 17.1 $11.97 Ambar Tech…" at bounding box center [544, 352] width 716 height 272
copy tbody "[DATE] 3:48 pm [STREET_ADDRESS] 4:44 pm [STREET_ADDRESS] 17.1 $11.97 Ambar Tech…"
